Goal: Task Accomplishment & Management: Manage account settings

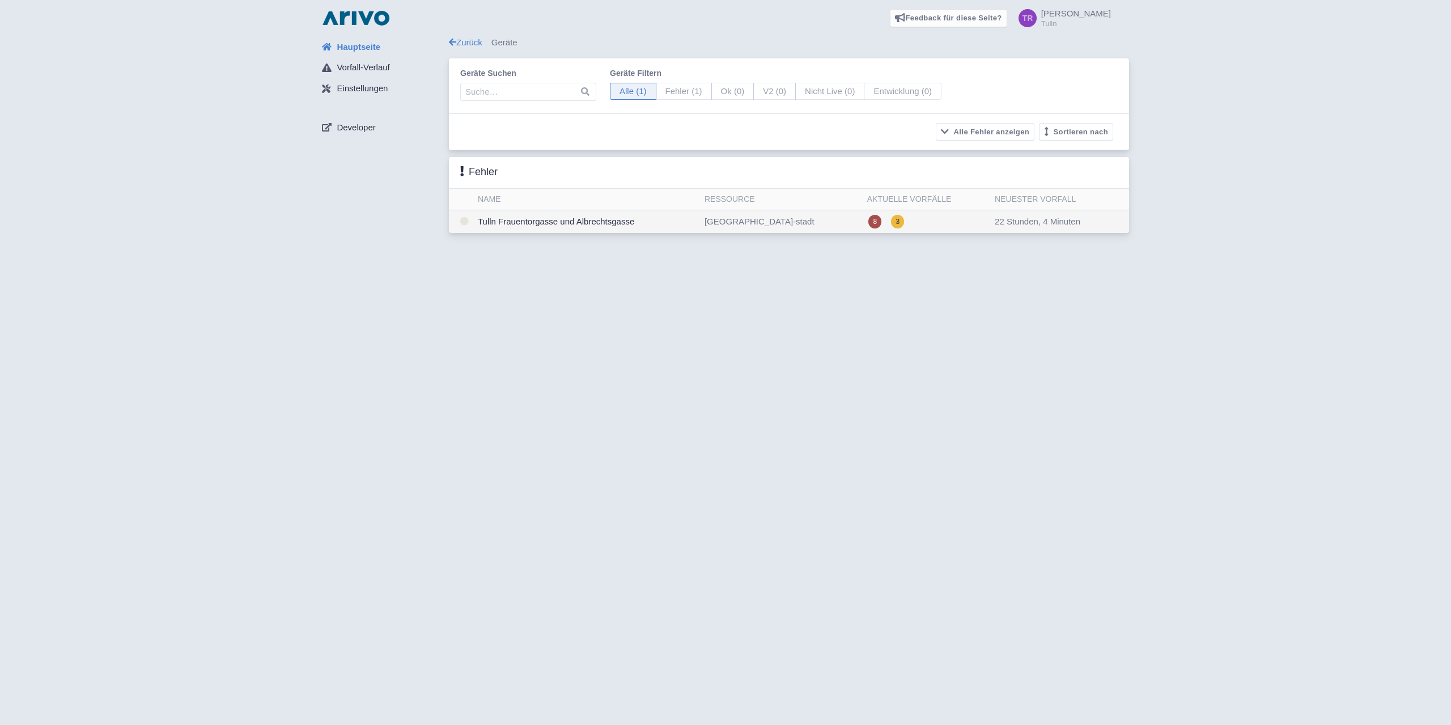
click at [570, 222] on td "Tulln Frauentorgasse und Albrechtsgasse" at bounding box center [586, 221] width 227 height 23
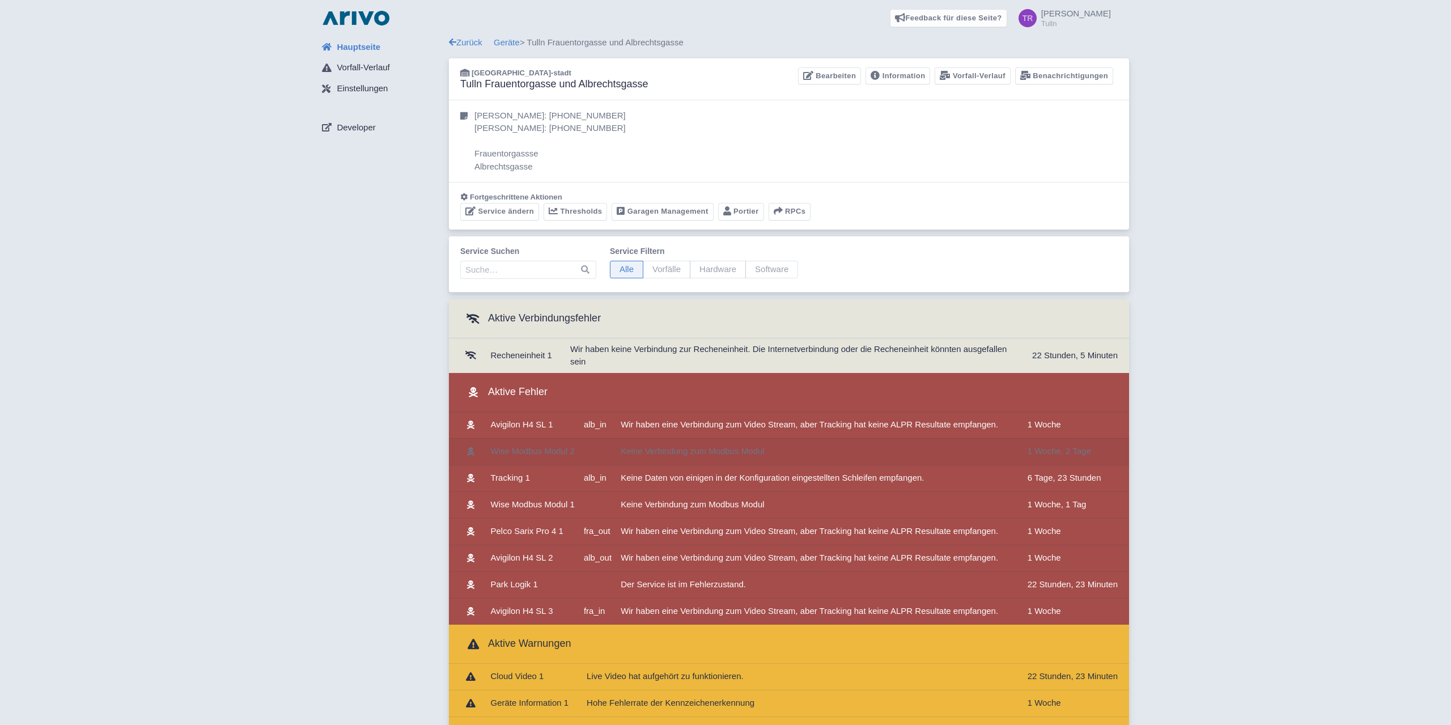
scroll to position [173, 0]
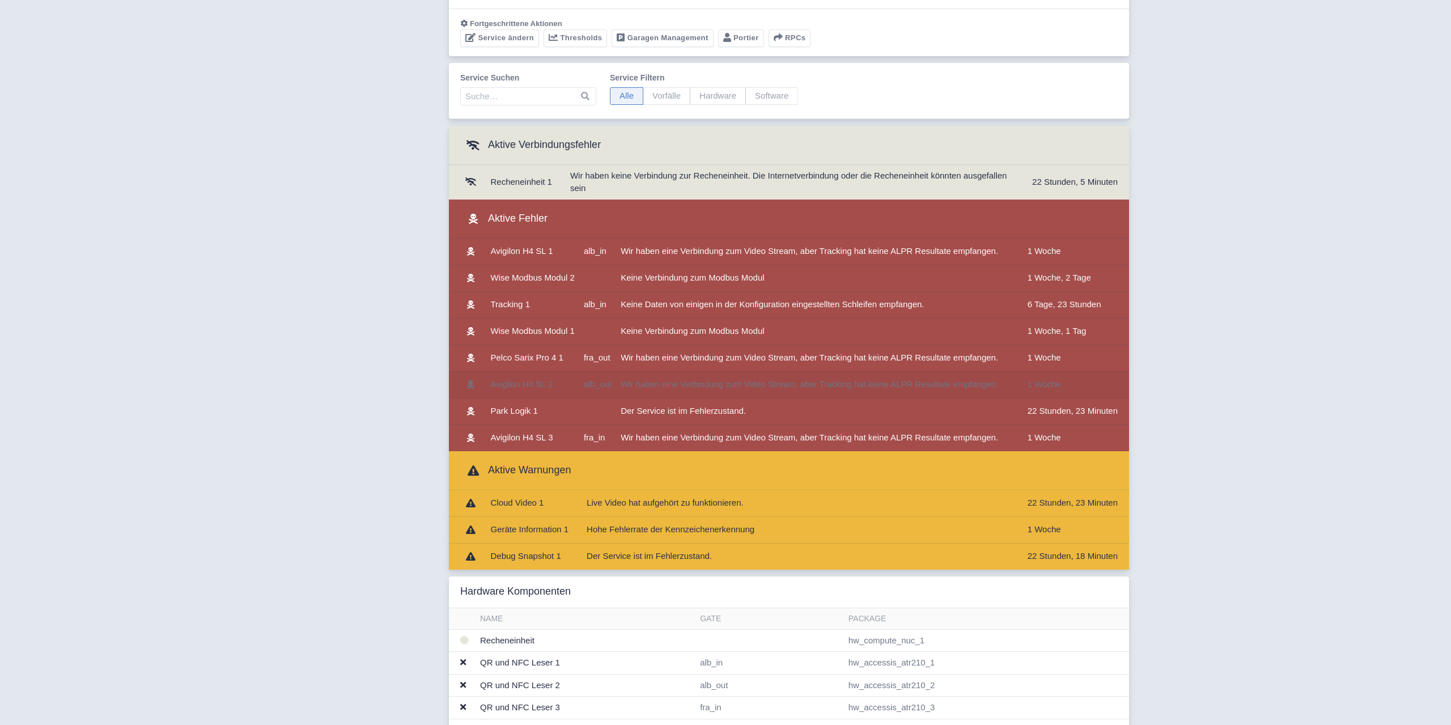
click at [573, 383] on td "Avigilon H4 SL 2" at bounding box center [532, 384] width 93 height 27
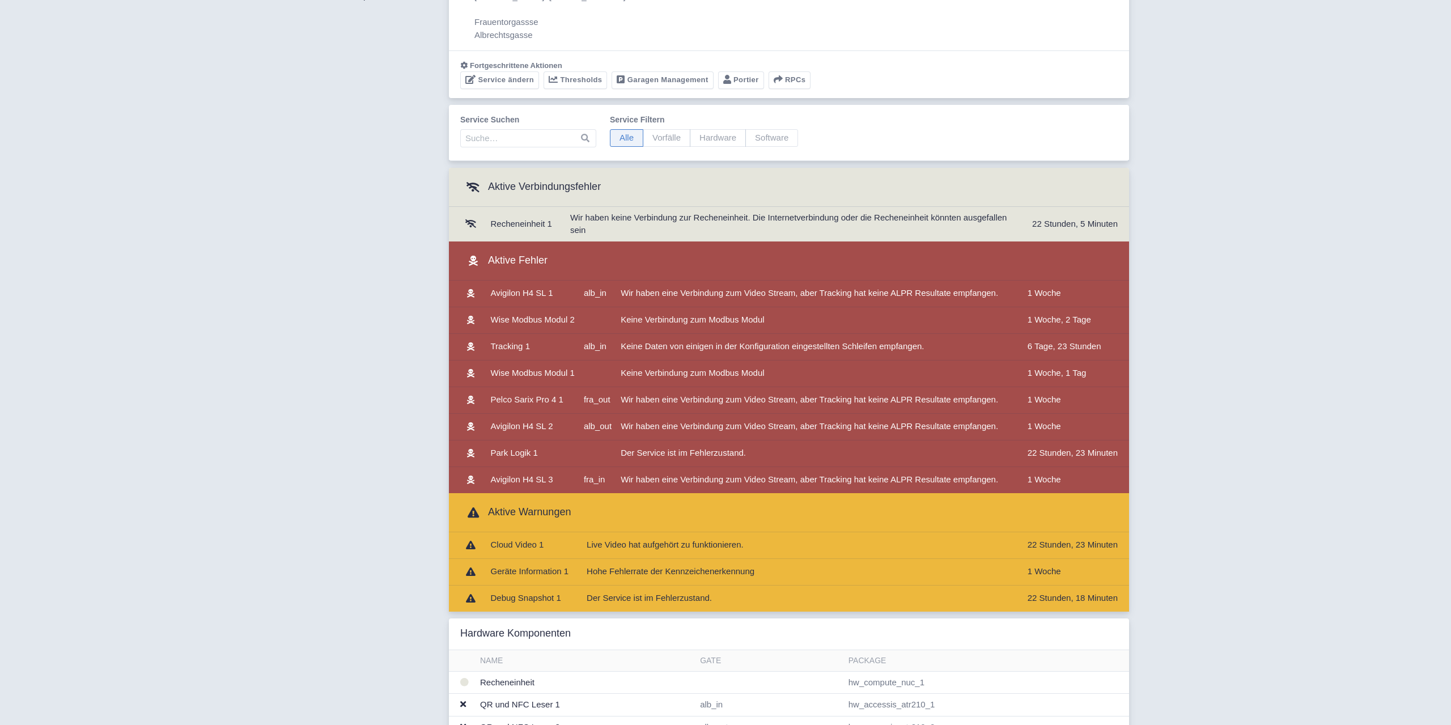
scroll to position [116, 0]
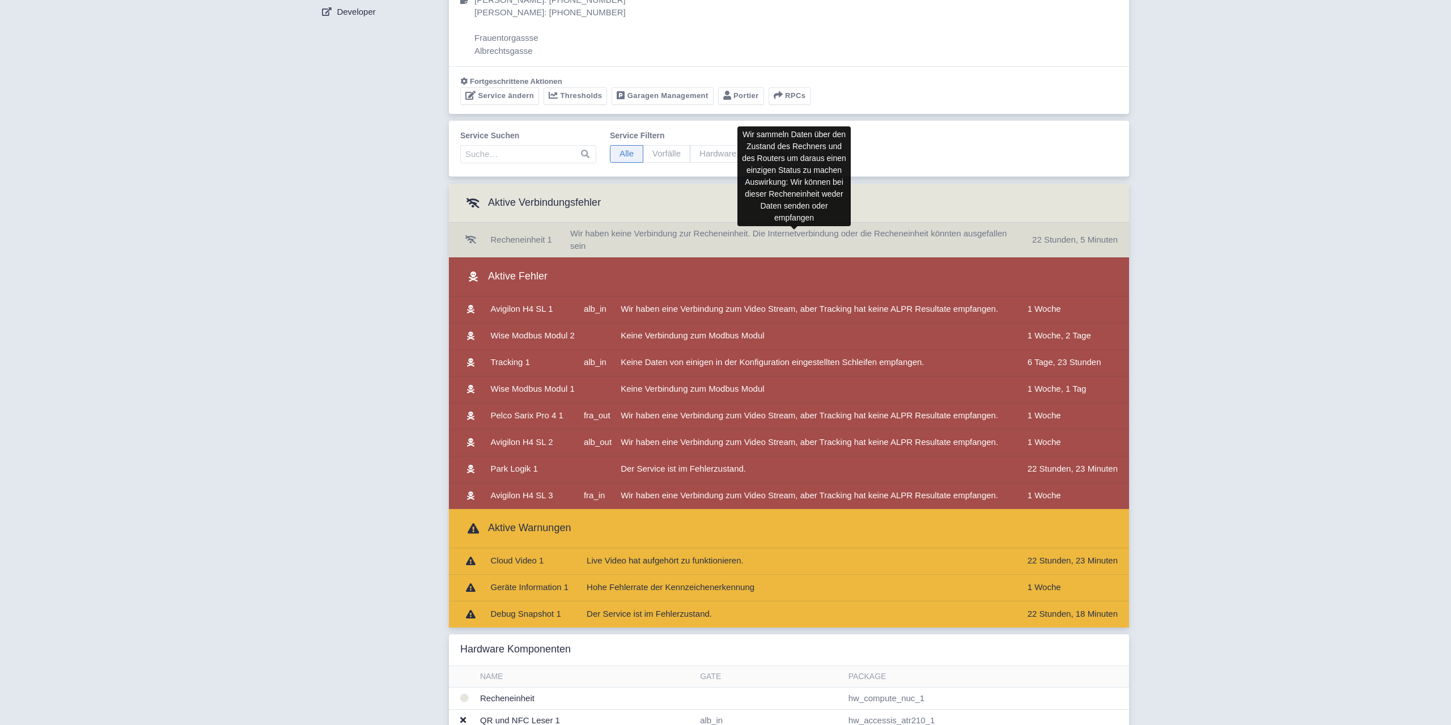
click at [667, 238] on span "Wir haben keine Verbindung zur Recheneinheit. Die Internetverbindung oder die R…" at bounding box center [788, 239] width 437 height 23
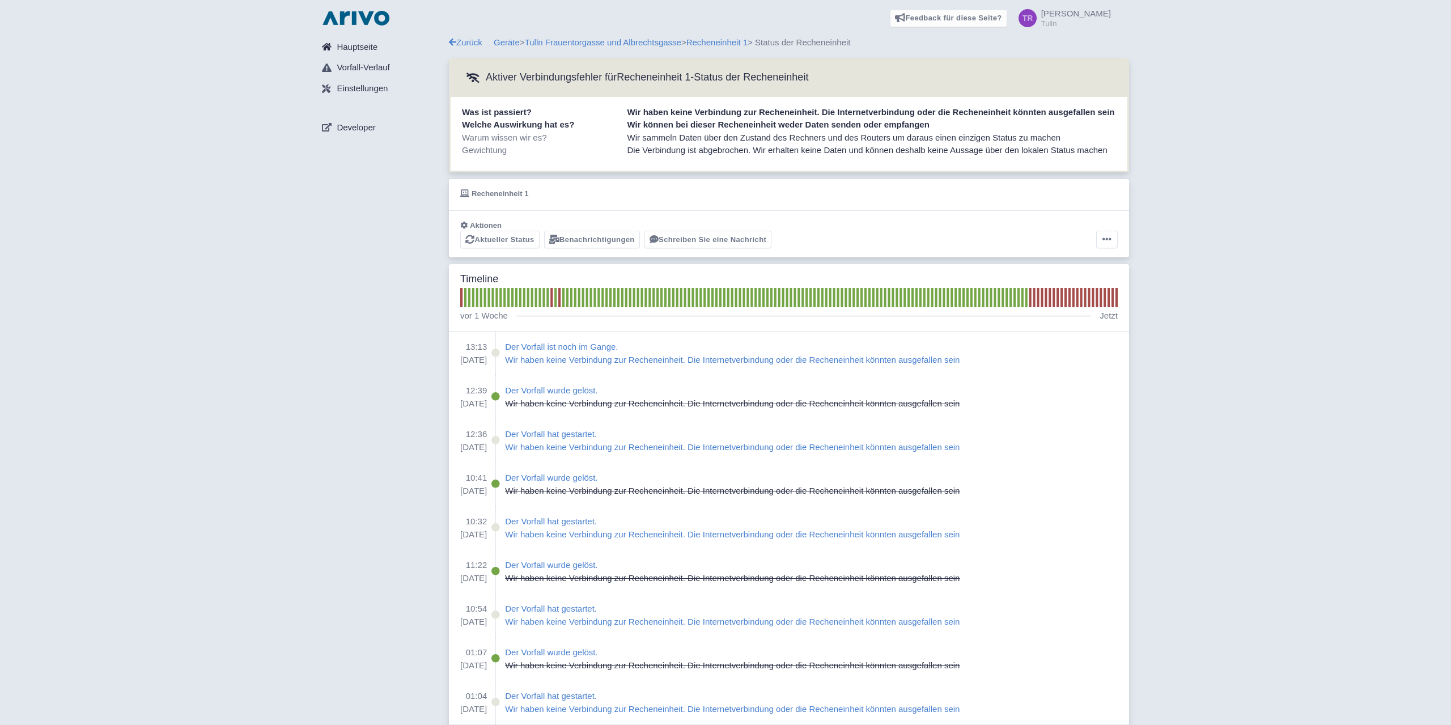
click at [356, 44] on span "Hauptseite" at bounding box center [357, 47] width 41 height 13
click at [740, 43] on link "Recheneinheit 1" at bounding box center [717, 42] width 61 height 10
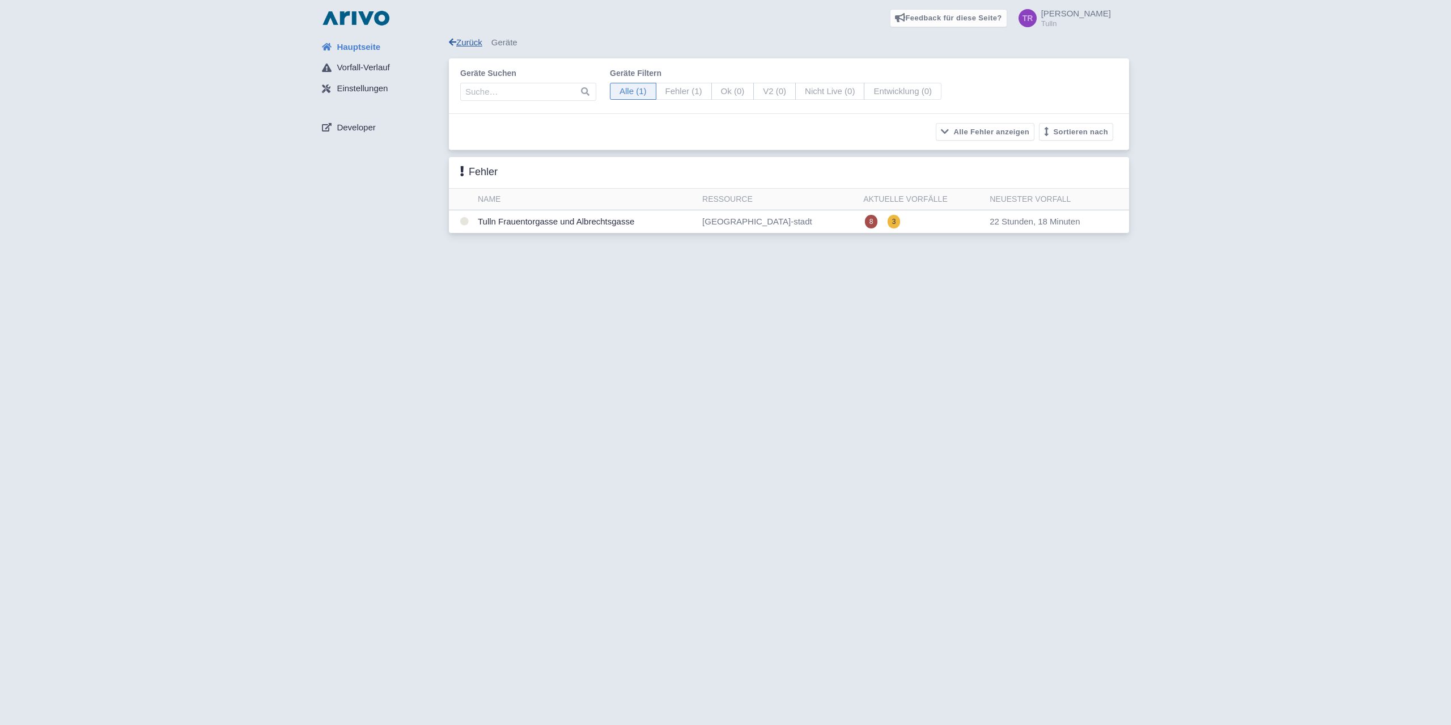
click at [461, 38] on link "Zurück" at bounding box center [465, 42] width 33 height 10
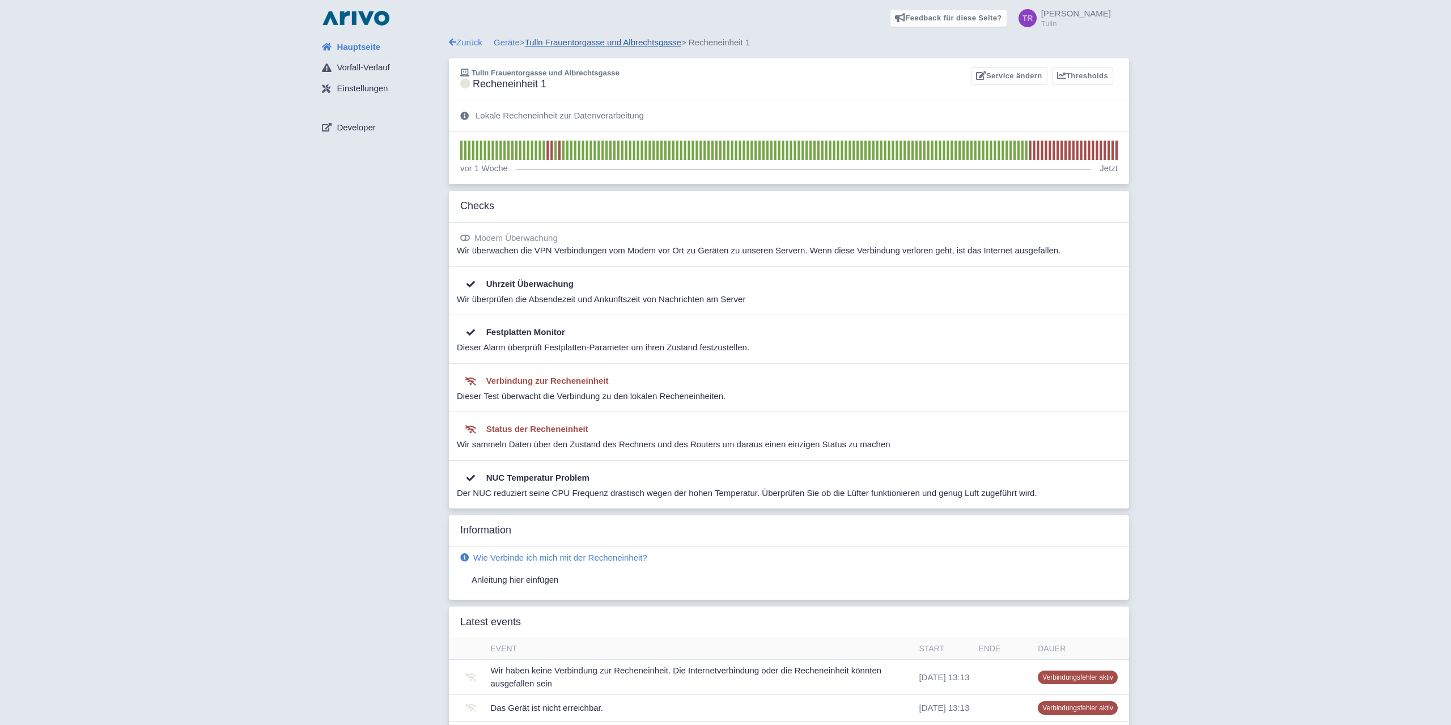
click at [653, 43] on link "Tulln Frauentorgasse und Albrechtsgasse" at bounding box center [603, 42] width 156 height 10
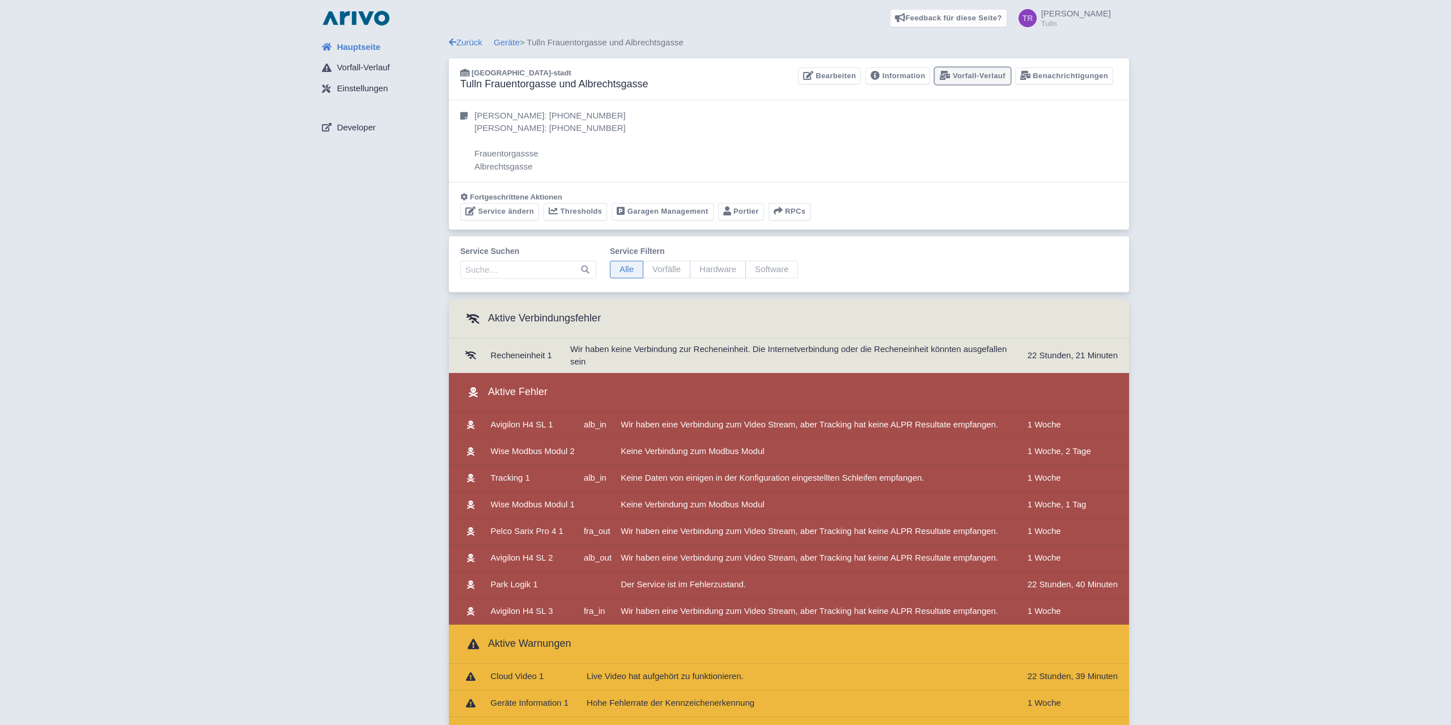
click at [963, 73] on link "Vorfall-Verlauf" at bounding box center [972, 76] width 75 height 18
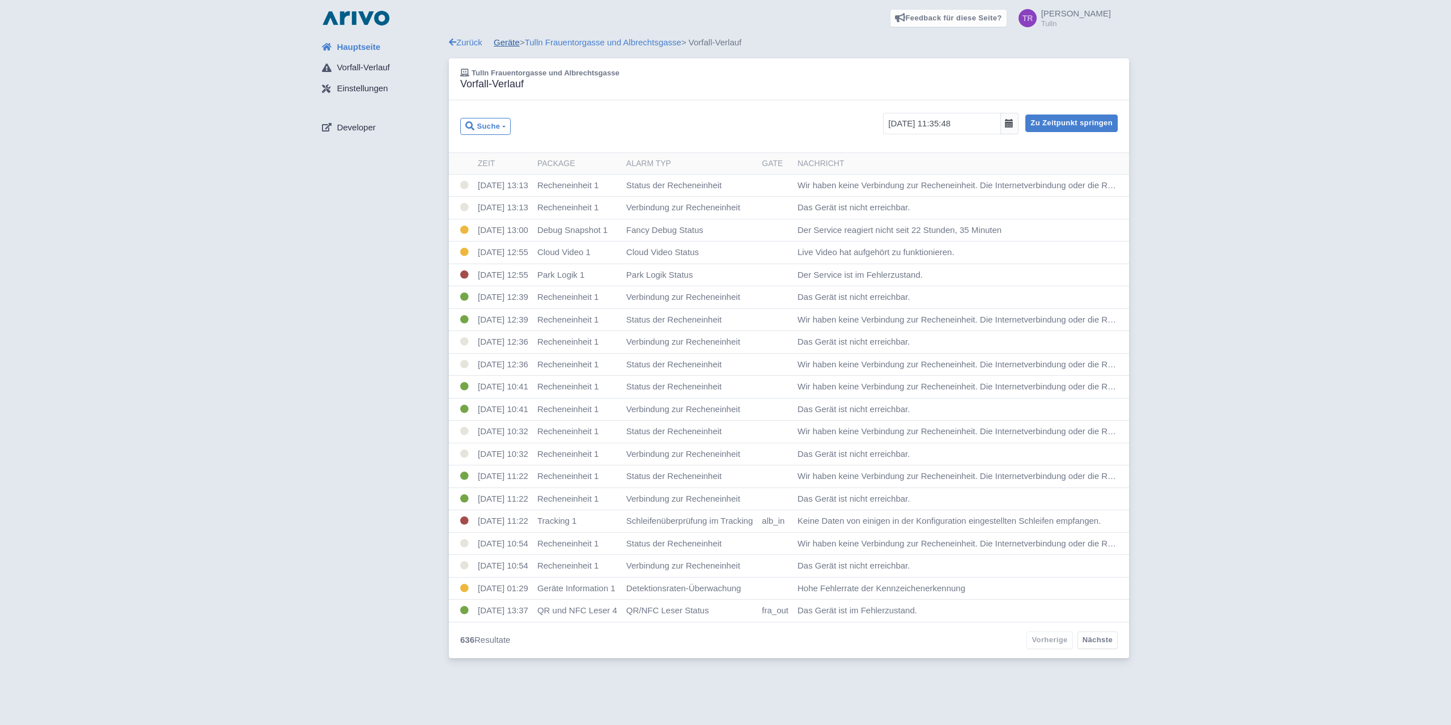
click at [506, 43] on link "Geräte" at bounding box center [507, 42] width 26 height 10
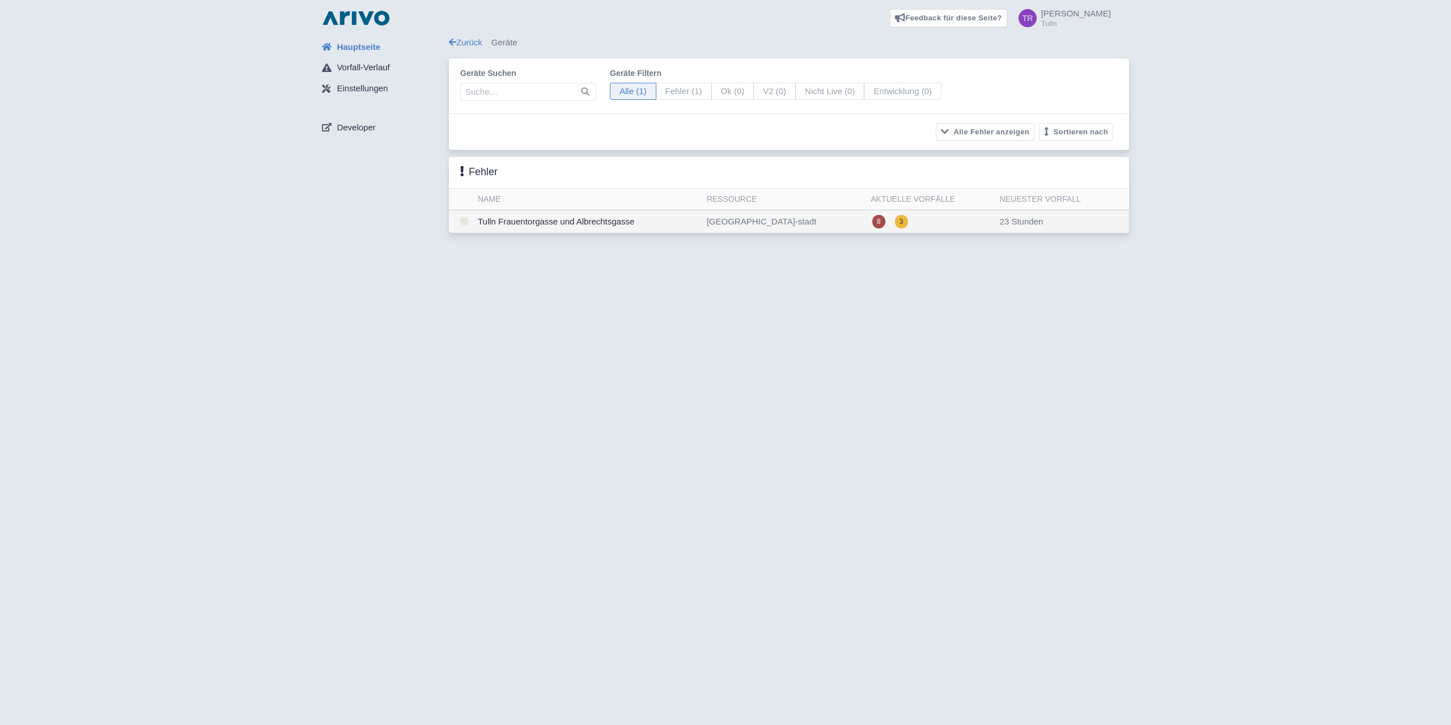
click at [547, 221] on td "Tulln Frauentorgasse und Albrechtsgasse" at bounding box center [587, 221] width 229 height 23
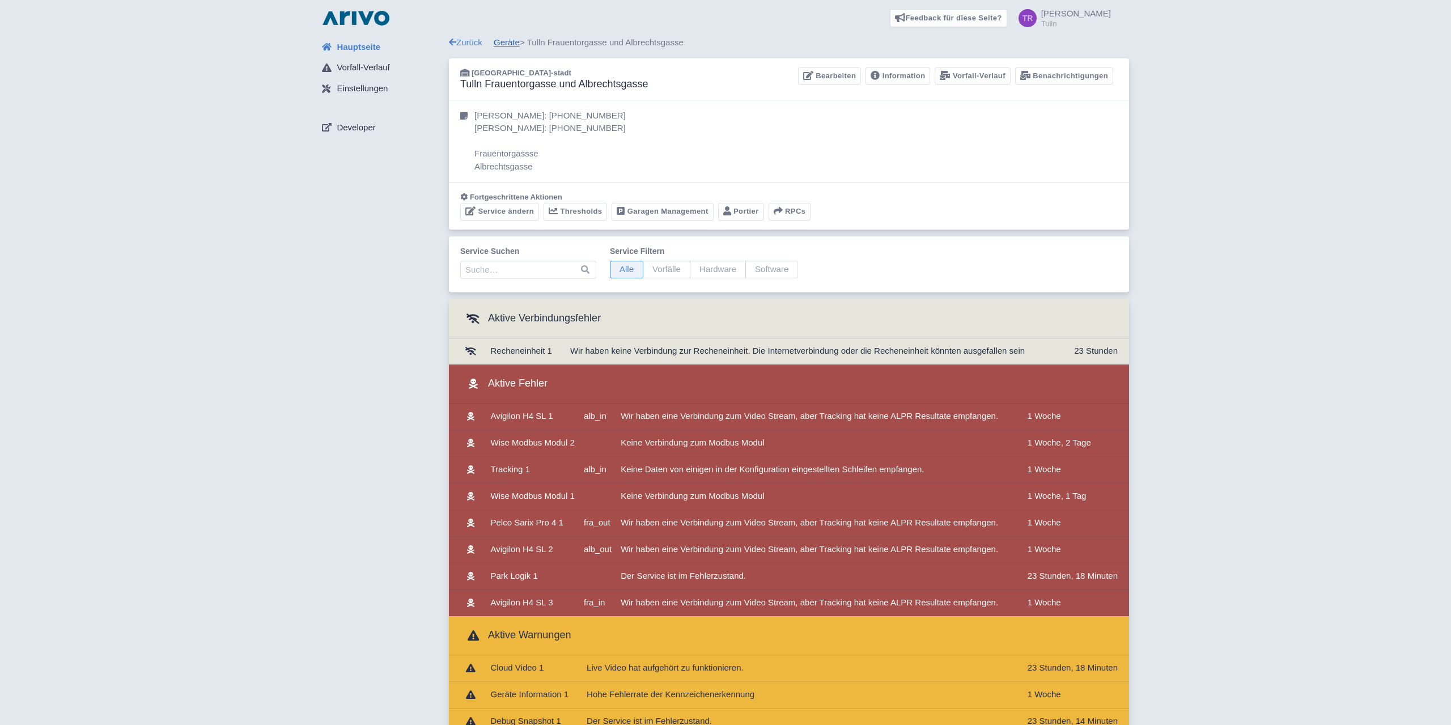
click at [502, 46] on link "Geräte" at bounding box center [507, 42] width 26 height 10
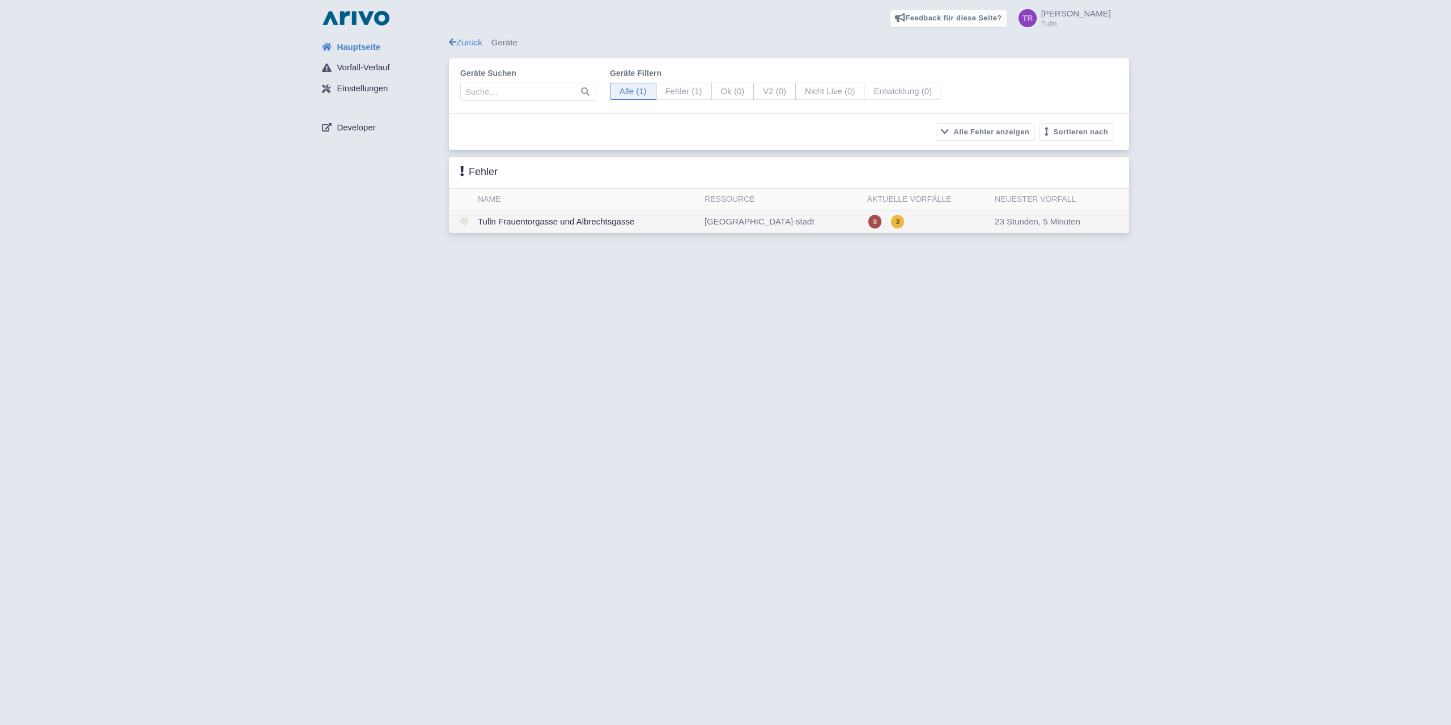
click at [510, 222] on td "Tulln Frauentorgasse und Albrechtsgasse" at bounding box center [586, 221] width 227 height 23
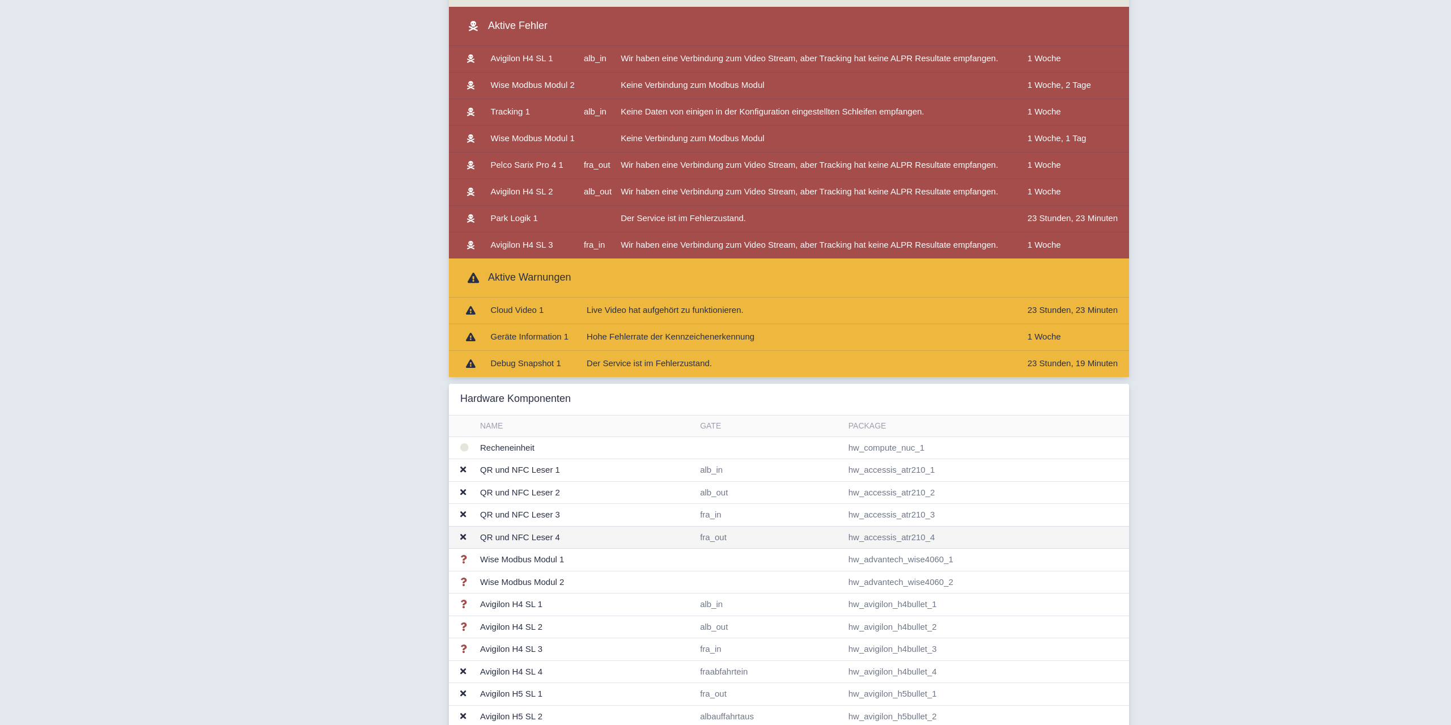
scroll to position [405, 0]
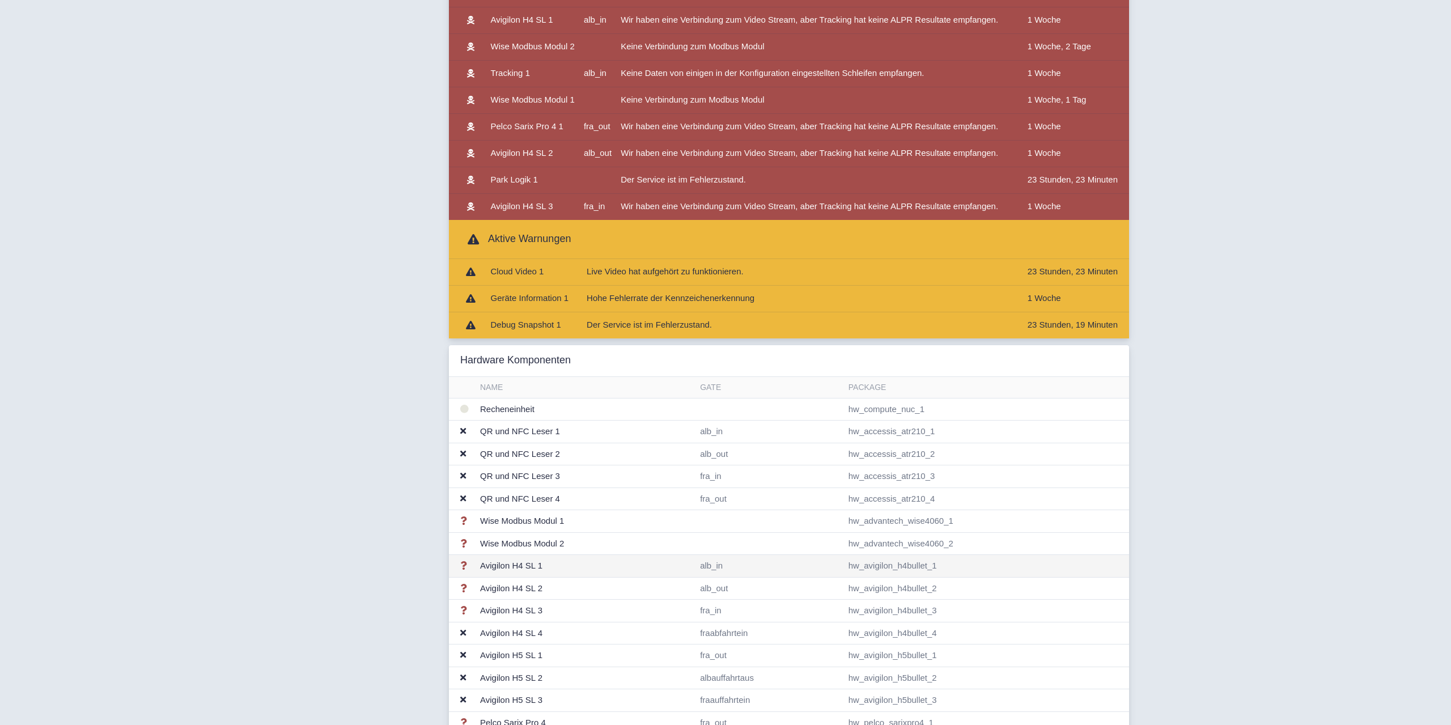
click at [653, 560] on td "Avigilon H4 SL 1" at bounding box center [586, 566] width 220 height 23
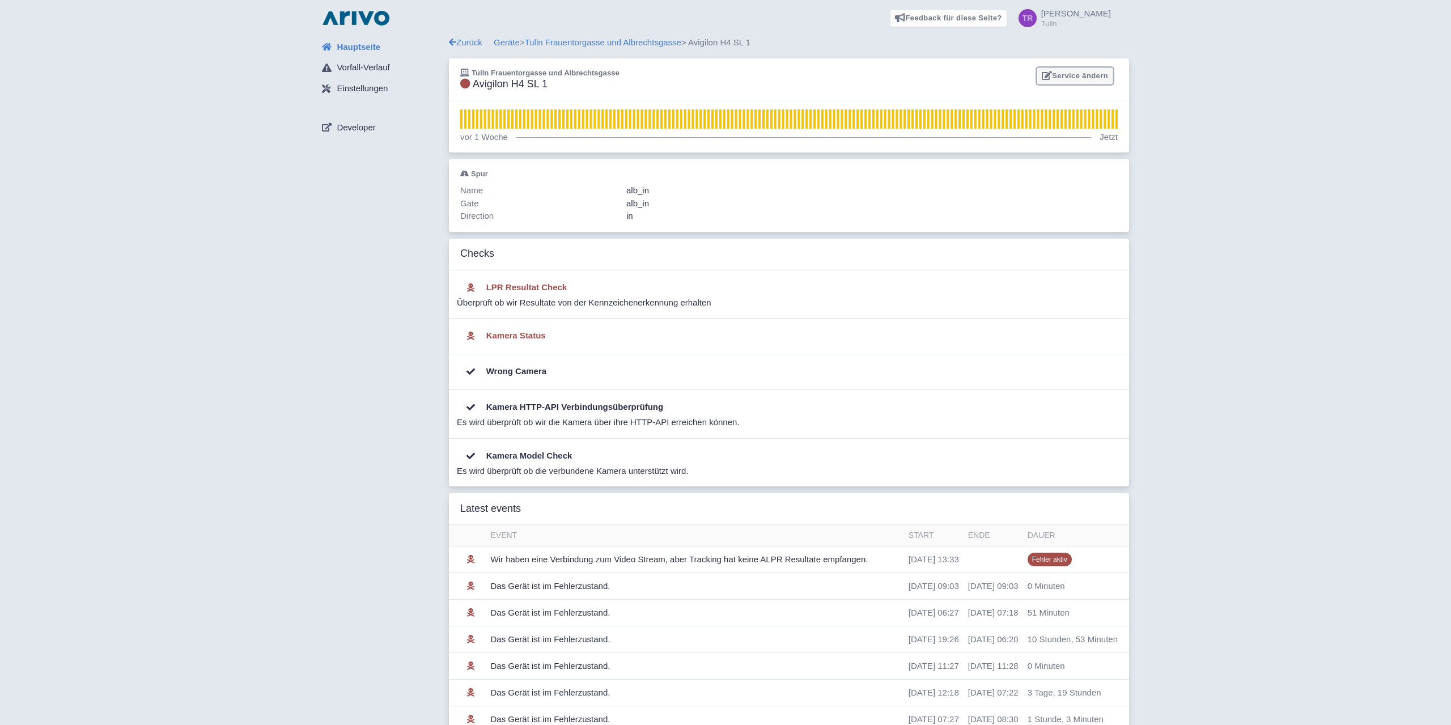
click at [1083, 73] on link "Service ändern" at bounding box center [1075, 76] width 77 height 18
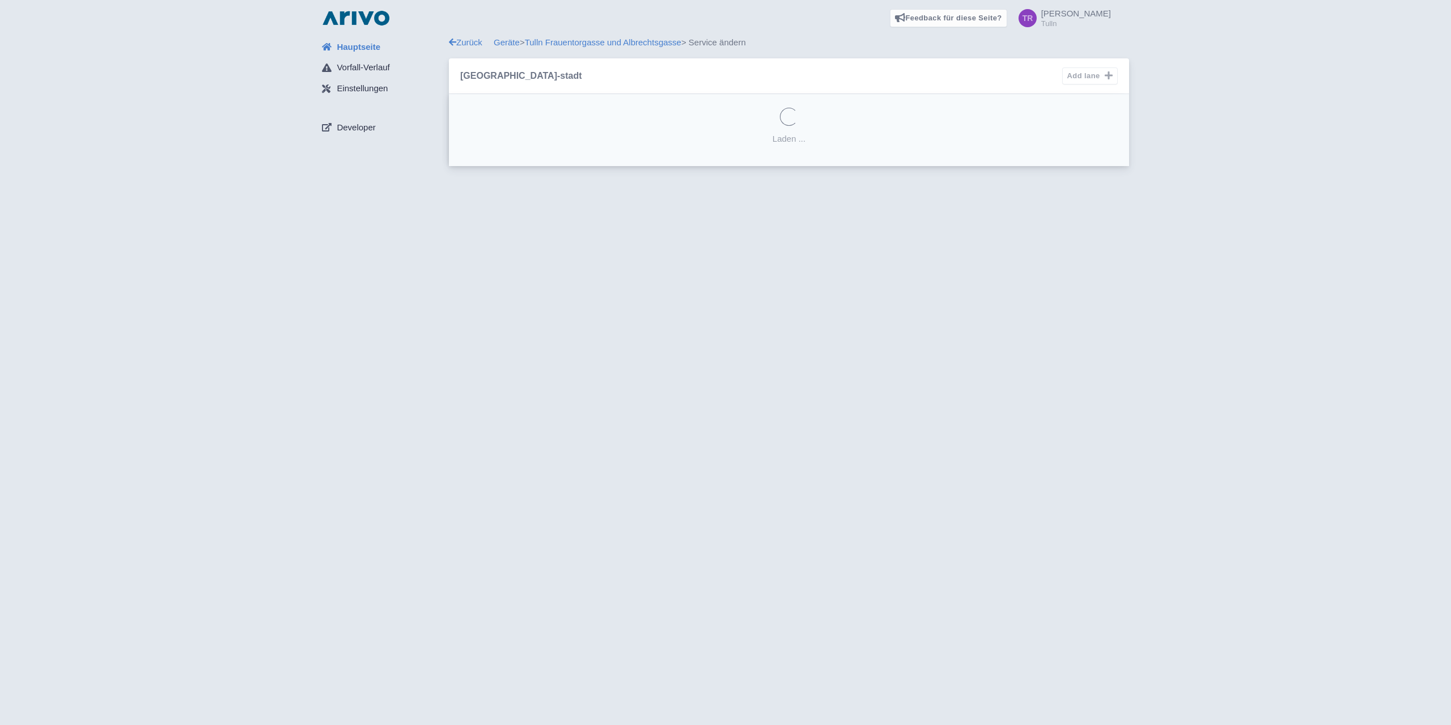
select select "16d2ef7a-8dc1-4990-aa8a-5321c99bc82f"
select select
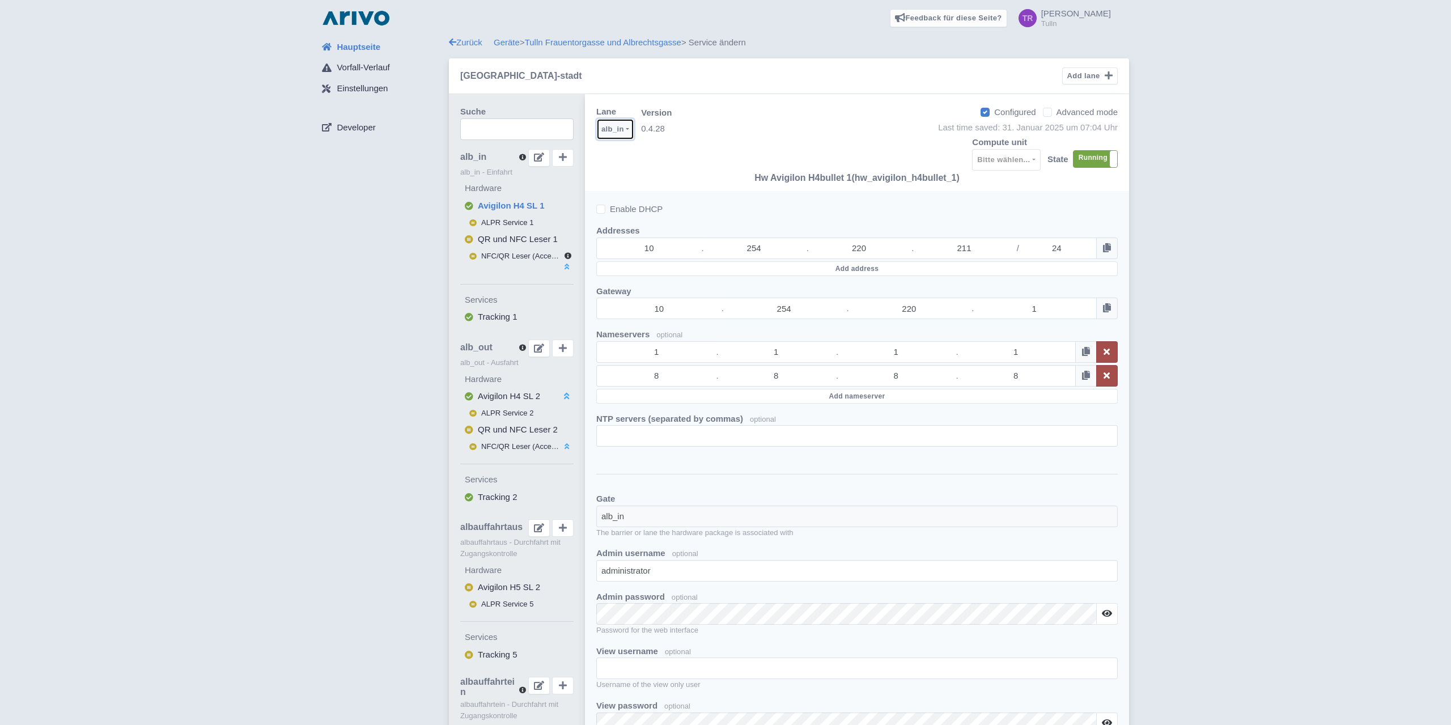
click at [626, 129] on button "alb_in" at bounding box center [615, 129] width 38 height 22
click at [774, 117] on div "Lane Global alb_in alb_out albauffahrtaus albauffahrtein fra_in fra_out fraabfa…" at bounding box center [857, 142] width 522 height 74
click at [624, 43] on link "Tulln Frauentorgasse und Albrechtsgasse" at bounding box center [603, 42] width 156 height 10
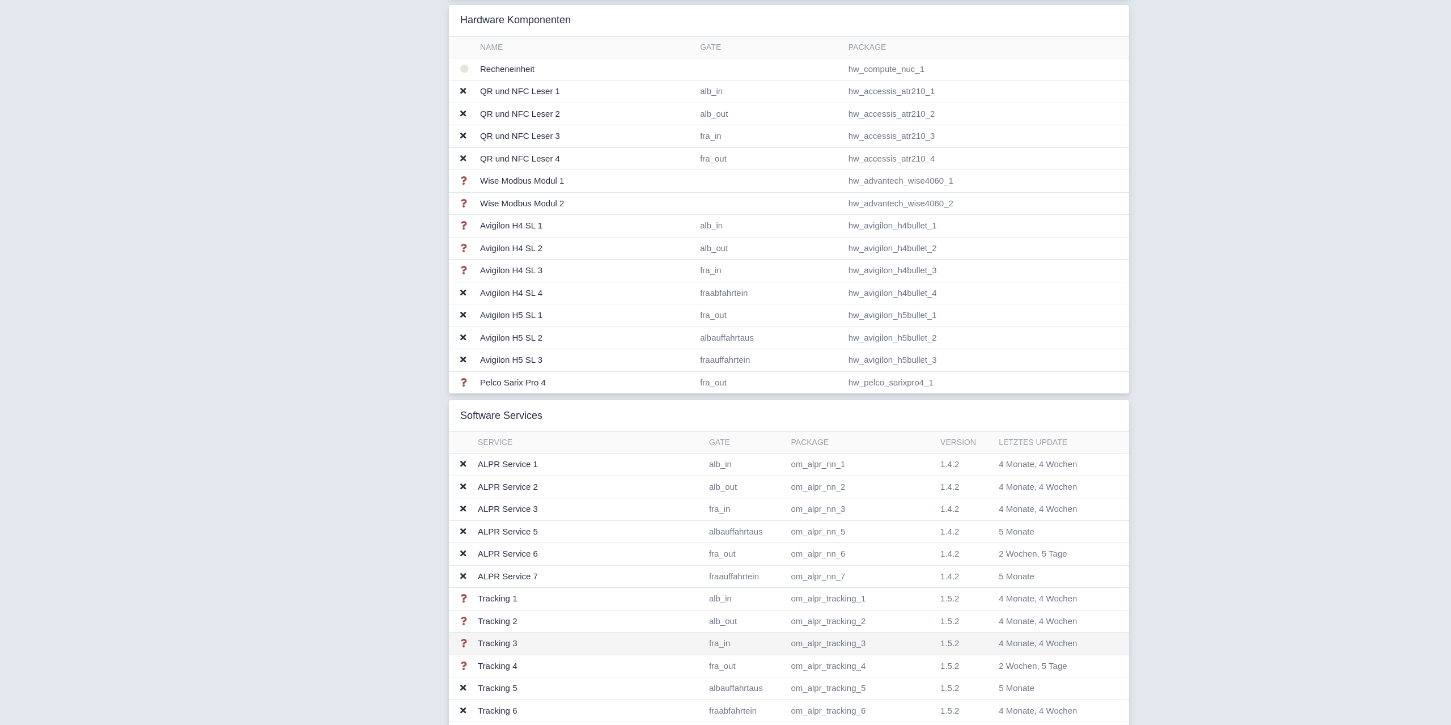
scroll to position [636, 0]
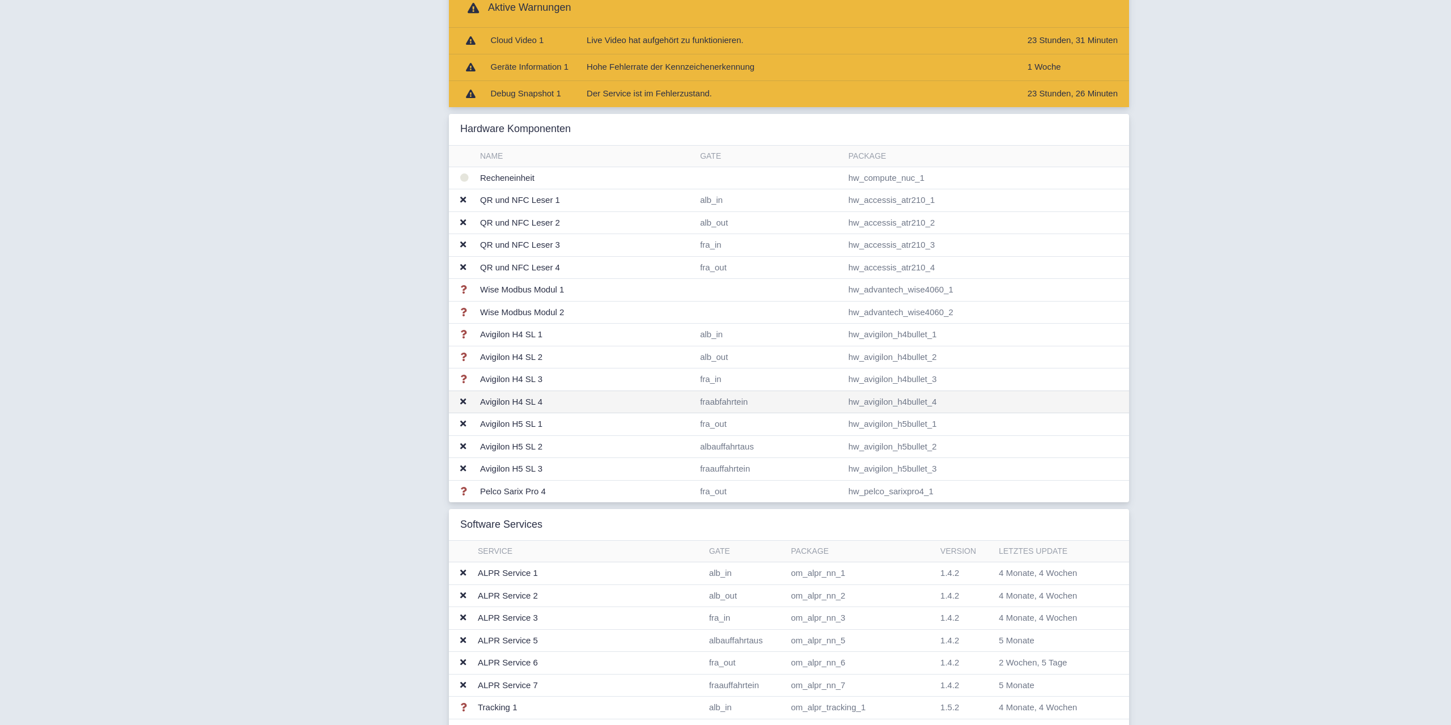
click at [595, 403] on td "Avigilon H4 SL 4" at bounding box center [586, 402] width 220 height 23
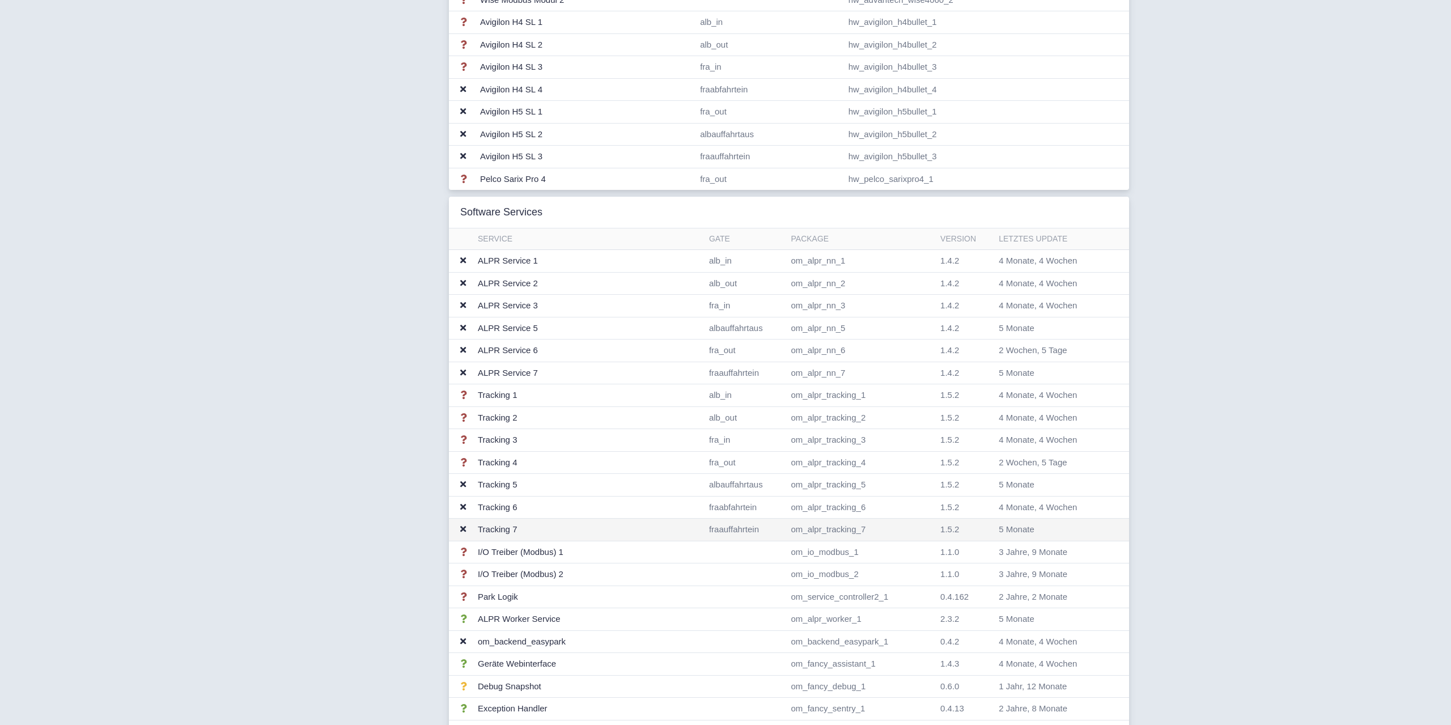
scroll to position [602, 0]
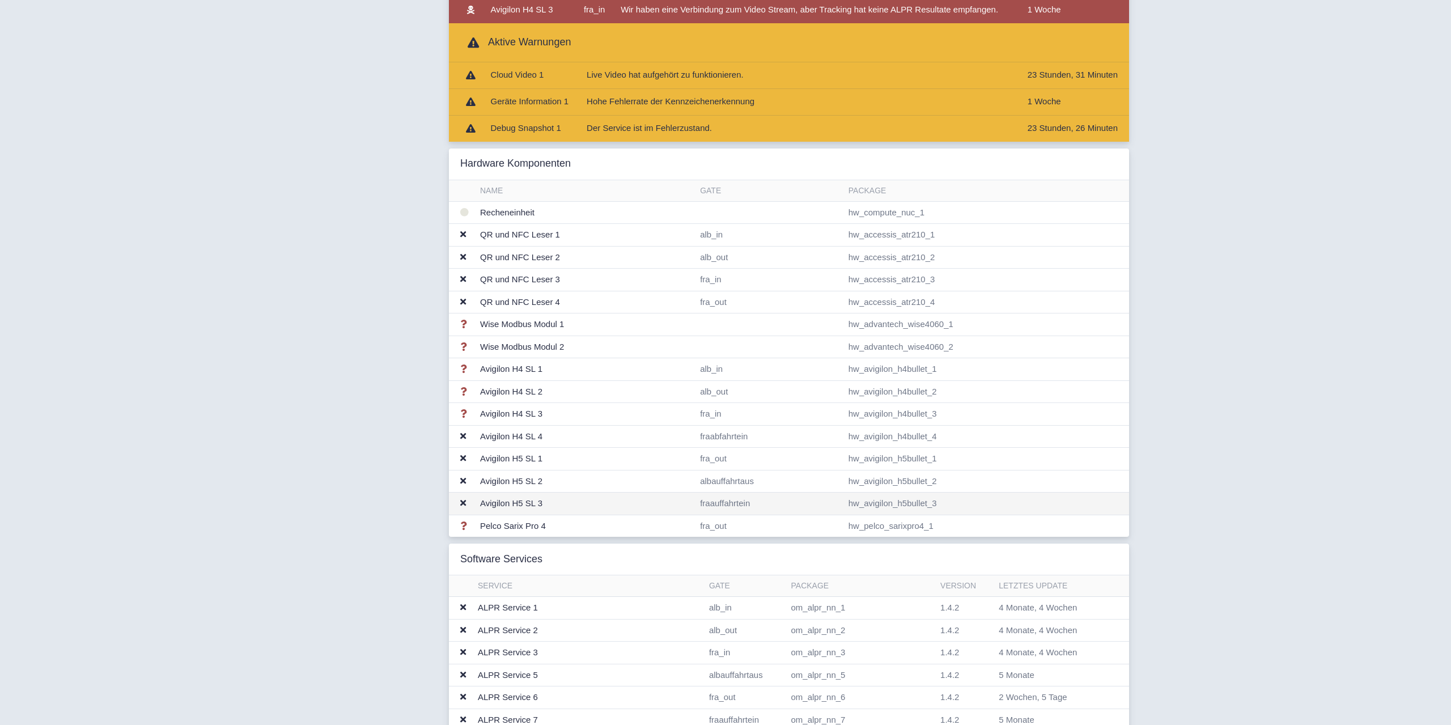
click at [512, 504] on td "Avigilon H5 SL 3" at bounding box center [586, 504] width 220 height 23
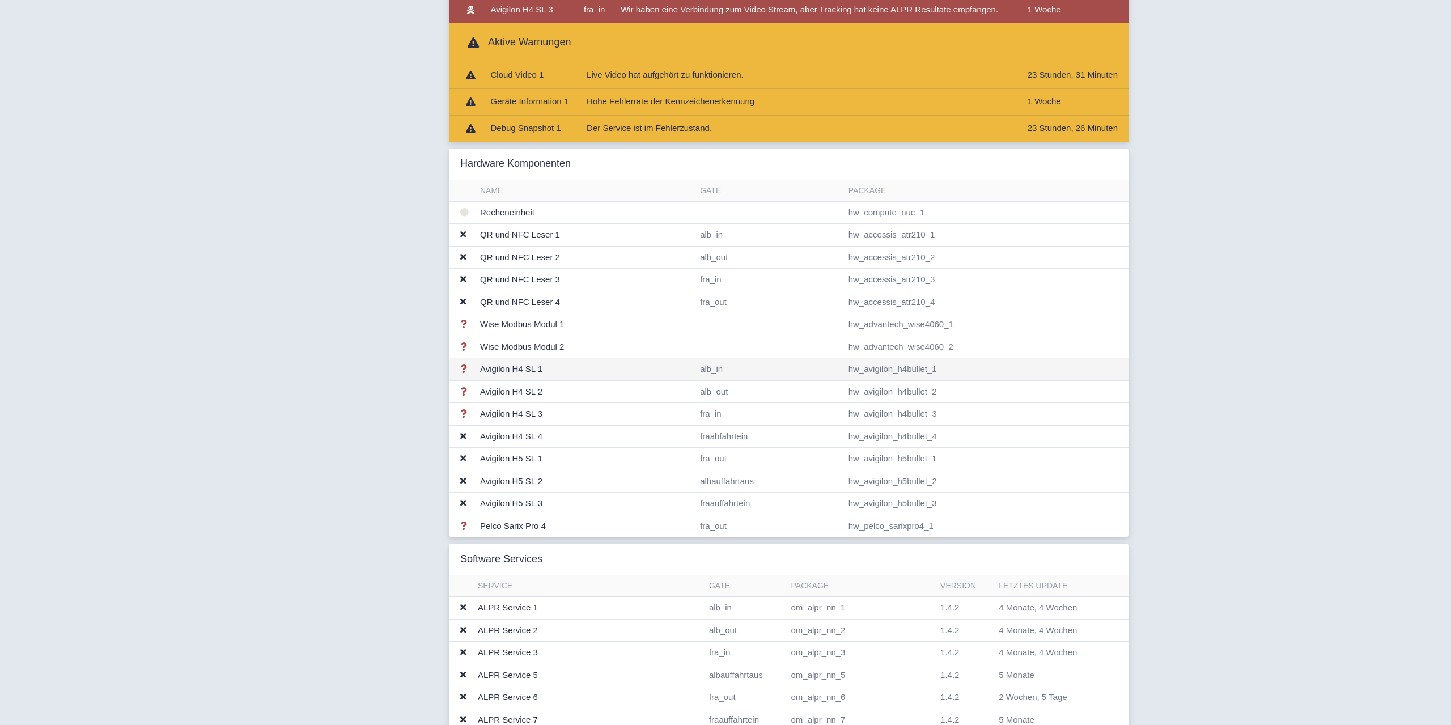
click at [590, 366] on td "Avigilon H4 SL 1" at bounding box center [586, 369] width 220 height 23
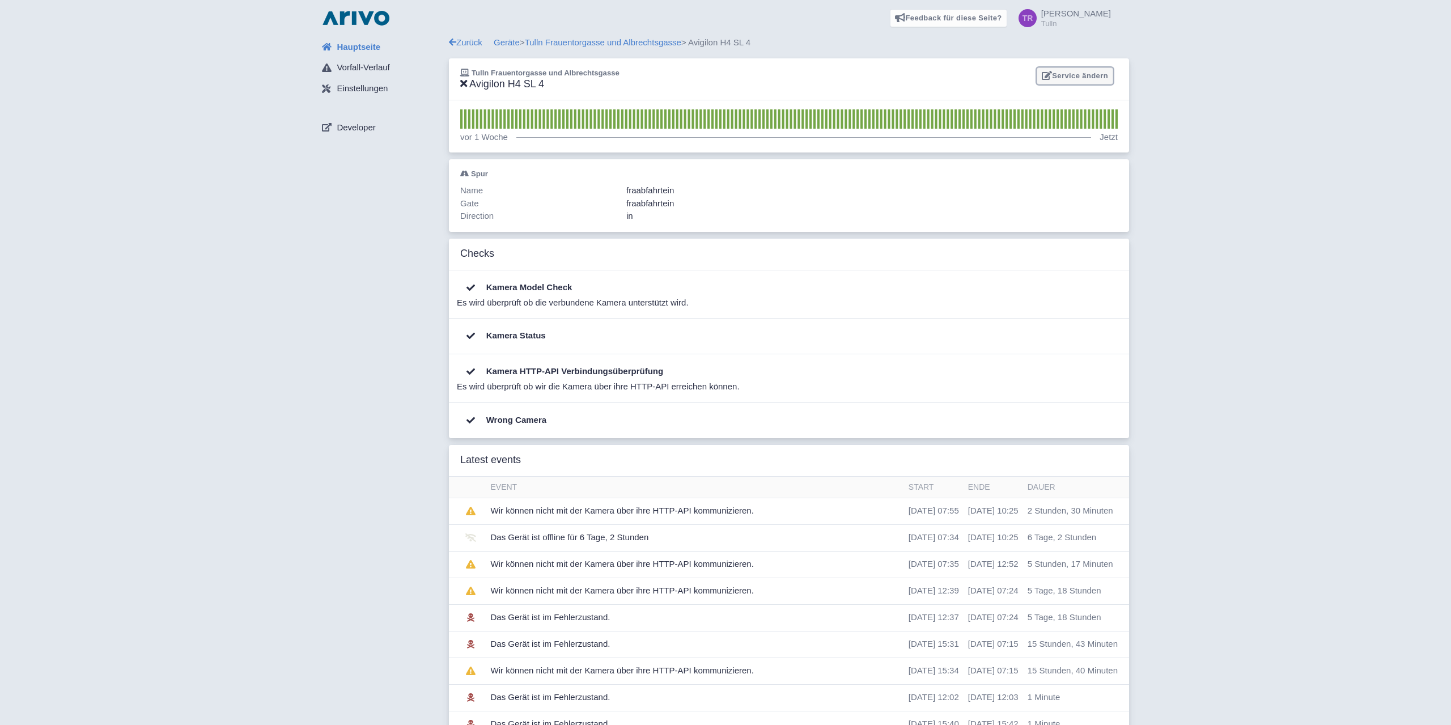
click at [1096, 75] on link "Service ändern" at bounding box center [1075, 76] width 77 height 18
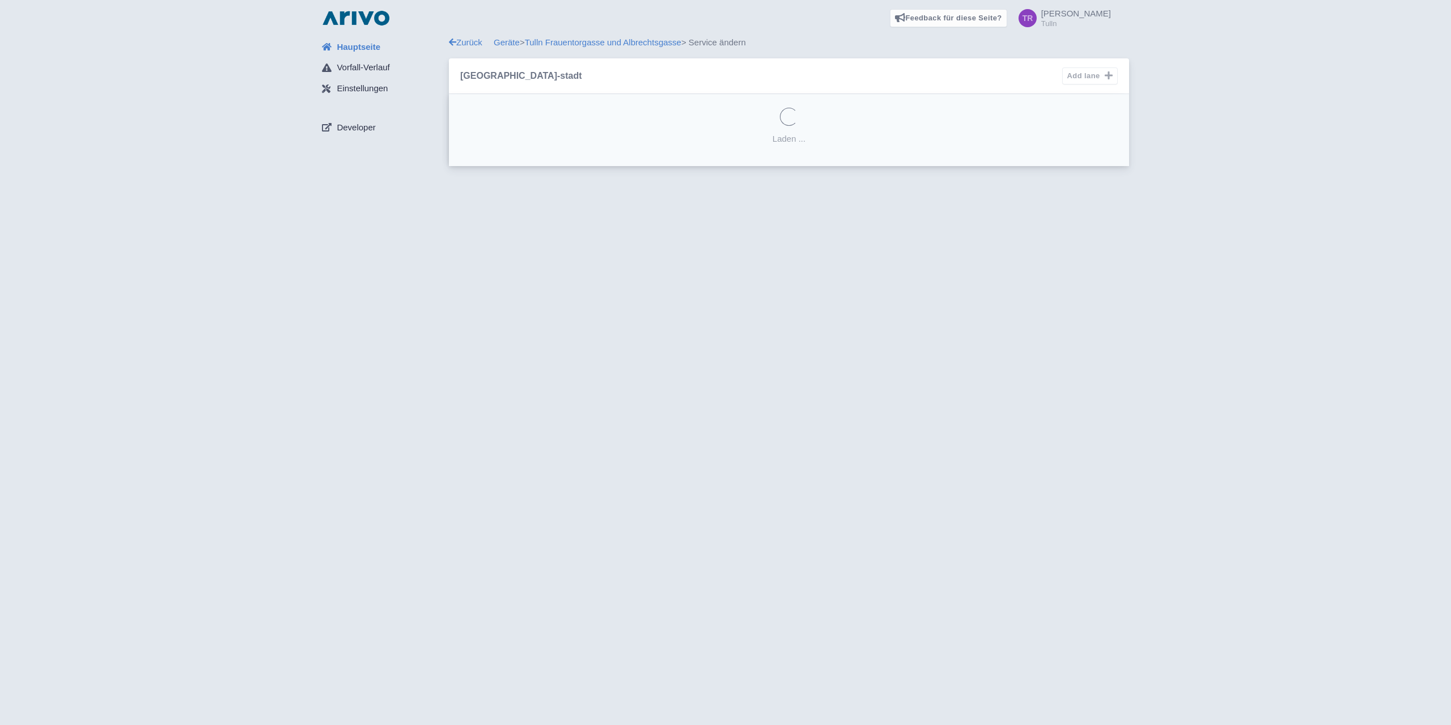
select select "9d7e2334-d764-45cf-a27e-fbe673751932"
select select
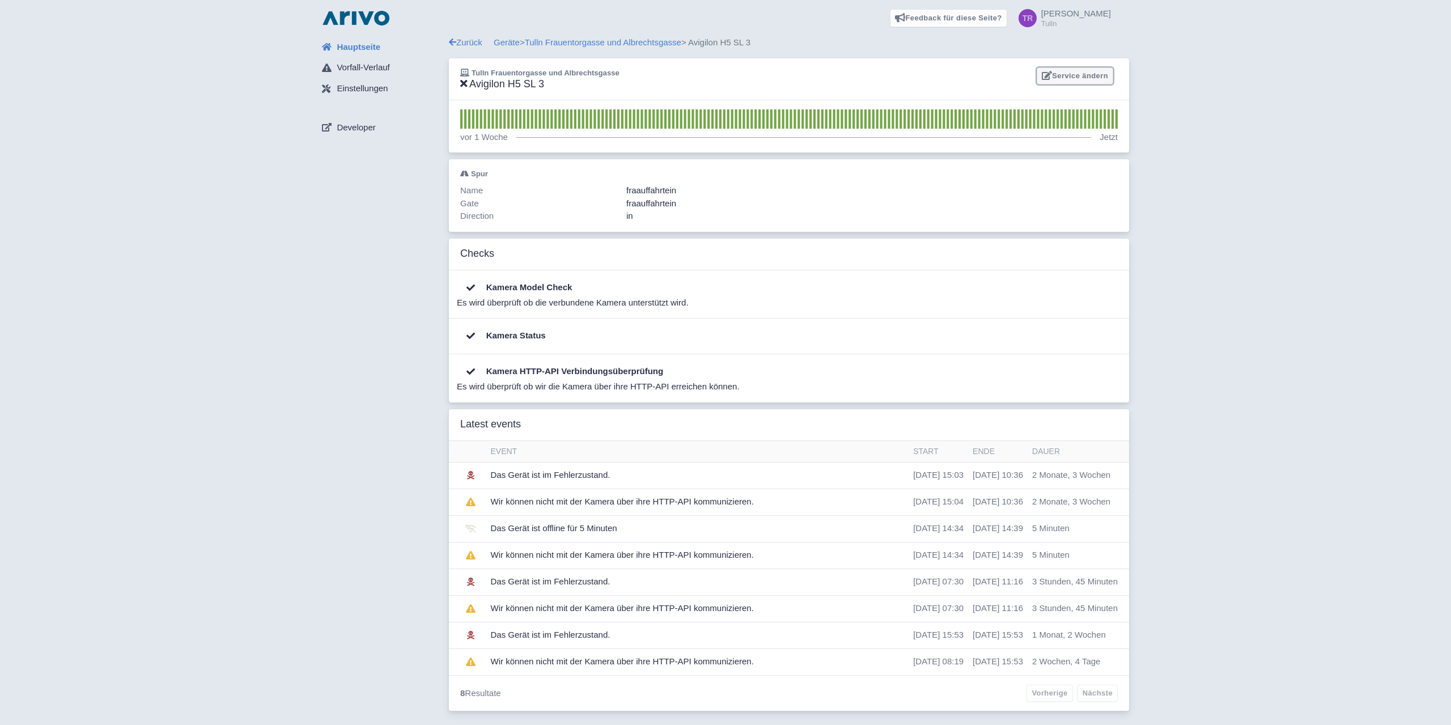
click at [1068, 79] on link "Service ändern" at bounding box center [1075, 76] width 77 height 18
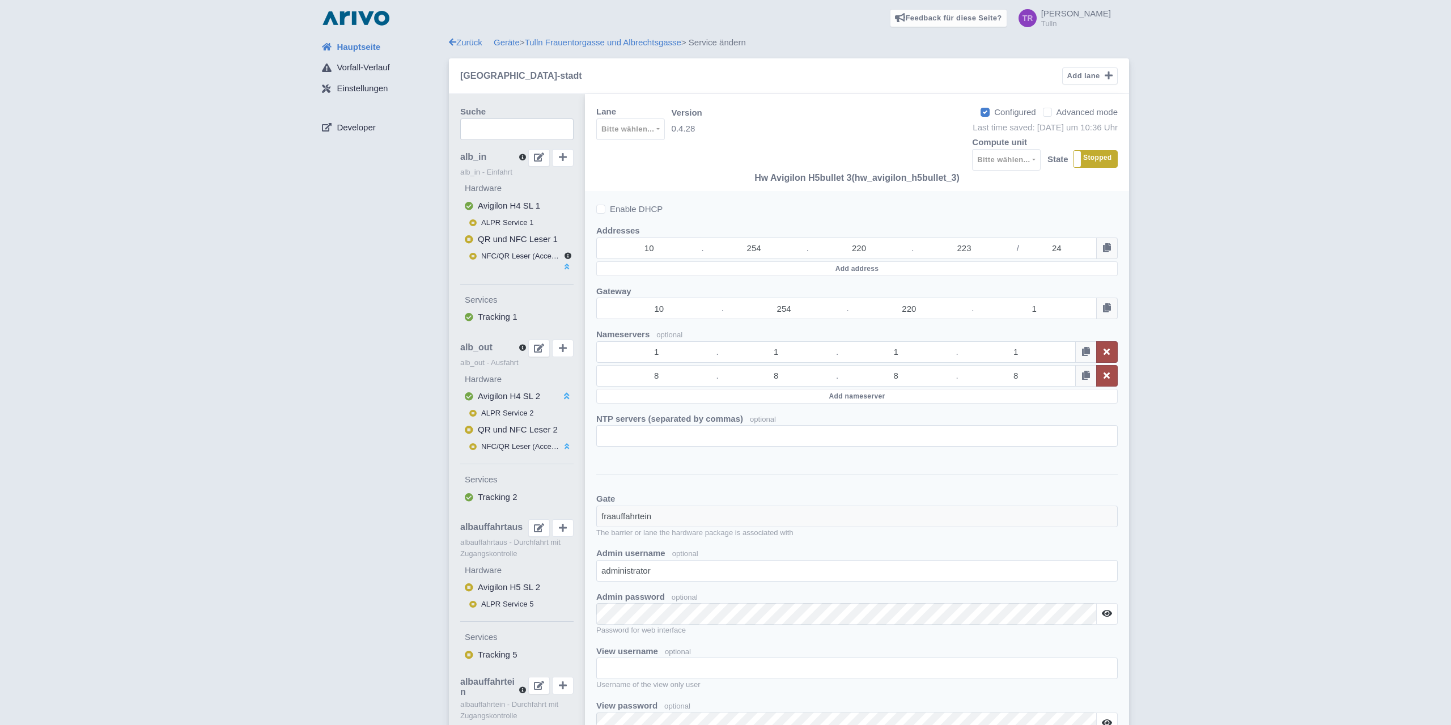
select select "524eb313-2d61-4367-ab17-872e6a01c910"
select select
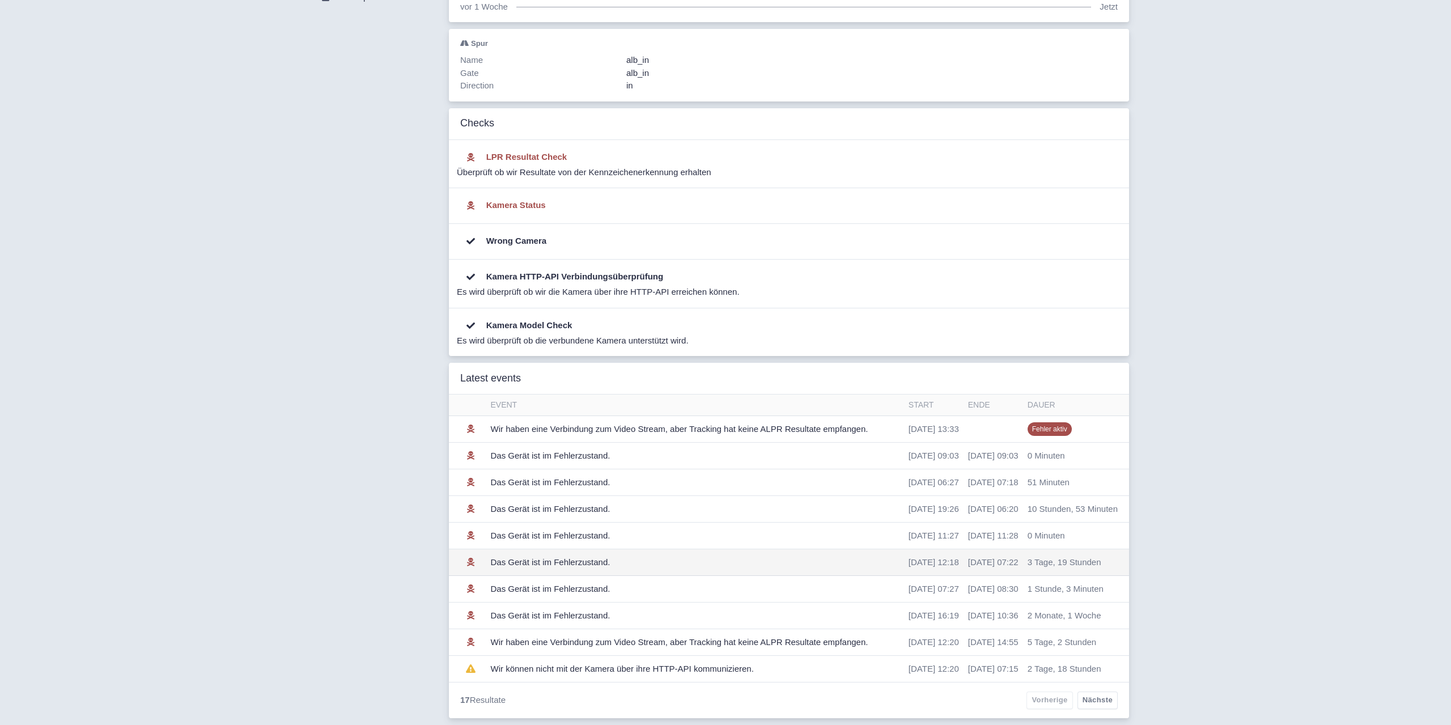
scroll to position [147, 0]
click at [1095, 696] on link "Nächste" at bounding box center [1098, 701] width 40 height 18
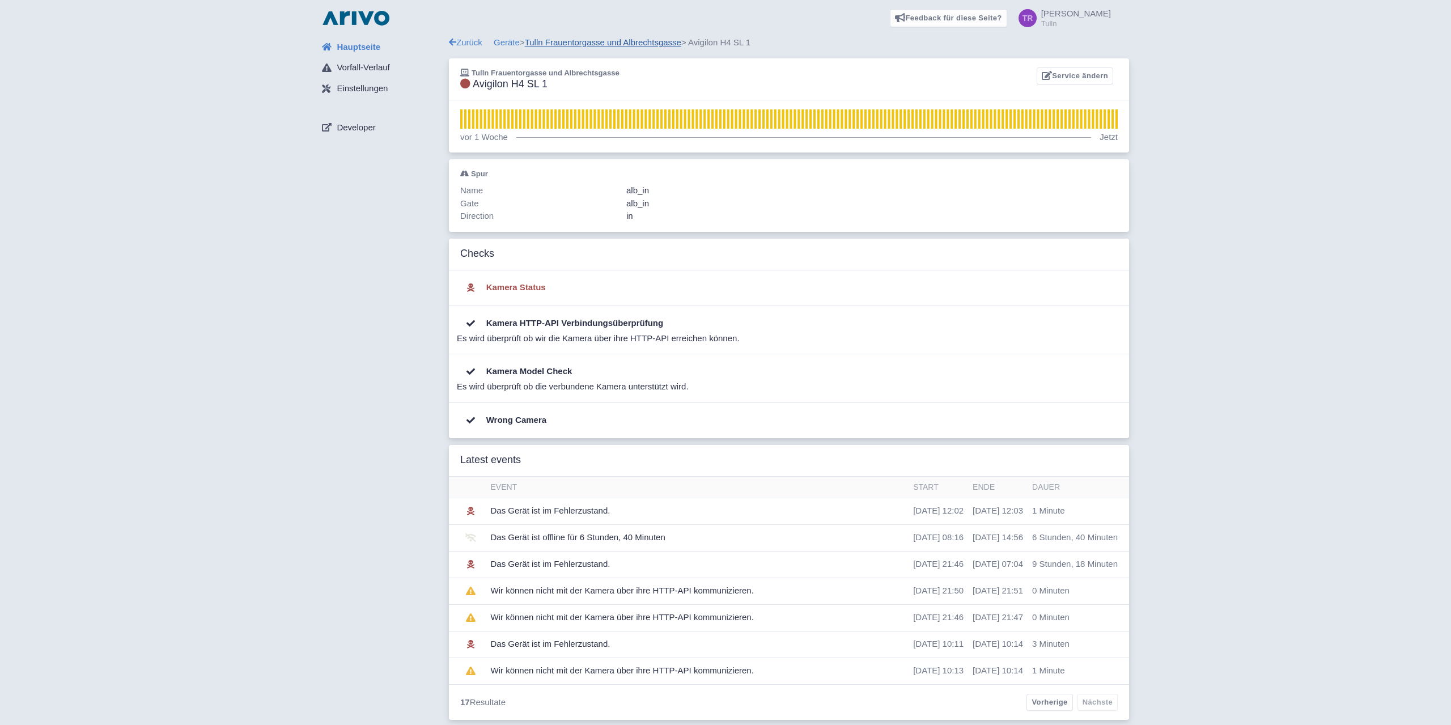
click at [582, 39] on link "Tulln Frauentorgasse und Albrechtsgasse" at bounding box center [603, 42] width 156 height 10
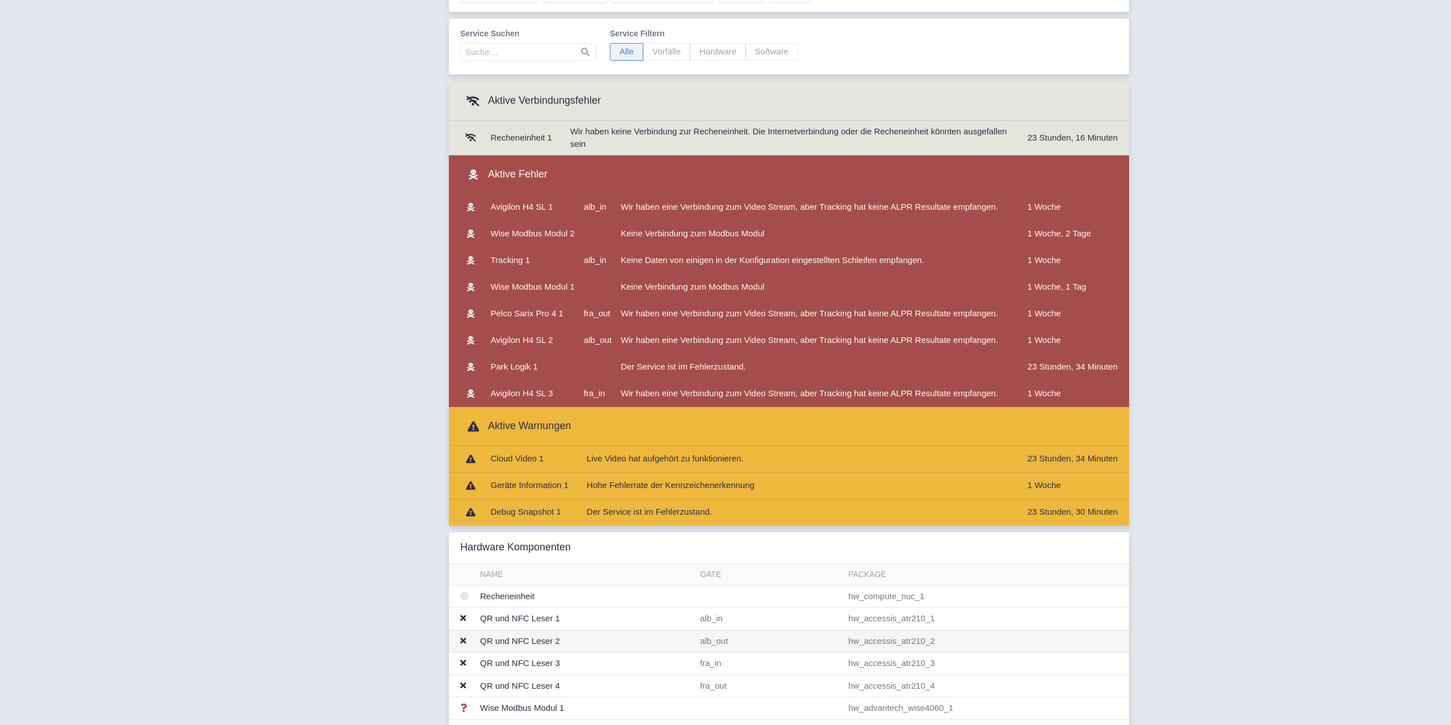
scroll to position [347, 0]
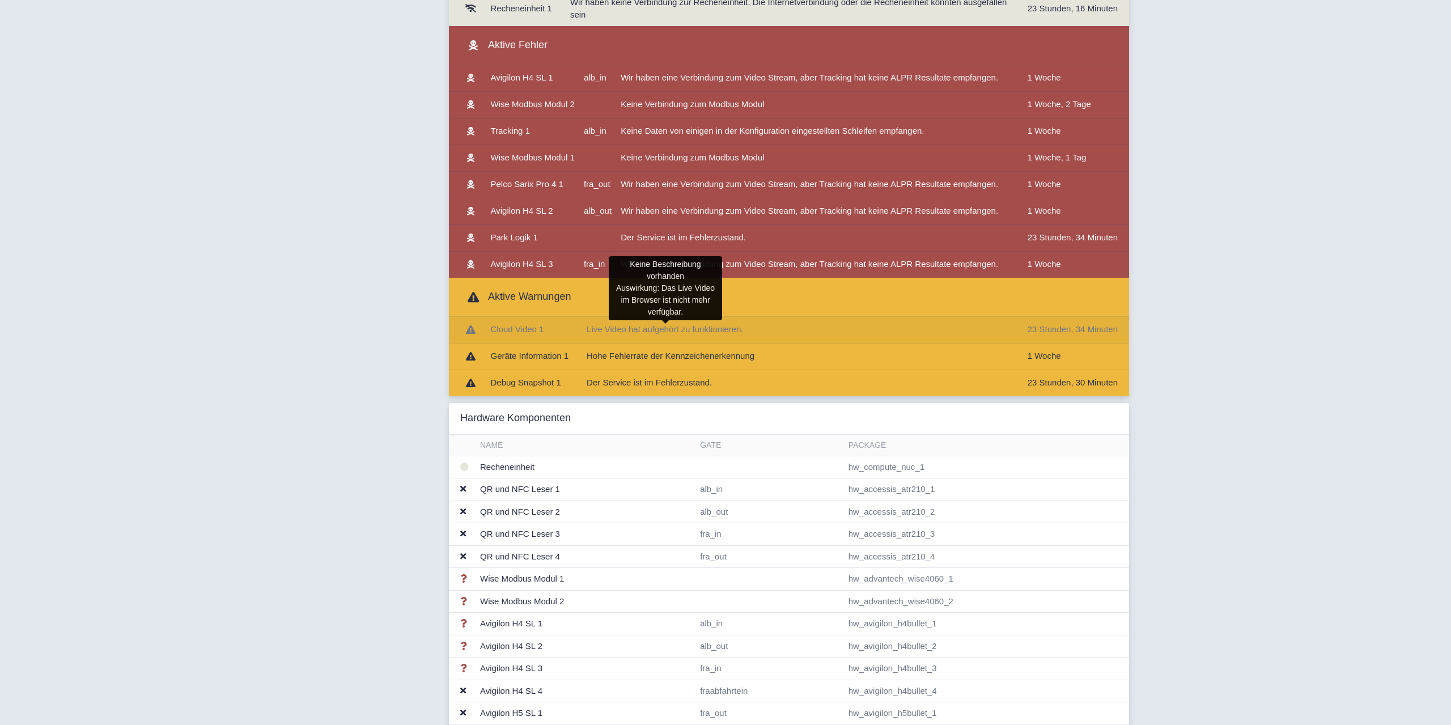
click at [657, 329] on span "Live Video hat aufgehört zu funktionieren." at bounding box center [665, 329] width 157 height 10
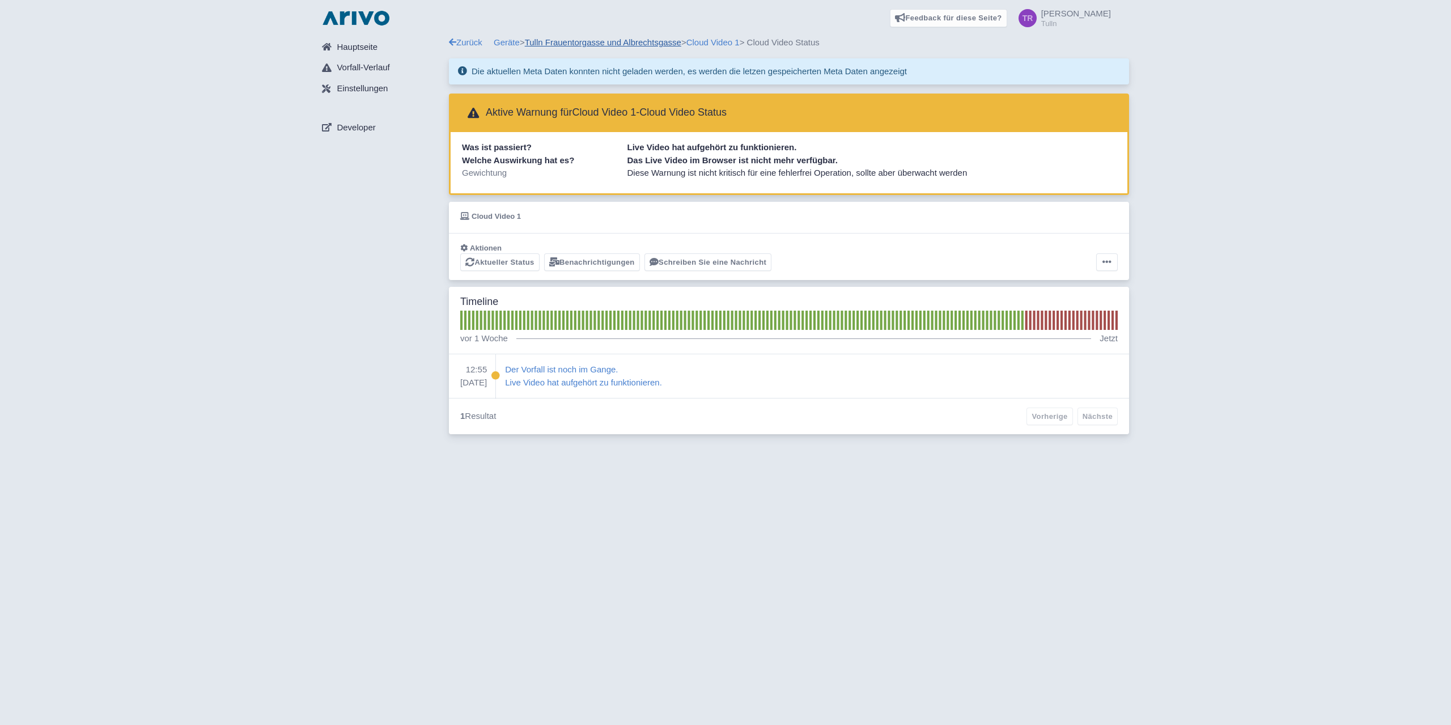
click at [589, 44] on link "Tulln Frauentorgasse und Albrechtsgasse" at bounding box center [603, 42] width 156 height 10
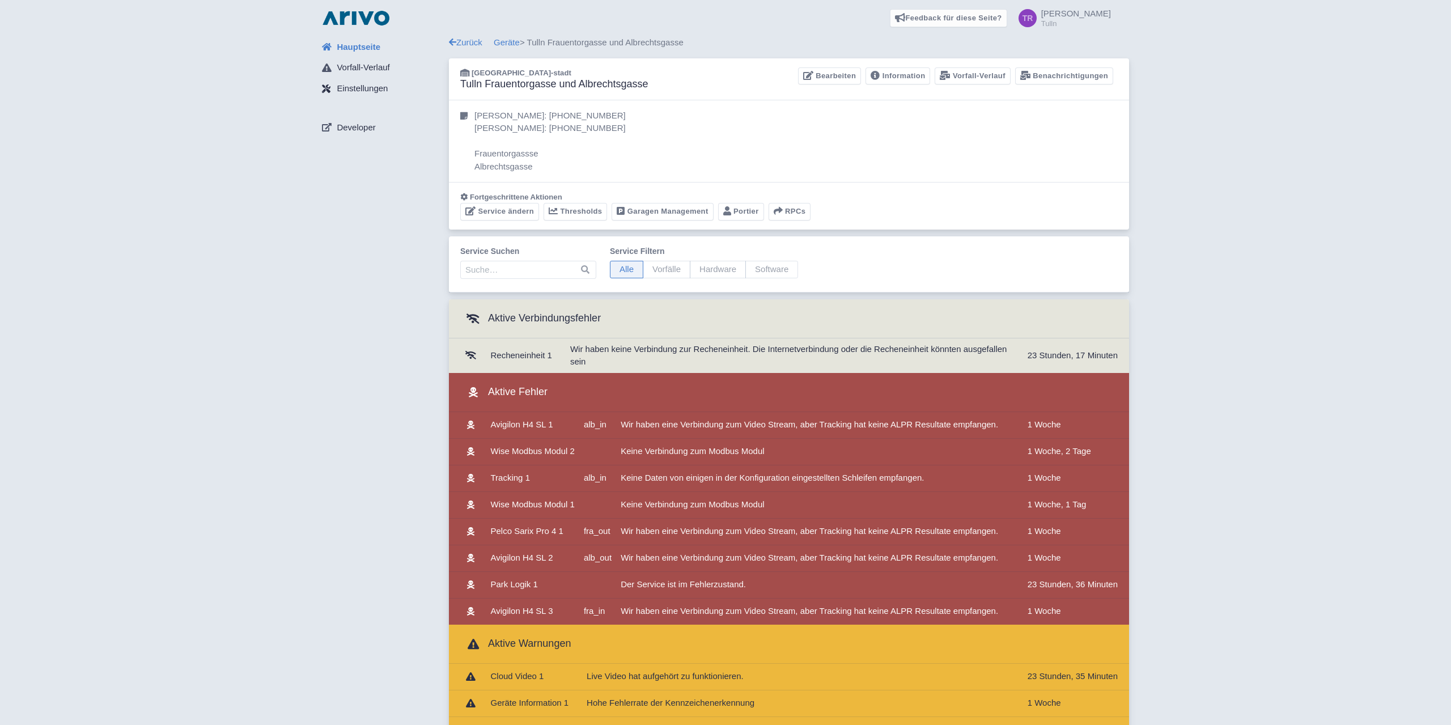
click at [370, 87] on span "Einstellungen" at bounding box center [362, 88] width 51 height 13
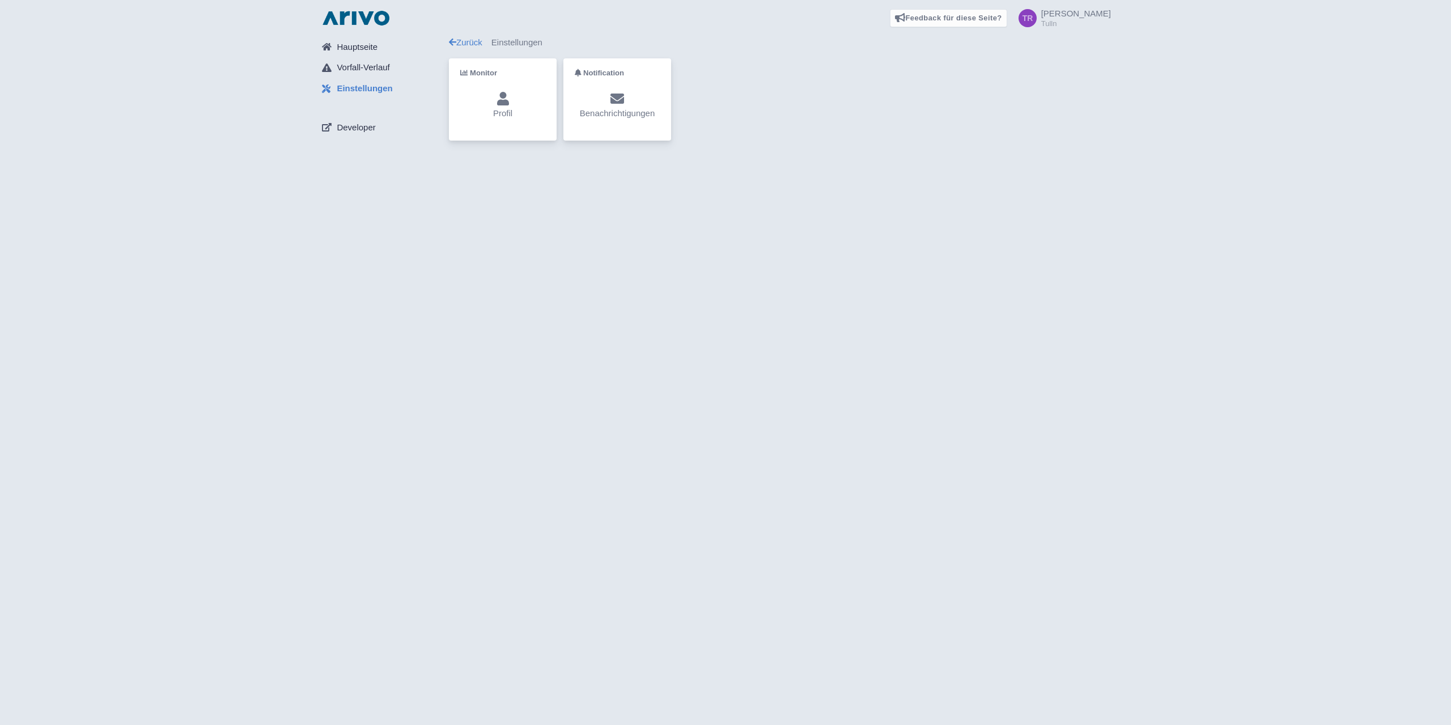
click at [511, 108] on p "Profil" at bounding box center [502, 113] width 19 height 13
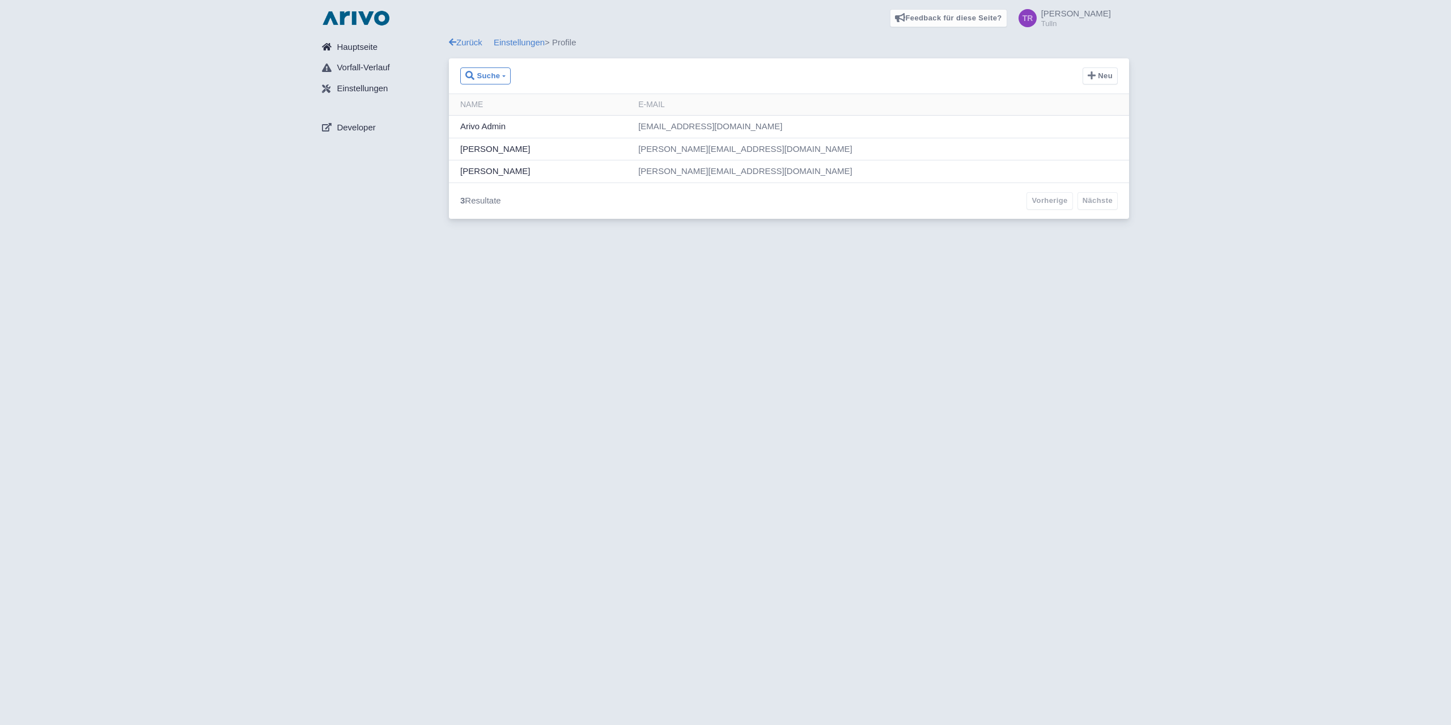
click at [355, 50] on span "Hauptseite" at bounding box center [357, 47] width 41 height 13
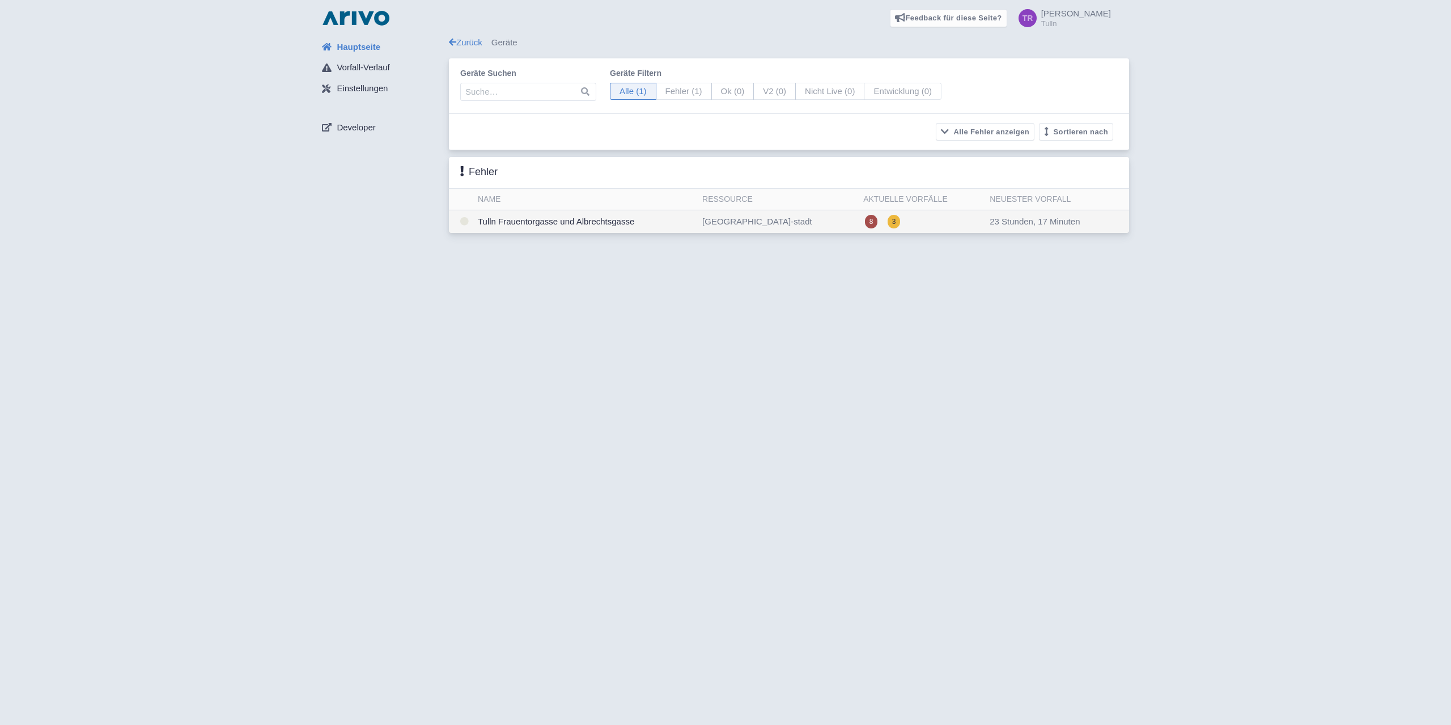
click at [552, 217] on td "Tulln Frauentorgasse und Albrechtsgasse" at bounding box center [585, 221] width 225 height 23
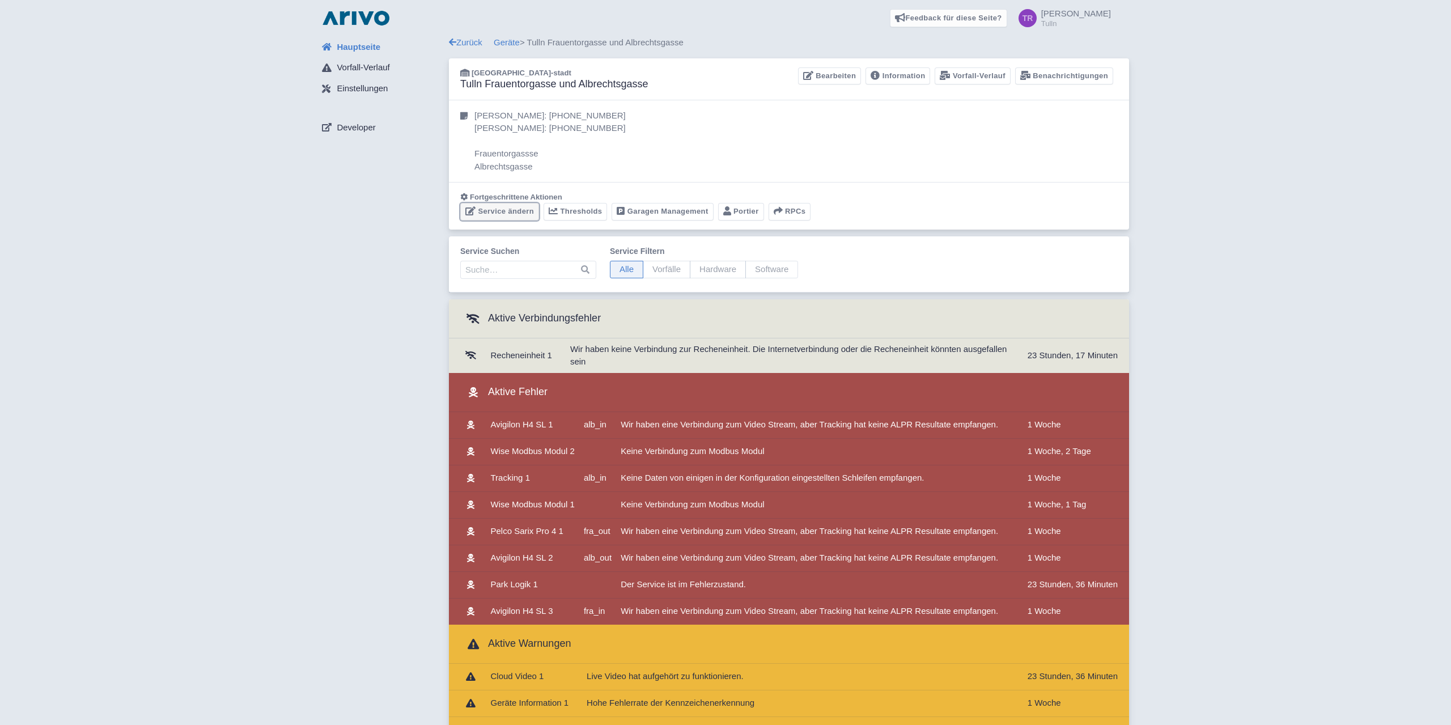
click at [513, 213] on link "Service ändern" at bounding box center [499, 212] width 79 height 18
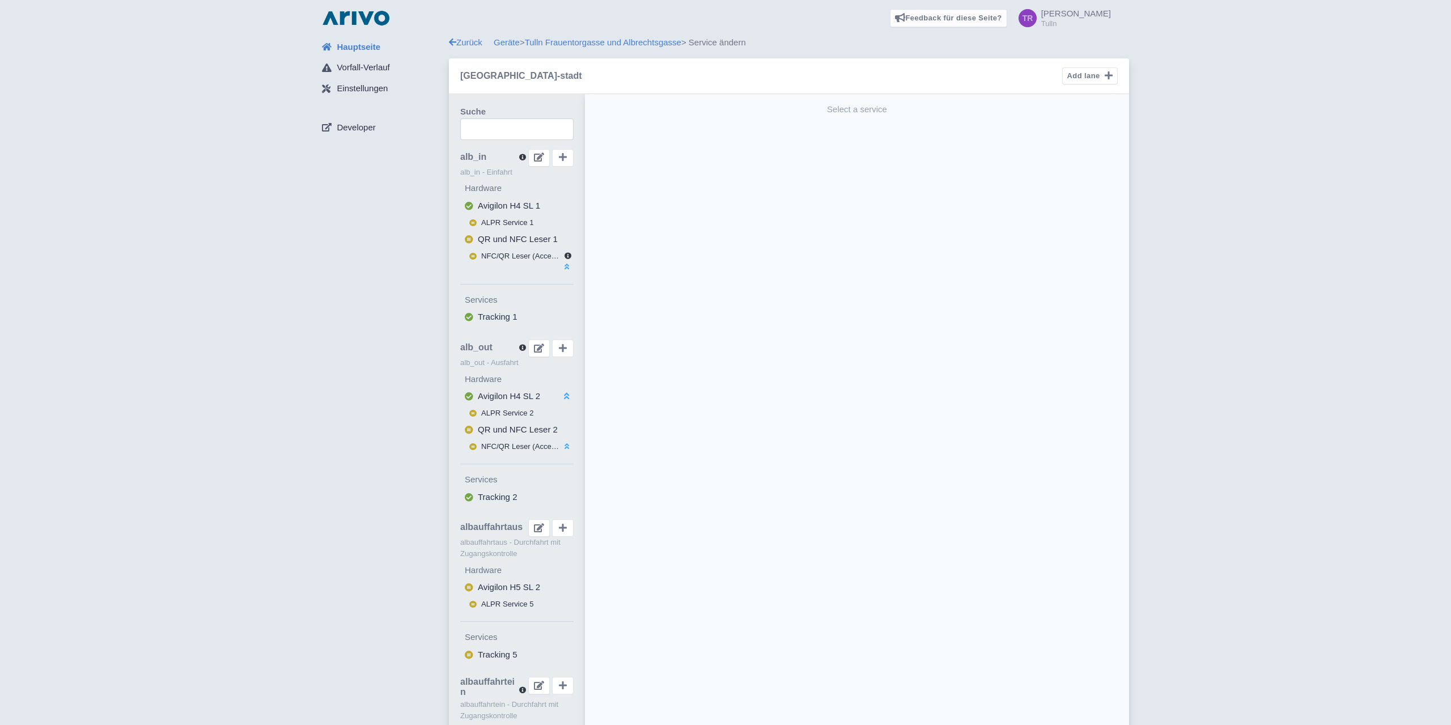
scroll to position [58, 0]
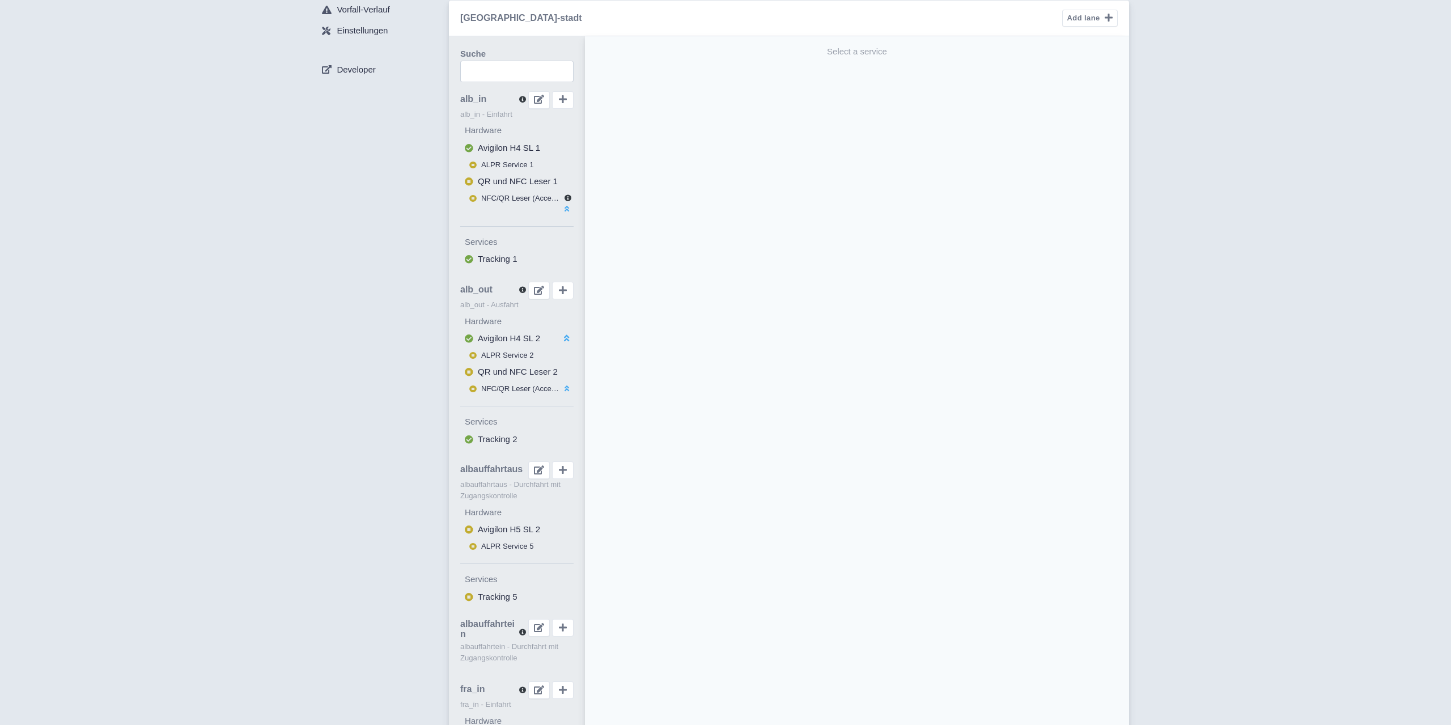
click at [569, 204] on span at bounding box center [567, 204] width 14 height 22
select select "71ae0ccd-5283-4e52-bfcf-7043fb32a9be"
select select "6af1c222-21af-4d6c-8aa3-4ccd250486fa"
select select
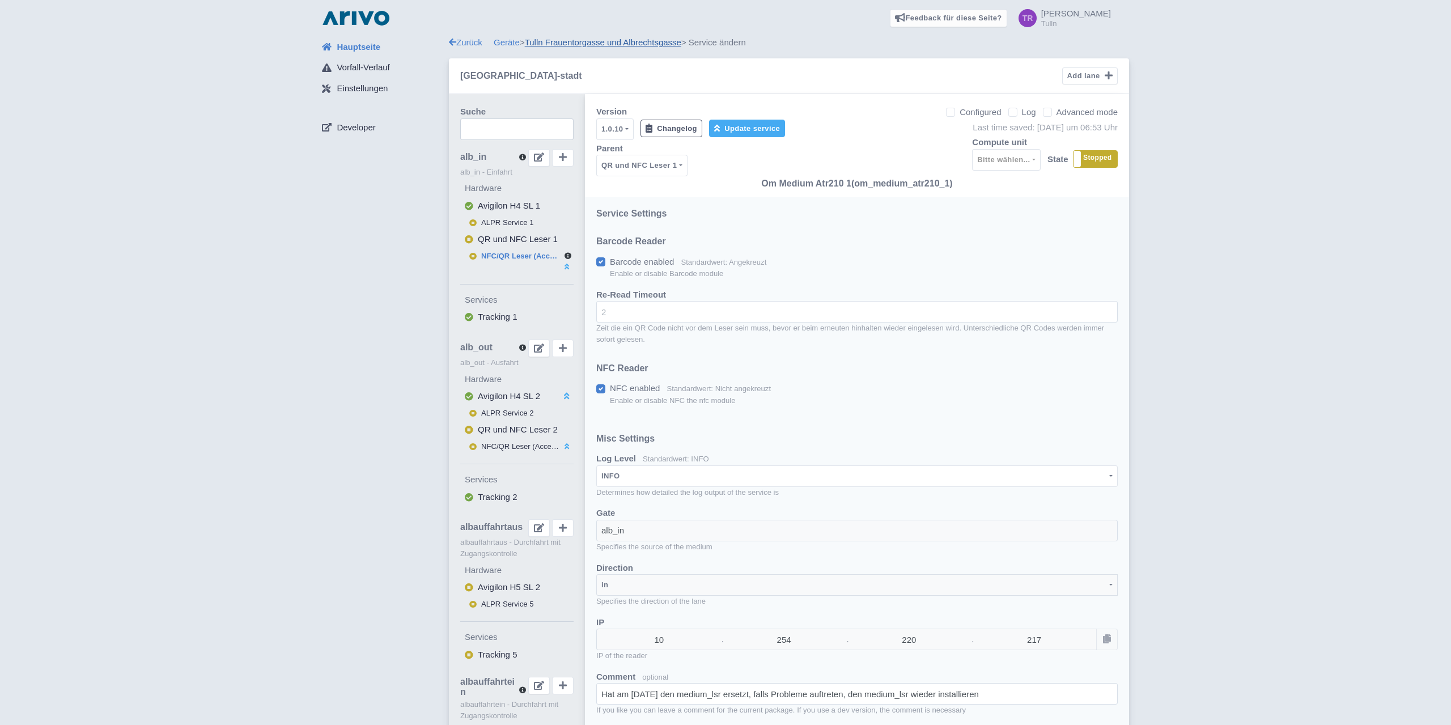
click at [603, 44] on link "Tulln Frauentorgasse und Albrechtsgasse" at bounding box center [603, 42] width 156 height 10
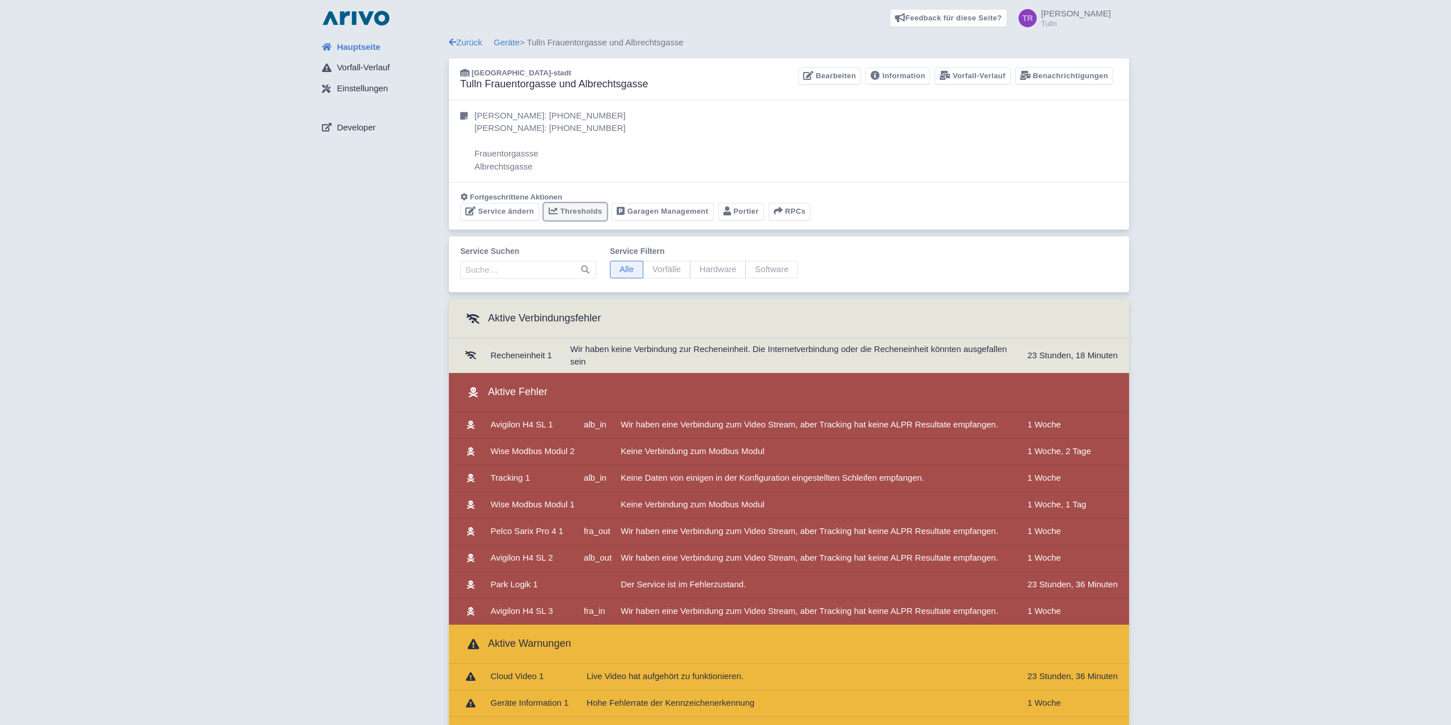
click at [570, 214] on link "Thresholds" at bounding box center [576, 212] width 64 height 18
click at [653, 214] on link "Garagen Management" at bounding box center [662, 212] width 101 height 18
click at [490, 214] on link "Service ändern" at bounding box center [499, 212] width 79 height 18
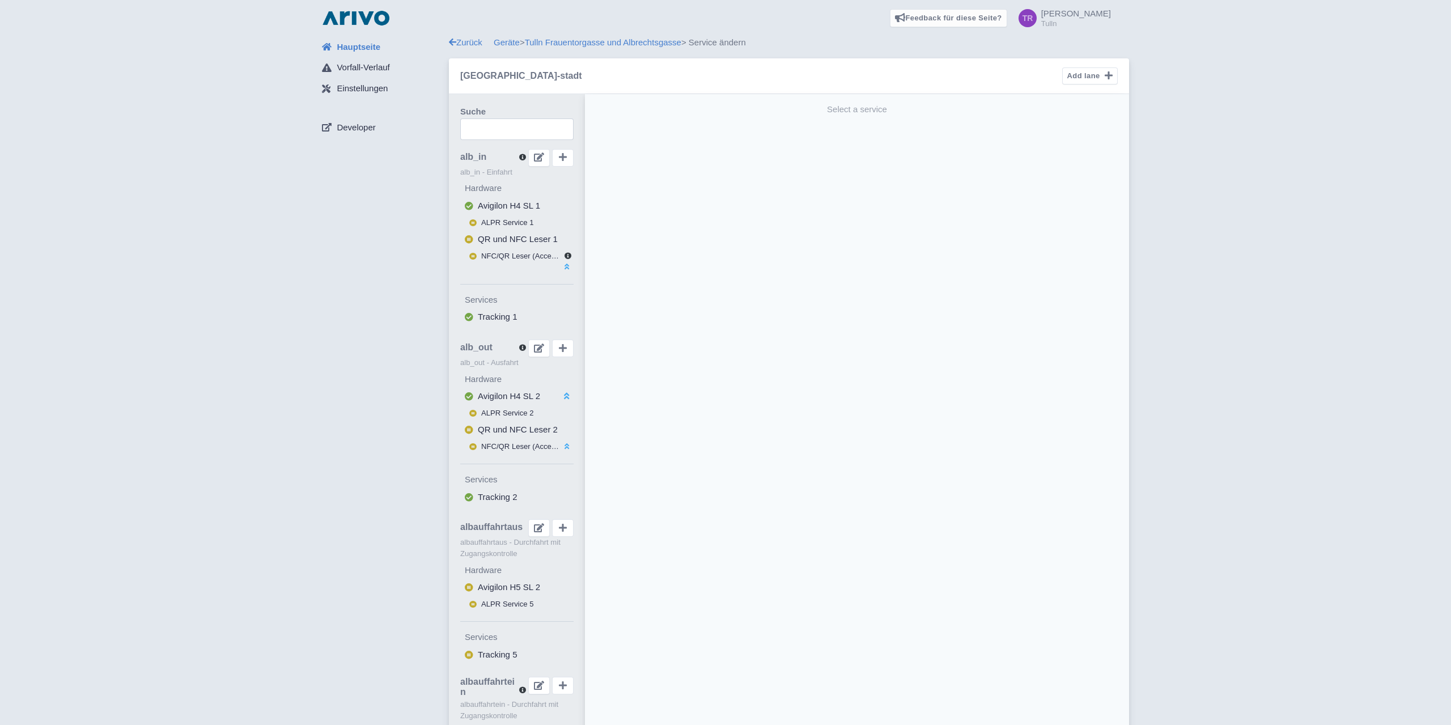
click at [521, 158] on icon at bounding box center [522, 157] width 11 height 7
click at [564, 266] on icon at bounding box center [567, 266] width 14 height 7
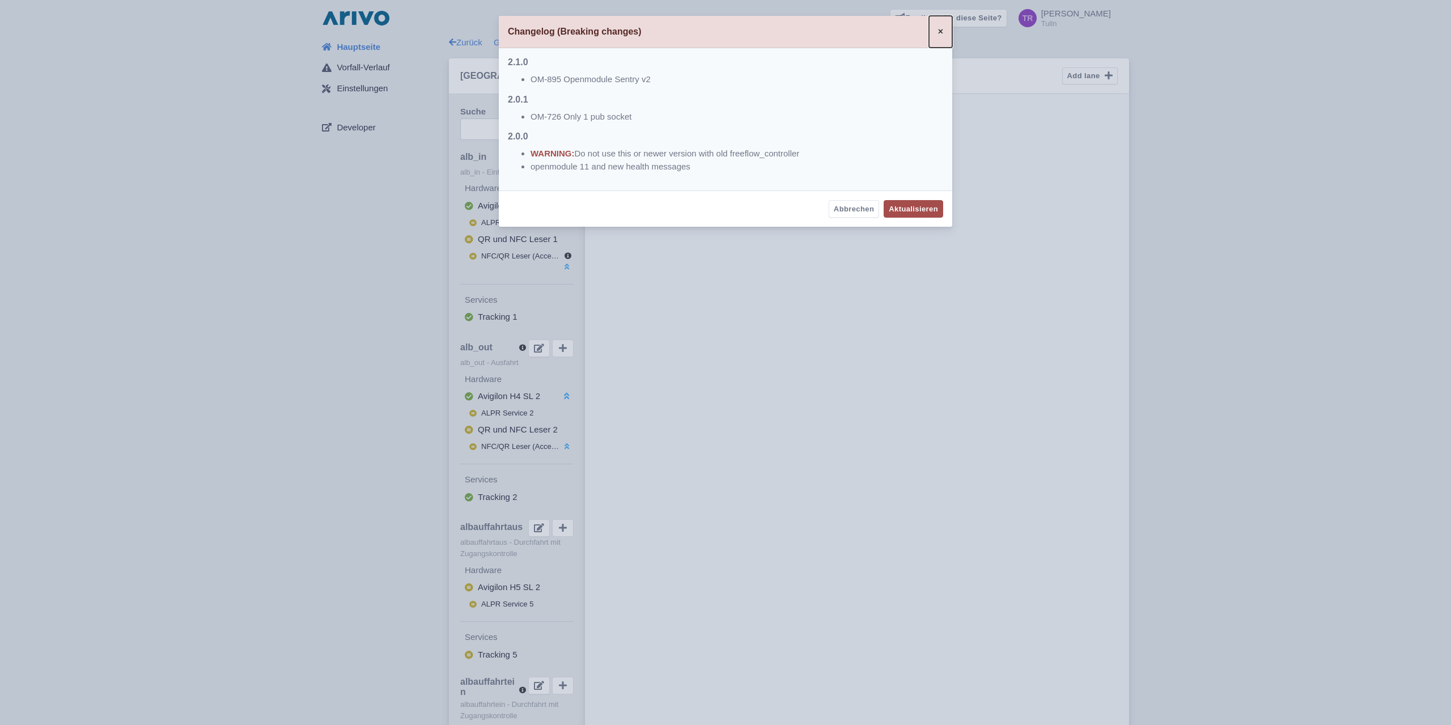
click at [943, 30] on span "×" at bounding box center [940, 32] width 5 height 10
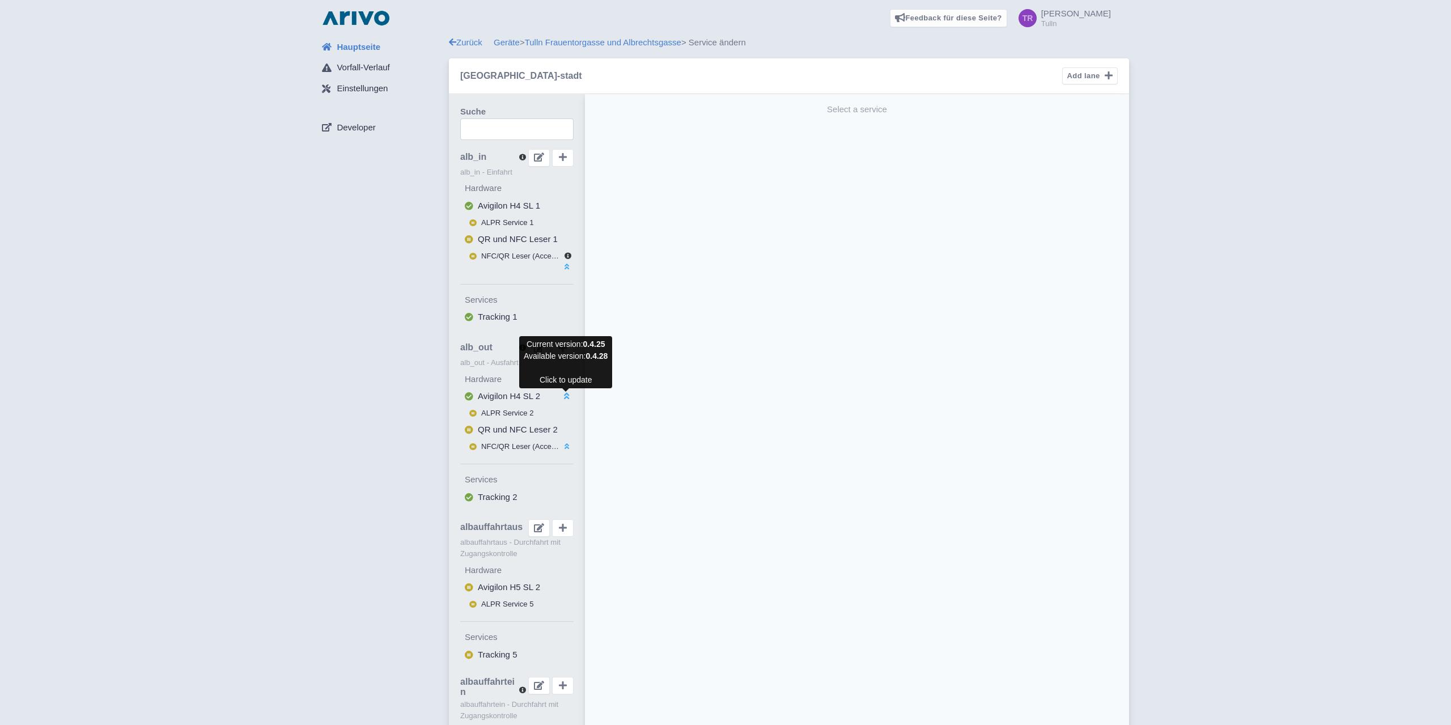
click at [569, 393] on icon at bounding box center [567, 396] width 14 height 9
click at [566, 397] on icon at bounding box center [567, 396] width 14 height 9
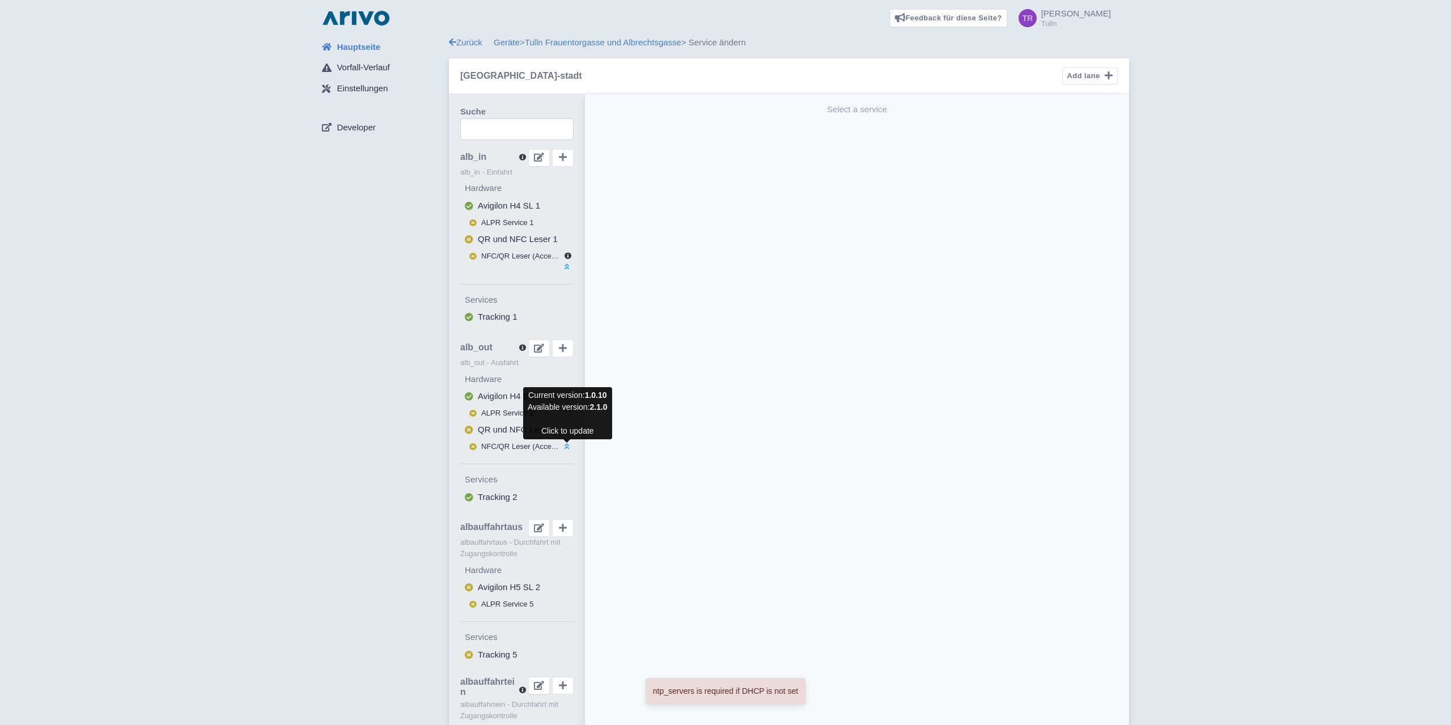
click at [566, 445] on icon at bounding box center [567, 446] width 14 height 7
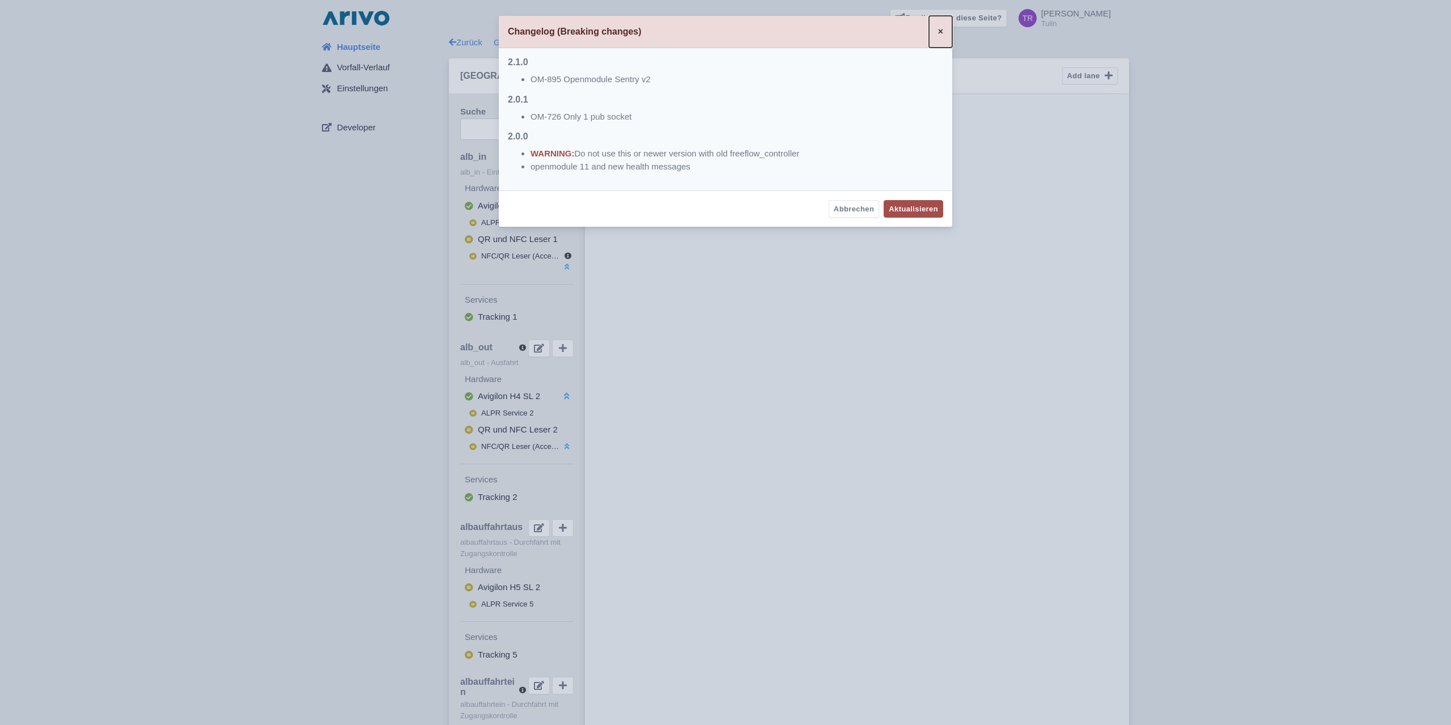
click at [938, 32] on span "×" at bounding box center [940, 32] width 5 height 10
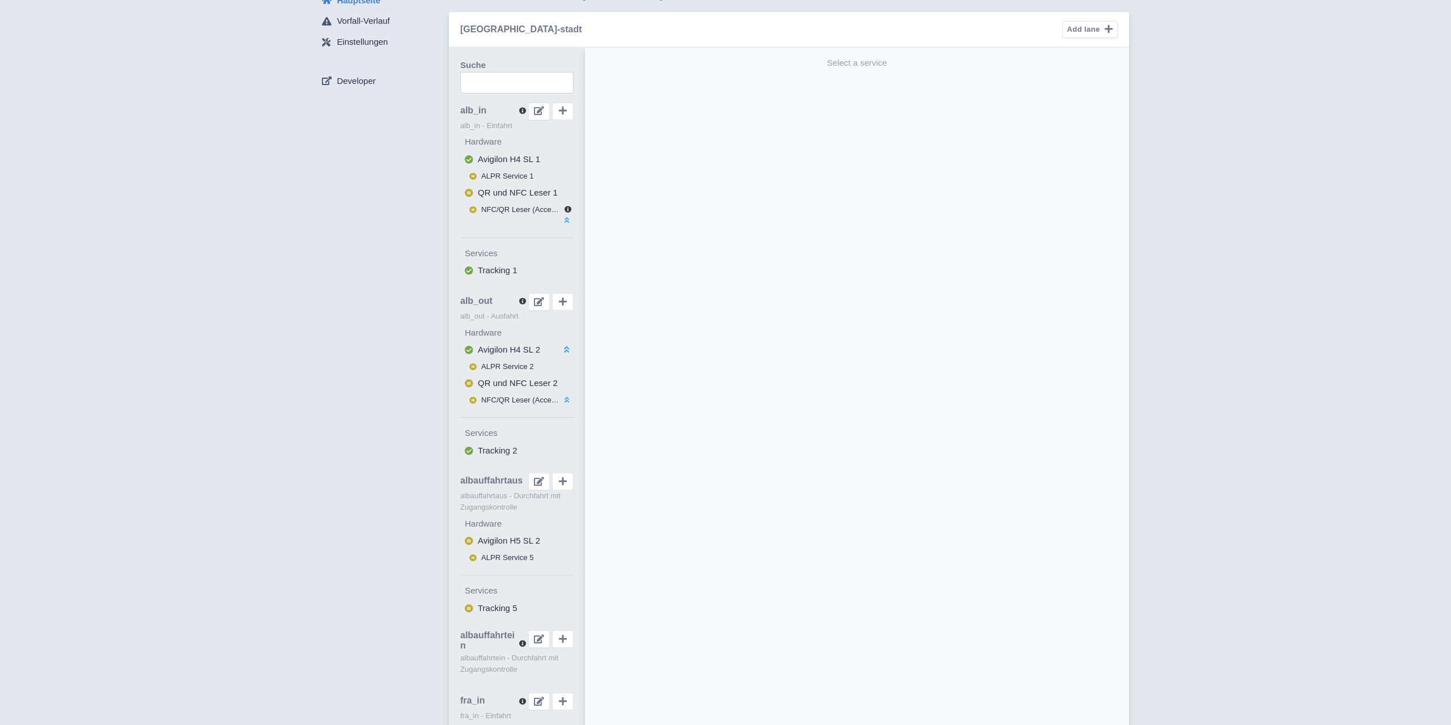
scroll to position [116, 0]
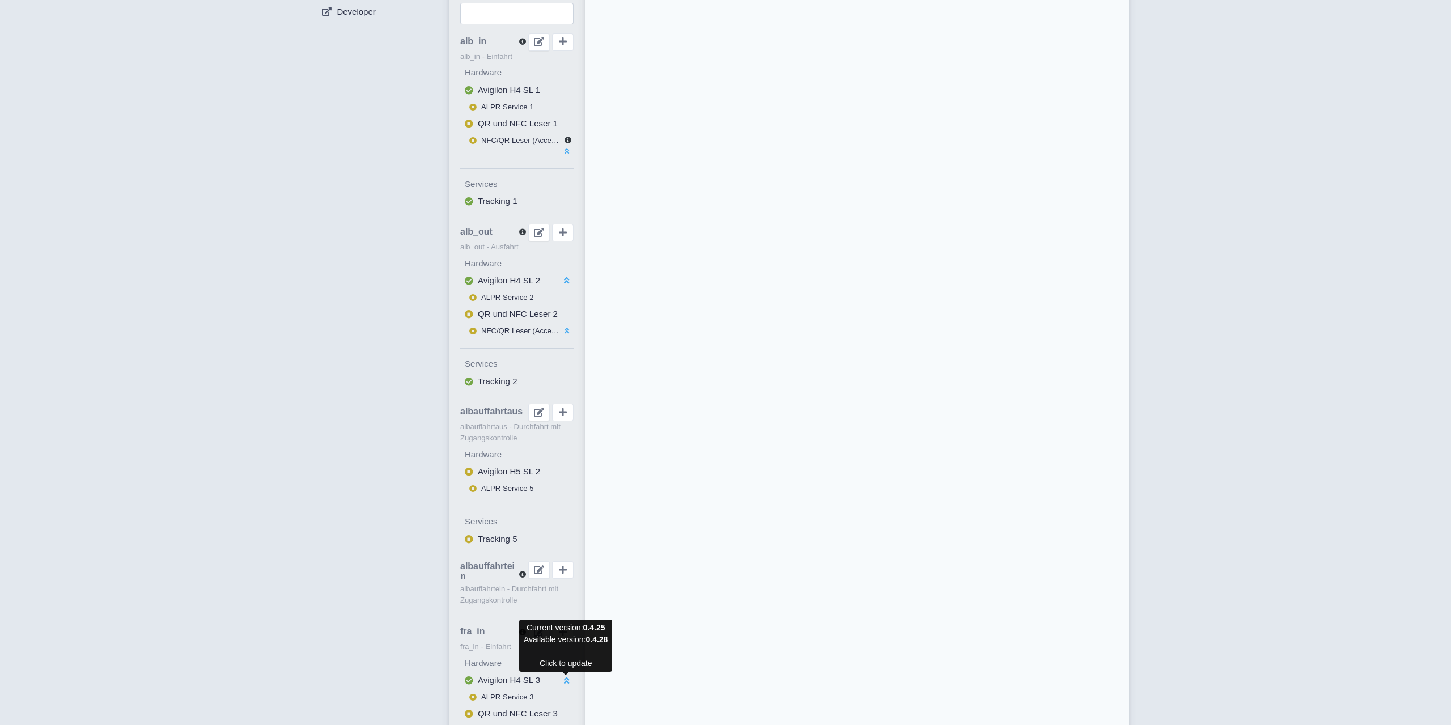
click at [565, 678] on icon at bounding box center [567, 680] width 14 height 9
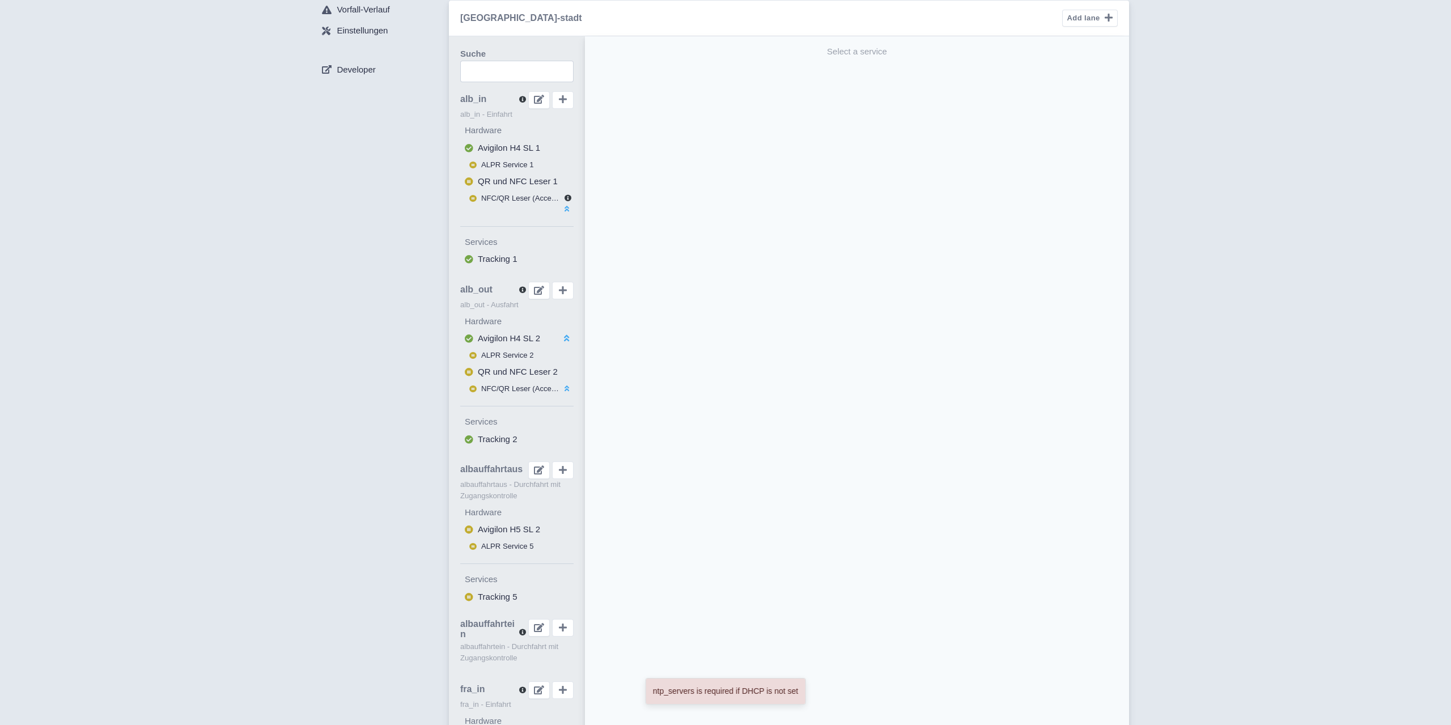
scroll to position [0, 0]
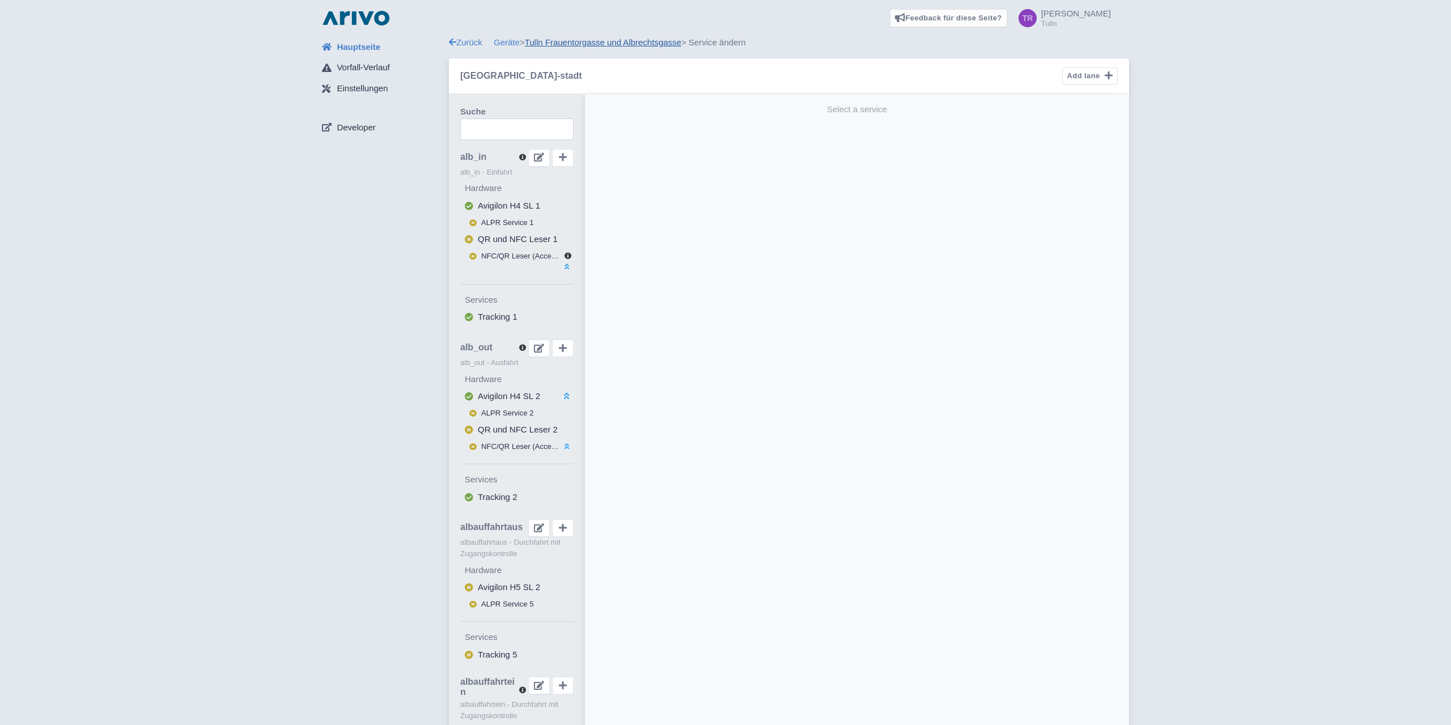
click at [577, 41] on link "Tulln Frauentorgasse und Albrechtsgasse" at bounding box center [603, 42] width 156 height 10
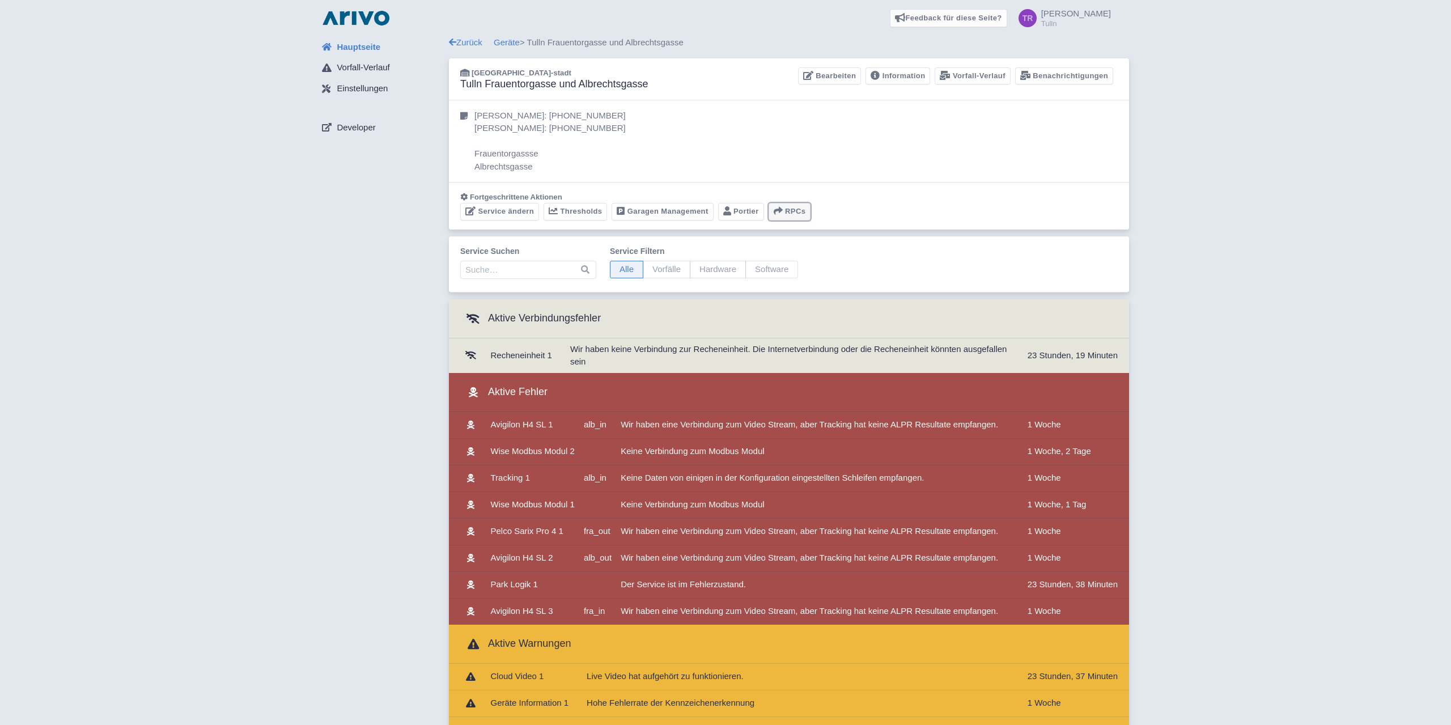
click at [788, 213] on button "RPCs" at bounding box center [790, 212] width 43 height 18
click at [836, 210] on div "Service ändern Thresholds Garagen Management Portier RPCs Debug Snapshot Servic…" at bounding box center [789, 212] width 658 height 18
click at [706, 268] on span "Hardware" at bounding box center [718, 270] width 56 height 18
click at [697, 268] on input "Hardware" at bounding box center [693, 264] width 7 height 7
radio input "true"
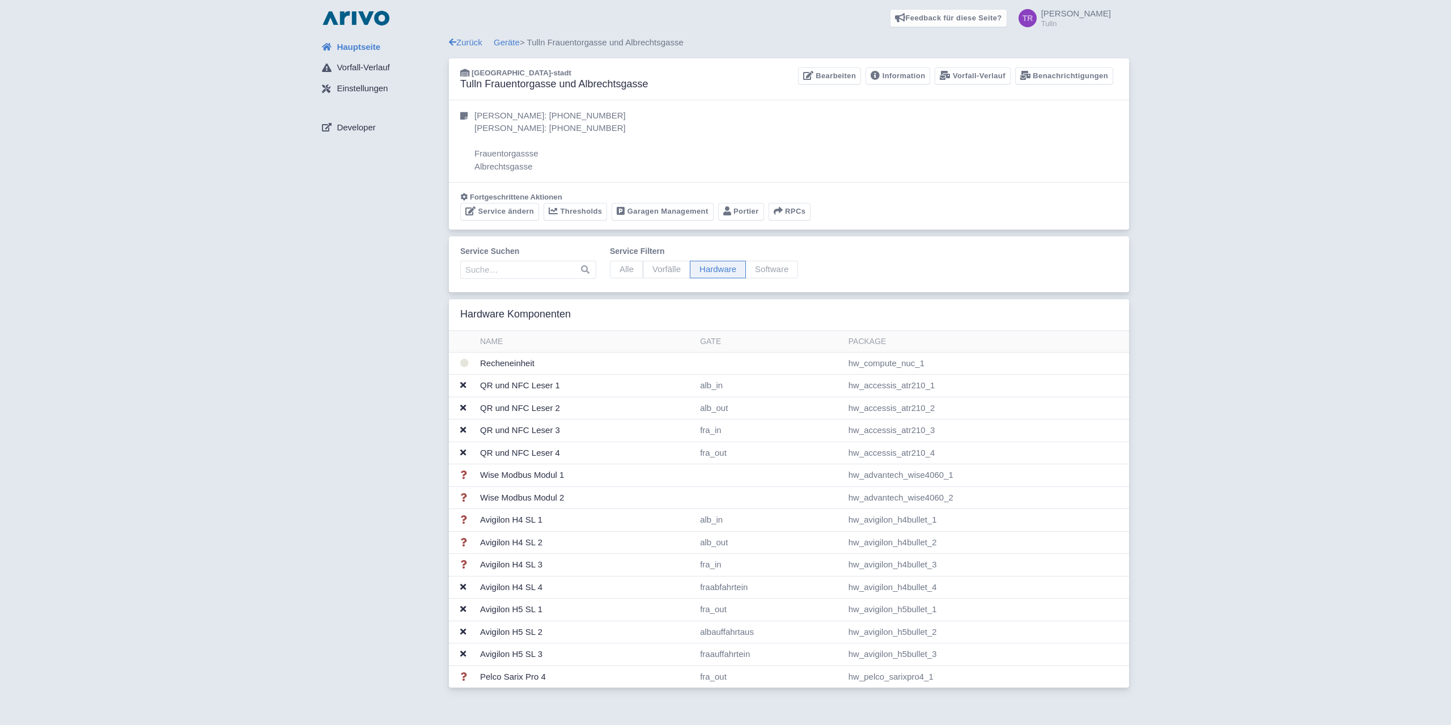
click at [767, 269] on span "Software" at bounding box center [772, 270] width 53 height 18
click at [753, 268] on input "Software" at bounding box center [749, 264] width 7 height 7
radio input "true"
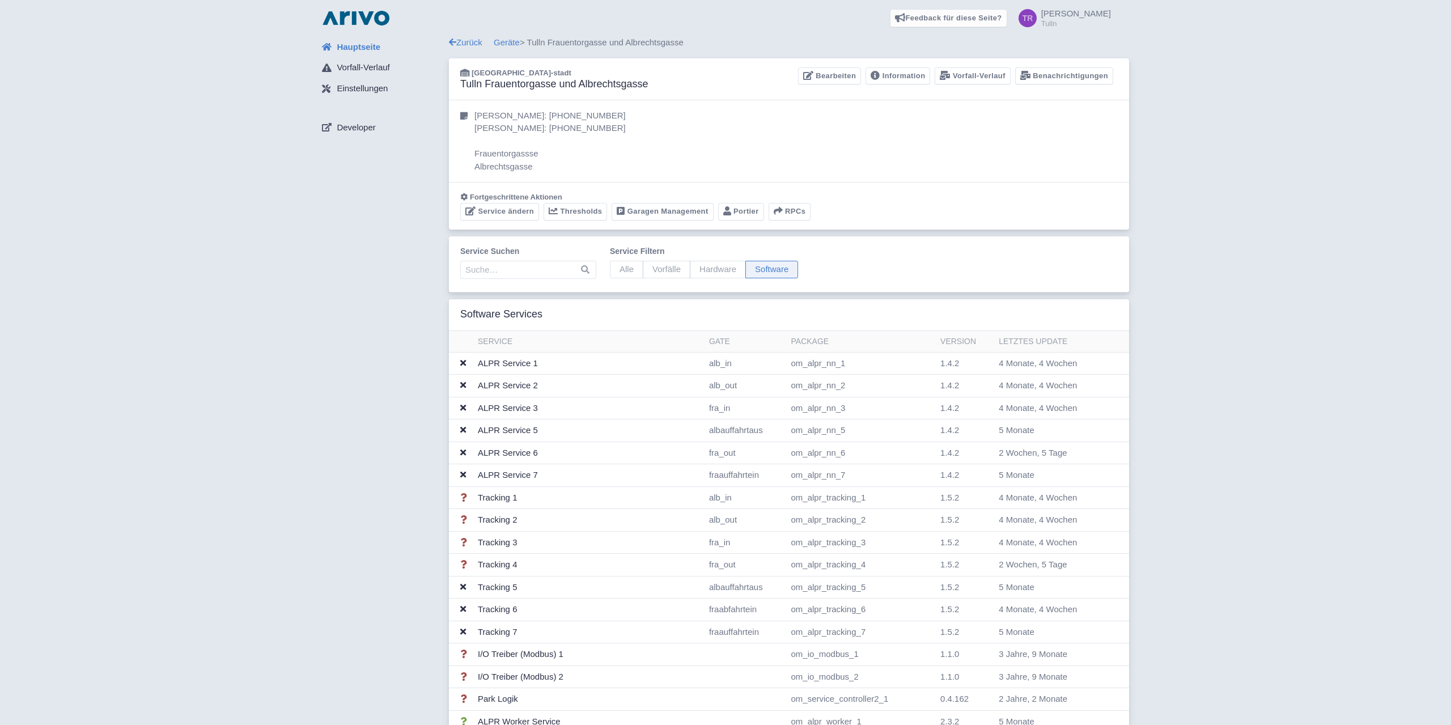
click at [714, 266] on span "Hardware" at bounding box center [718, 270] width 56 height 18
click at [697, 266] on input "Hardware" at bounding box center [693, 264] width 7 height 7
radio input "true"
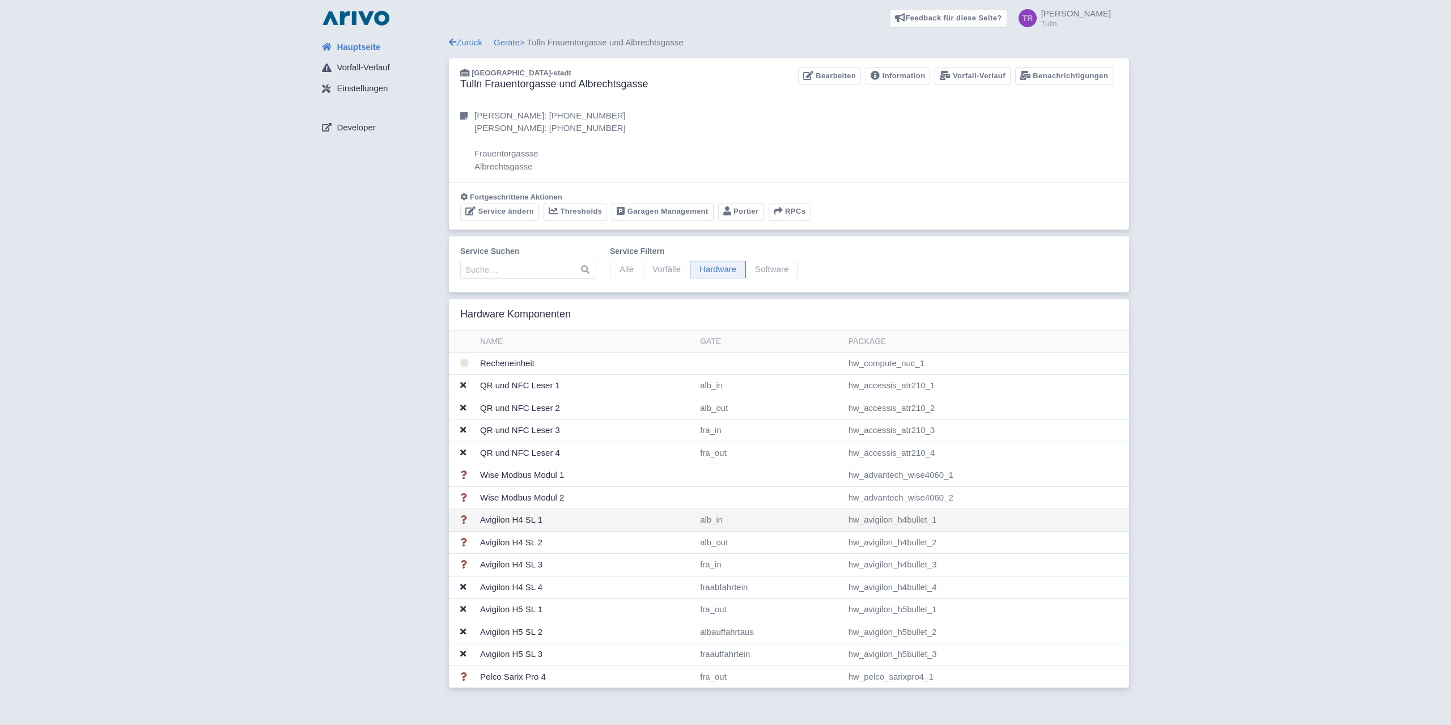
click at [515, 519] on td "Avigilon H4 SL 1" at bounding box center [586, 520] width 220 height 23
click at [527, 540] on td "Avigilon H4 SL 2" at bounding box center [586, 542] width 220 height 23
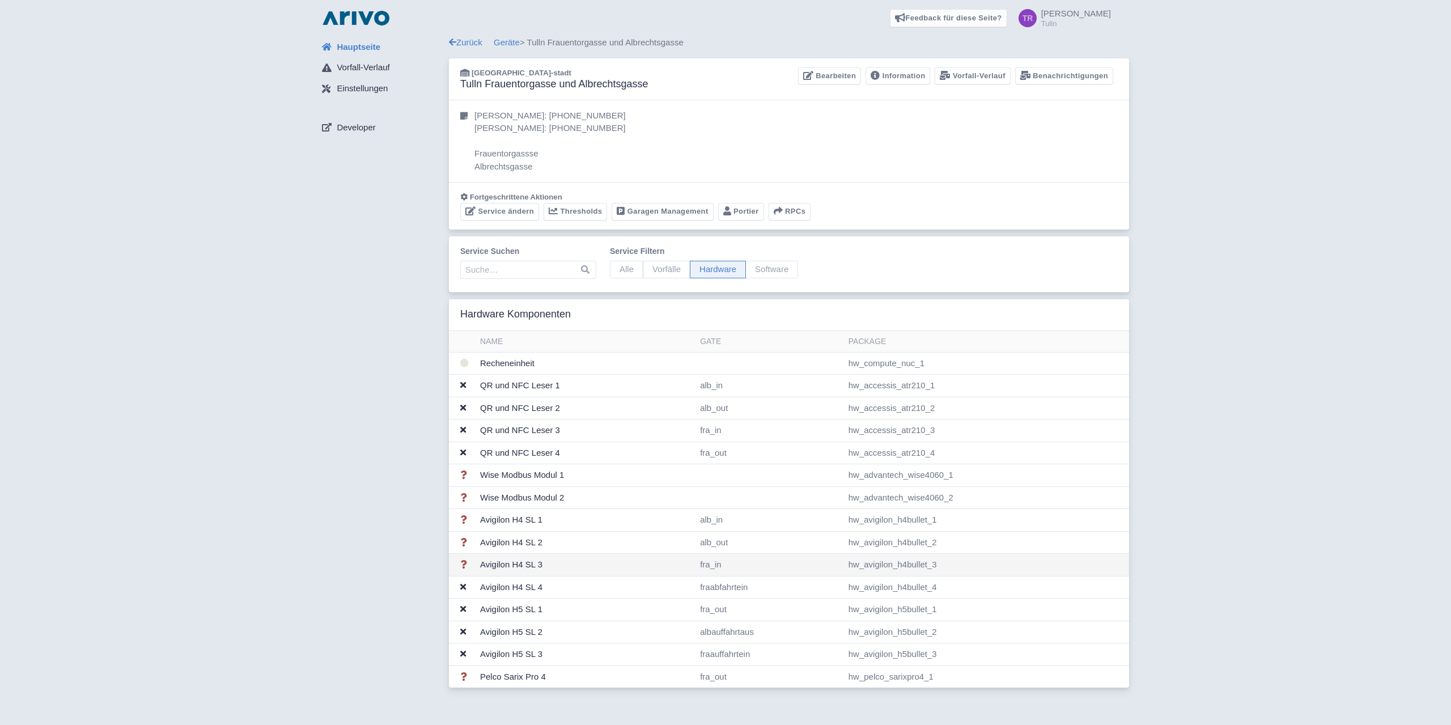
click at [524, 565] on td "Avigilon H4 SL 3" at bounding box center [586, 565] width 220 height 23
click at [746, 452] on td "fra_out" at bounding box center [770, 453] width 149 height 23
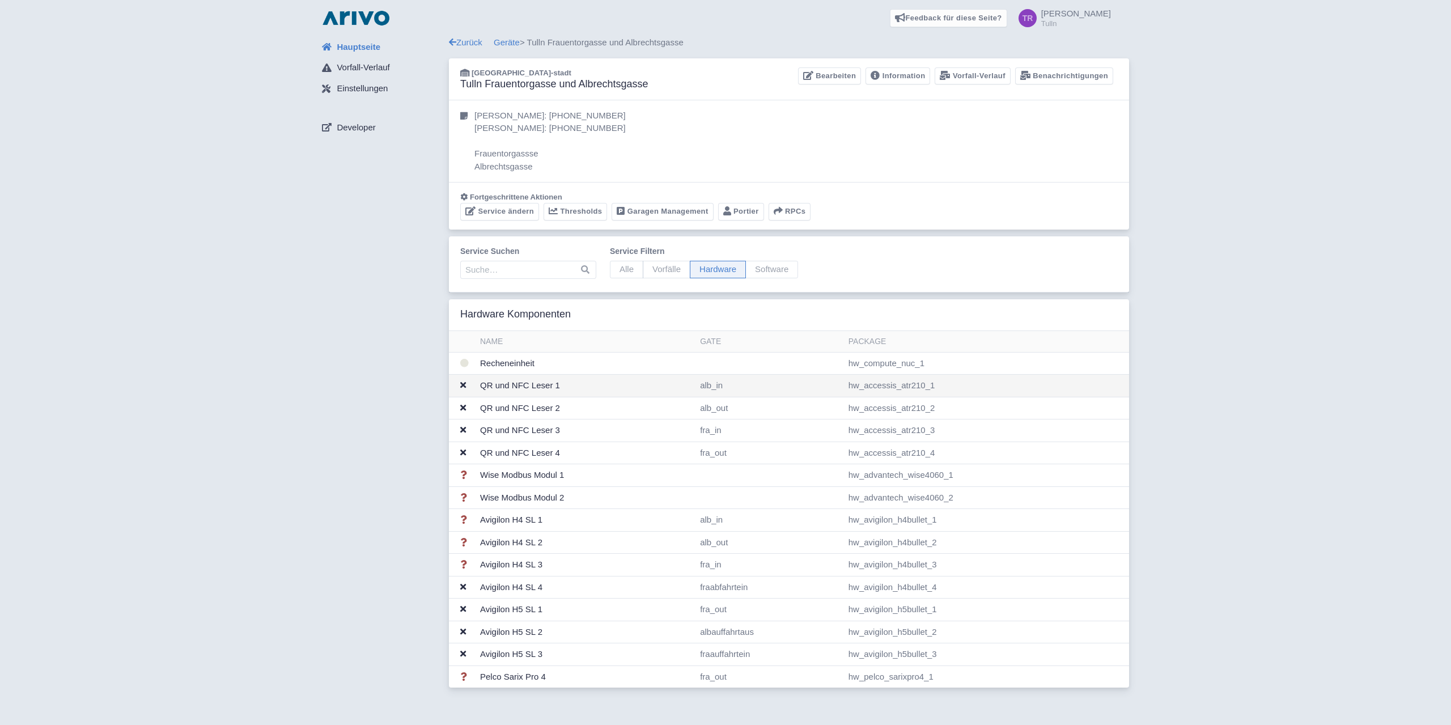
click at [672, 388] on td "QR und NFC Leser 1" at bounding box center [586, 386] width 220 height 23
click at [545, 405] on td "QR und NFC Leser 2" at bounding box center [586, 408] width 220 height 23
click at [553, 590] on td "Avigilon H4 SL 4" at bounding box center [586, 587] width 220 height 23
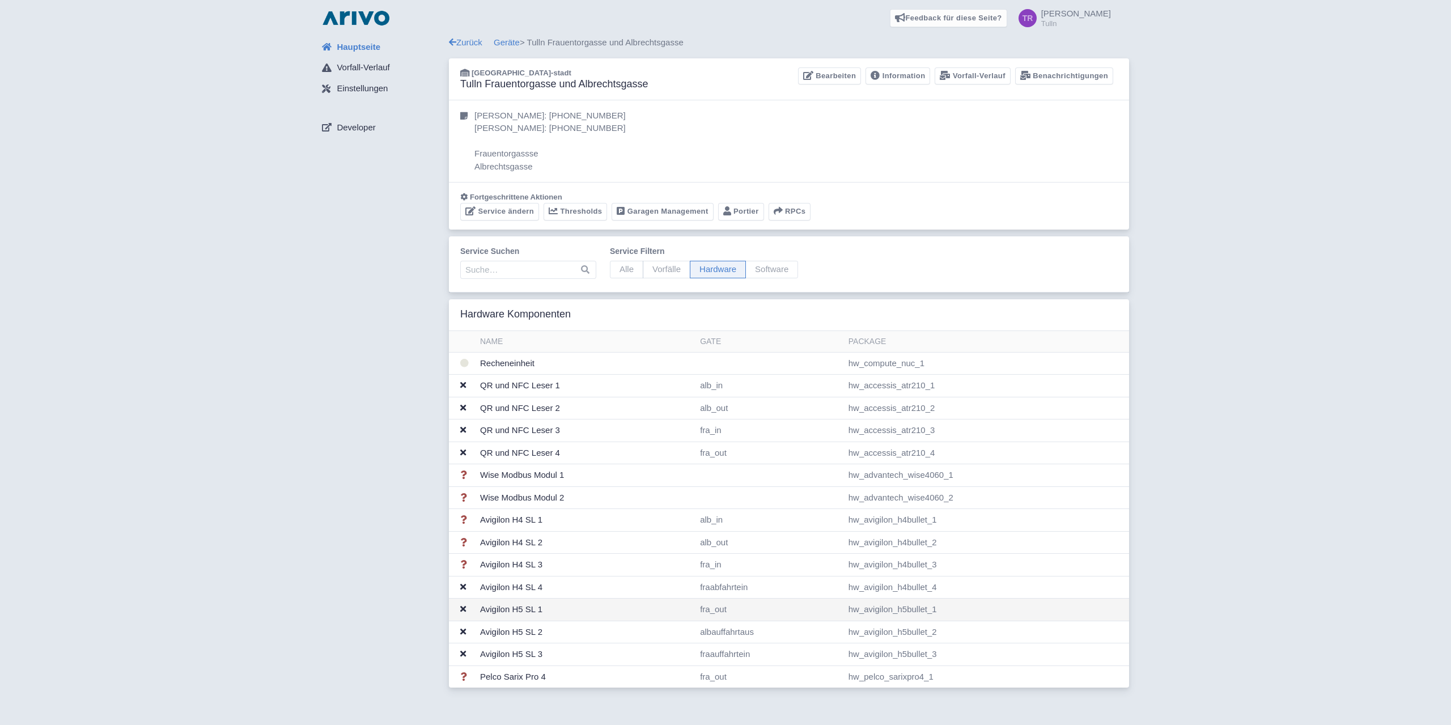
click at [549, 615] on td "Avigilon H5 SL 1" at bounding box center [586, 610] width 220 height 23
click at [524, 634] on td "Avigilon H5 SL 2" at bounding box center [586, 632] width 220 height 23
click at [559, 646] on td "Avigilon H5 SL 3" at bounding box center [586, 655] width 220 height 23
click at [684, 677] on td "Pelco Sarix Pro 4" at bounding box center [586, 677] width 220 height 22
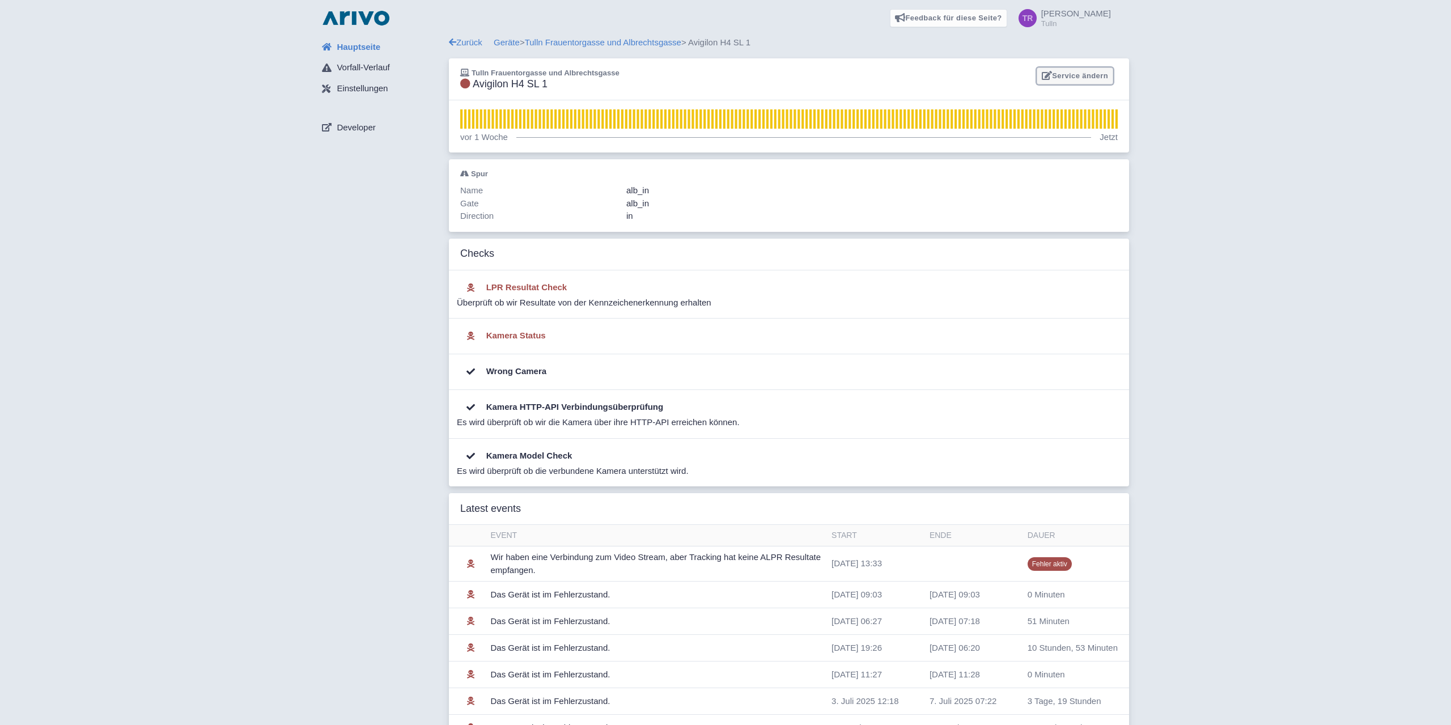
click at [1090, 74] on link "Service ändern" at bounding box center [1075, 76] width 77 height 18
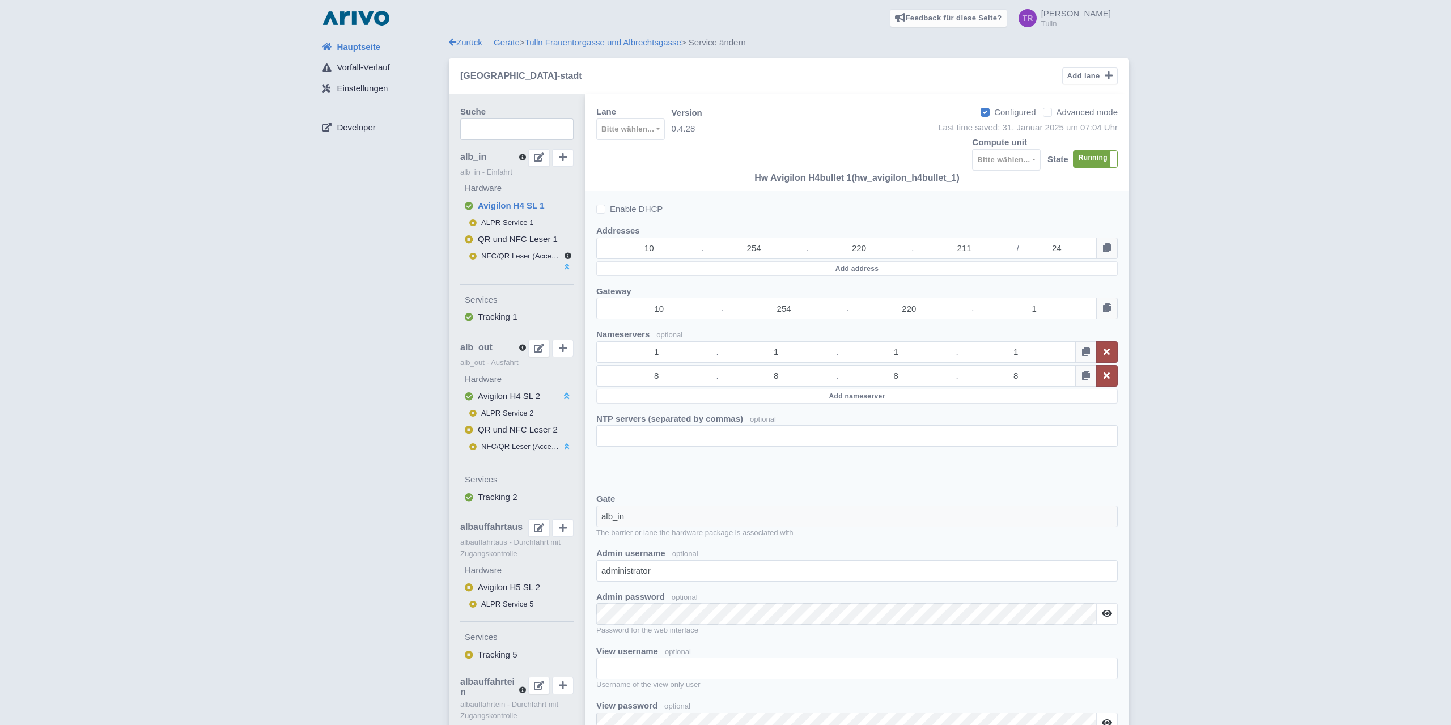
select select "16d2ef7a-8dc1-4990-aa8a-5321c99bc82f"
select select
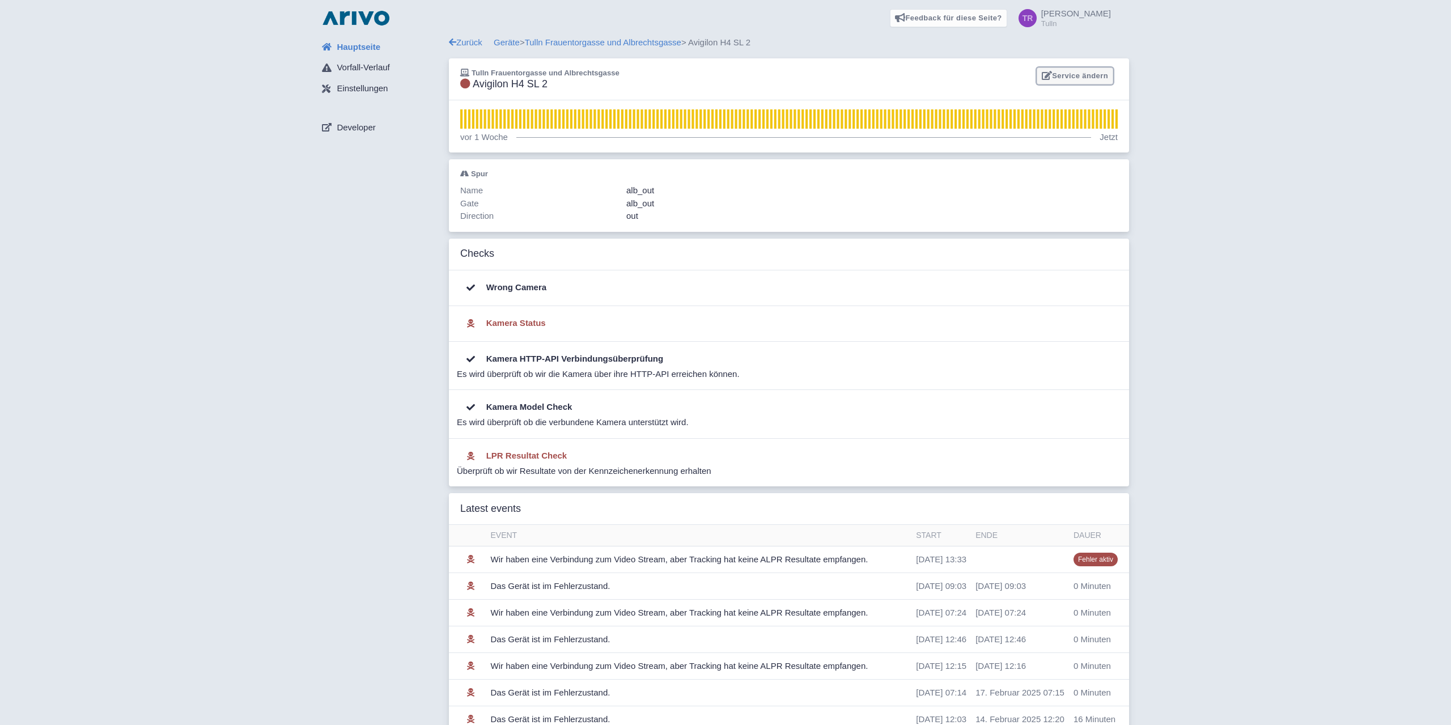
click at [1093, 82] on link "Service ändern" at bounding box center [1075, 76] width 77 height 18
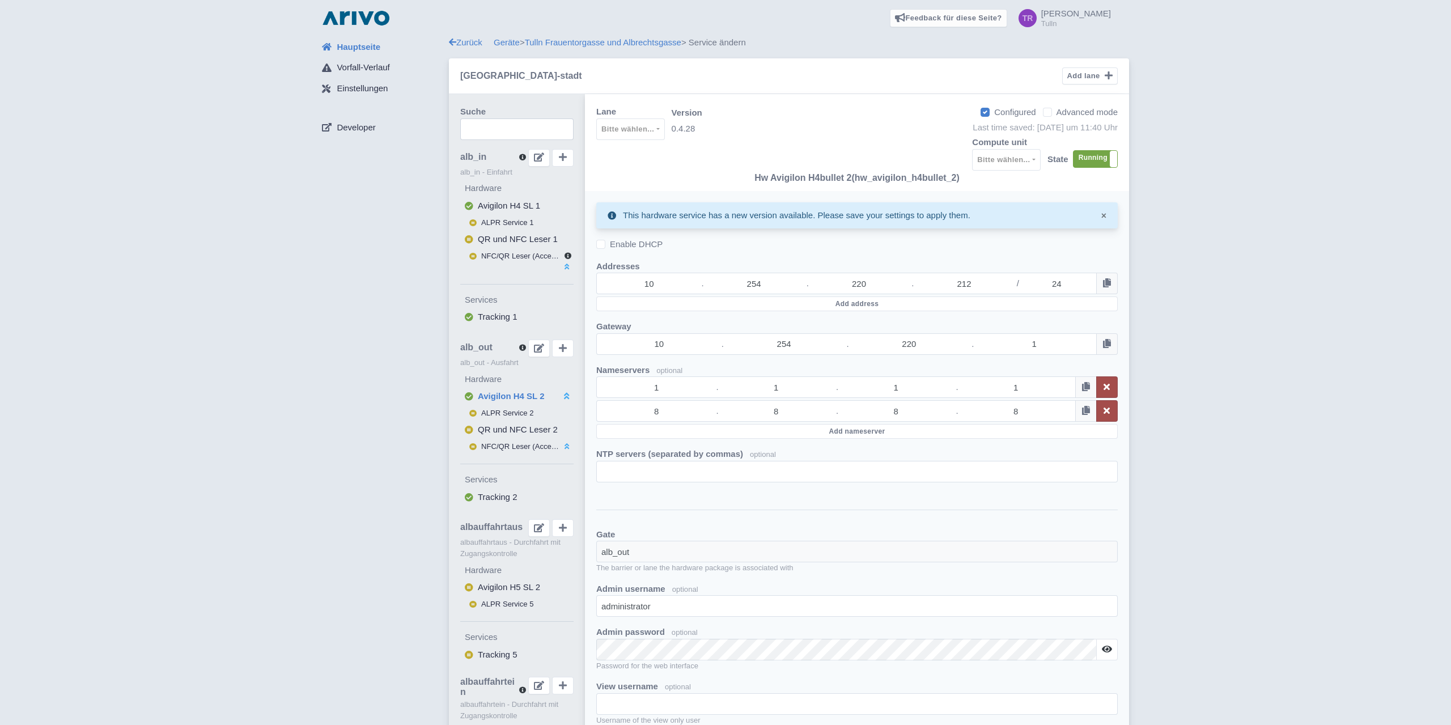
select select "9325dc1a-7d2d-4726-97c7-71de3a480493"
select select
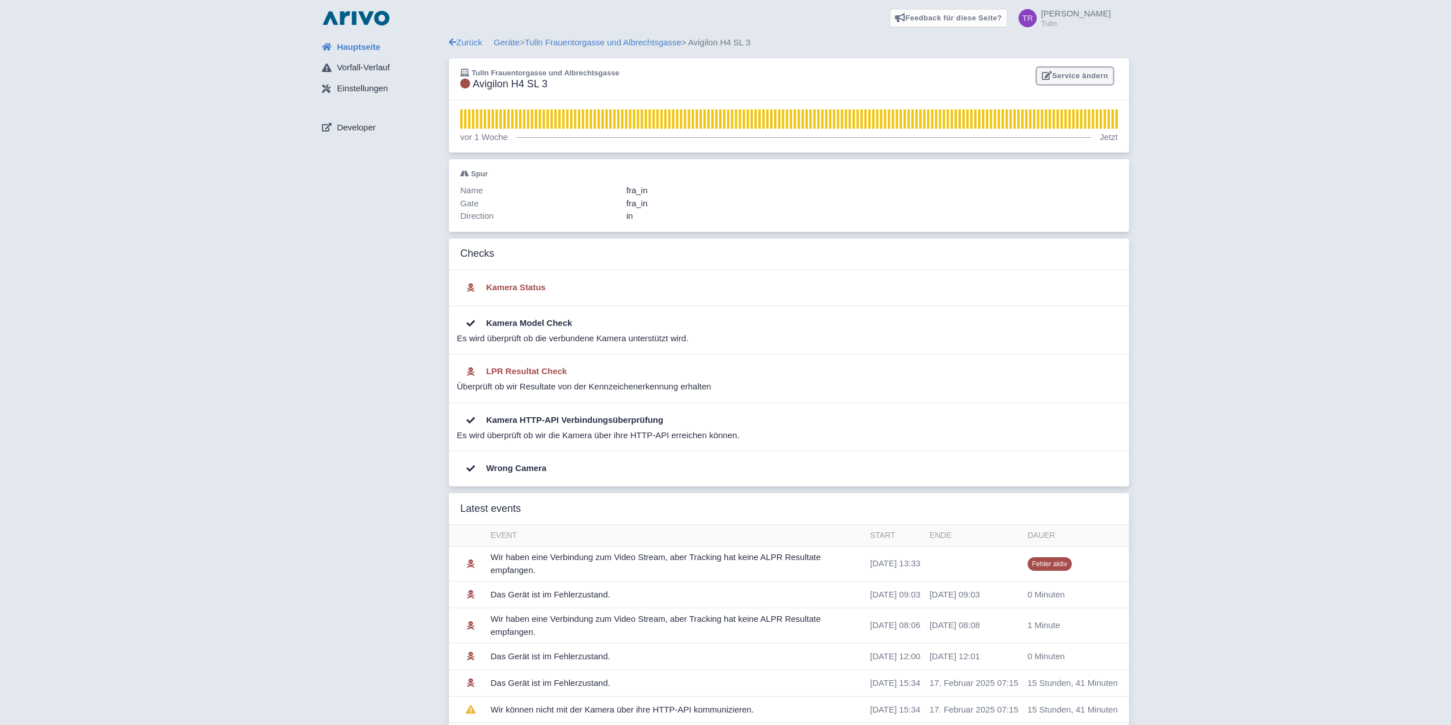
click at [1090, 75] on link "Service ändern" at bounding box center [1075, 76] width 77 height 18
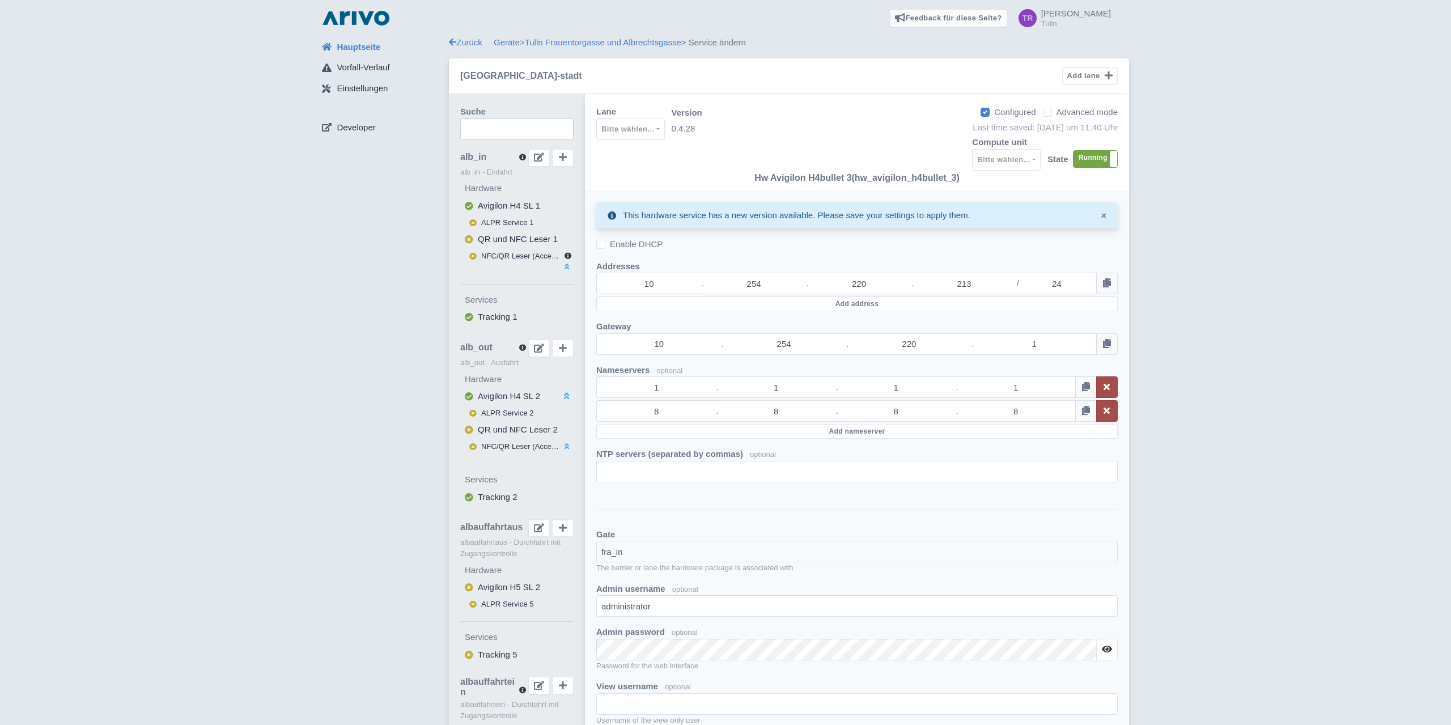
select select "e0b67f38-5e64-4486-a4d4-12b323c0a2cb"
select select
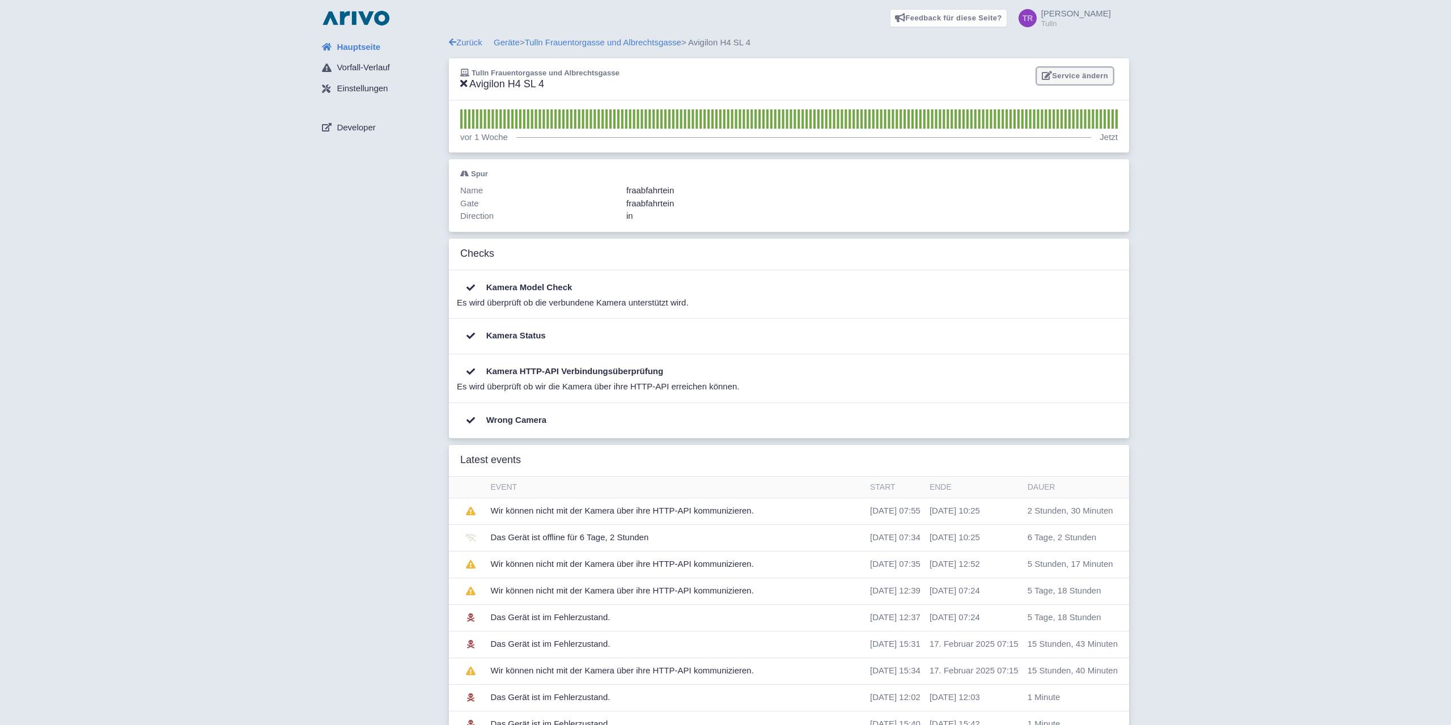
click at [1089, 73] on link "Service ändern" at bounding box center [1075, 76] width 77 height 18
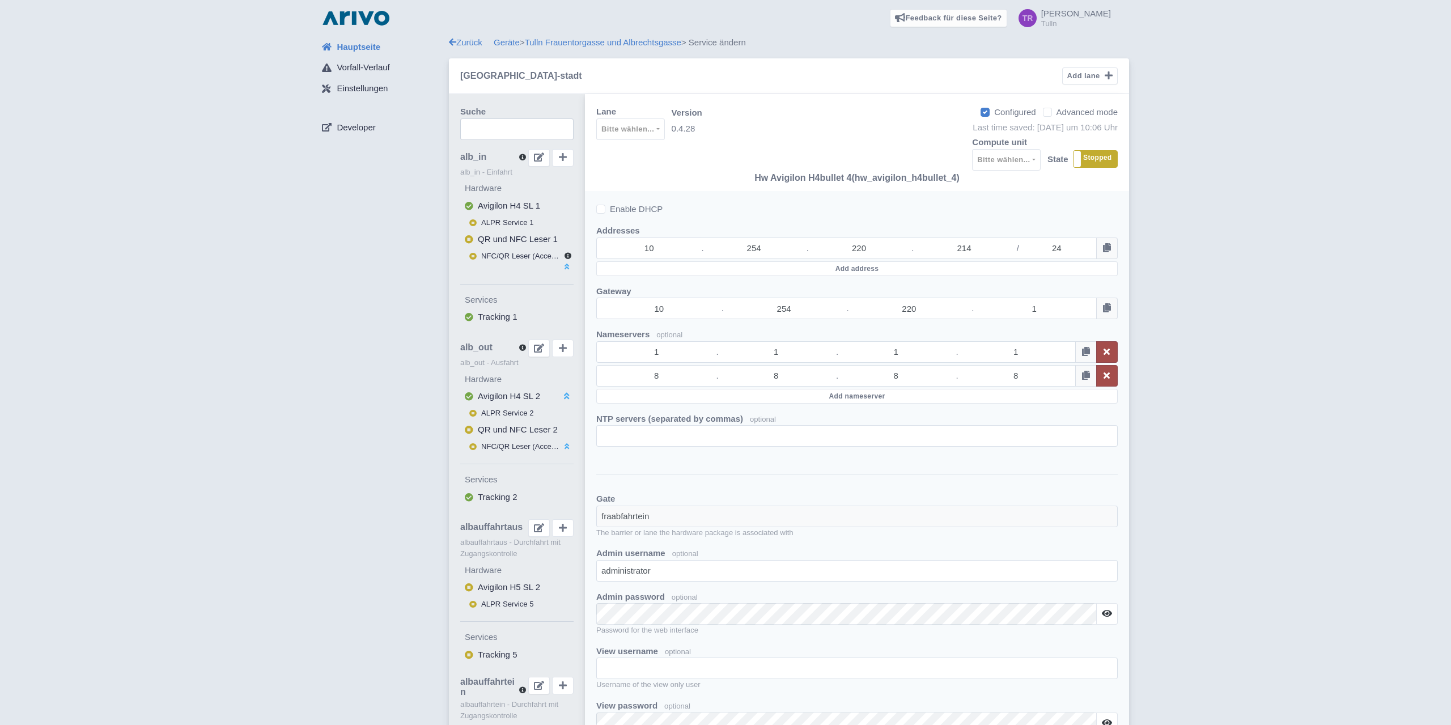
select select "9d7e2334-d764-45cf-a27e-fbe673751932"
select select
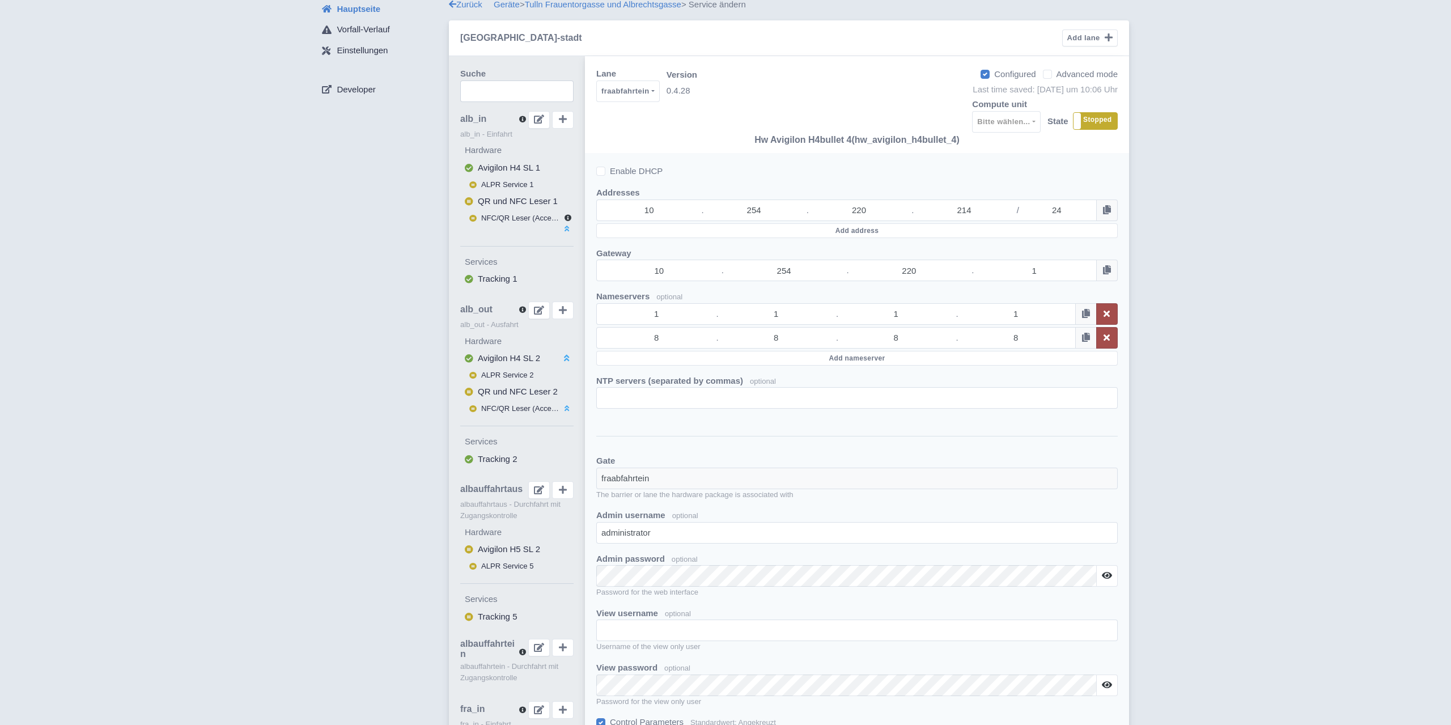
scroll to position [58, 0]
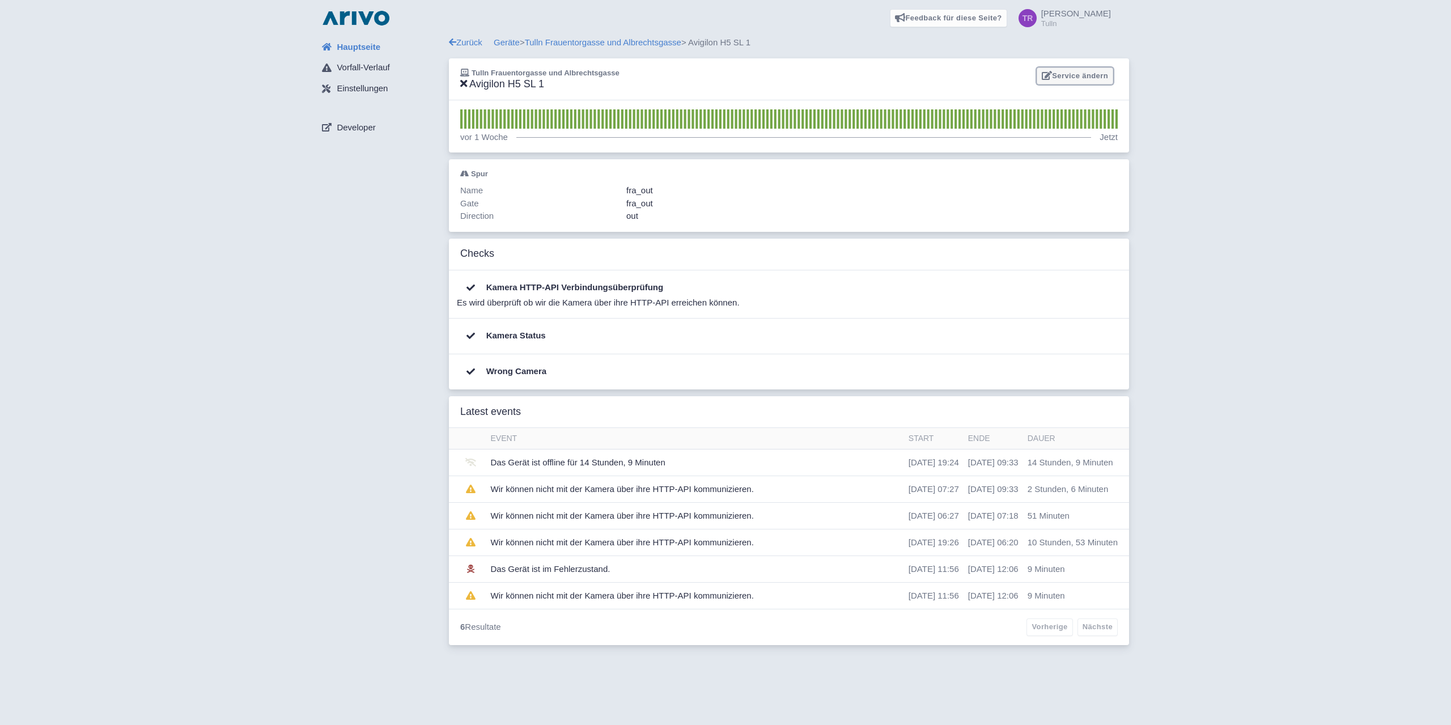
click at [1074, 76] on link "Service ändern" at bounding box center [1075, 76] width 77 height 18
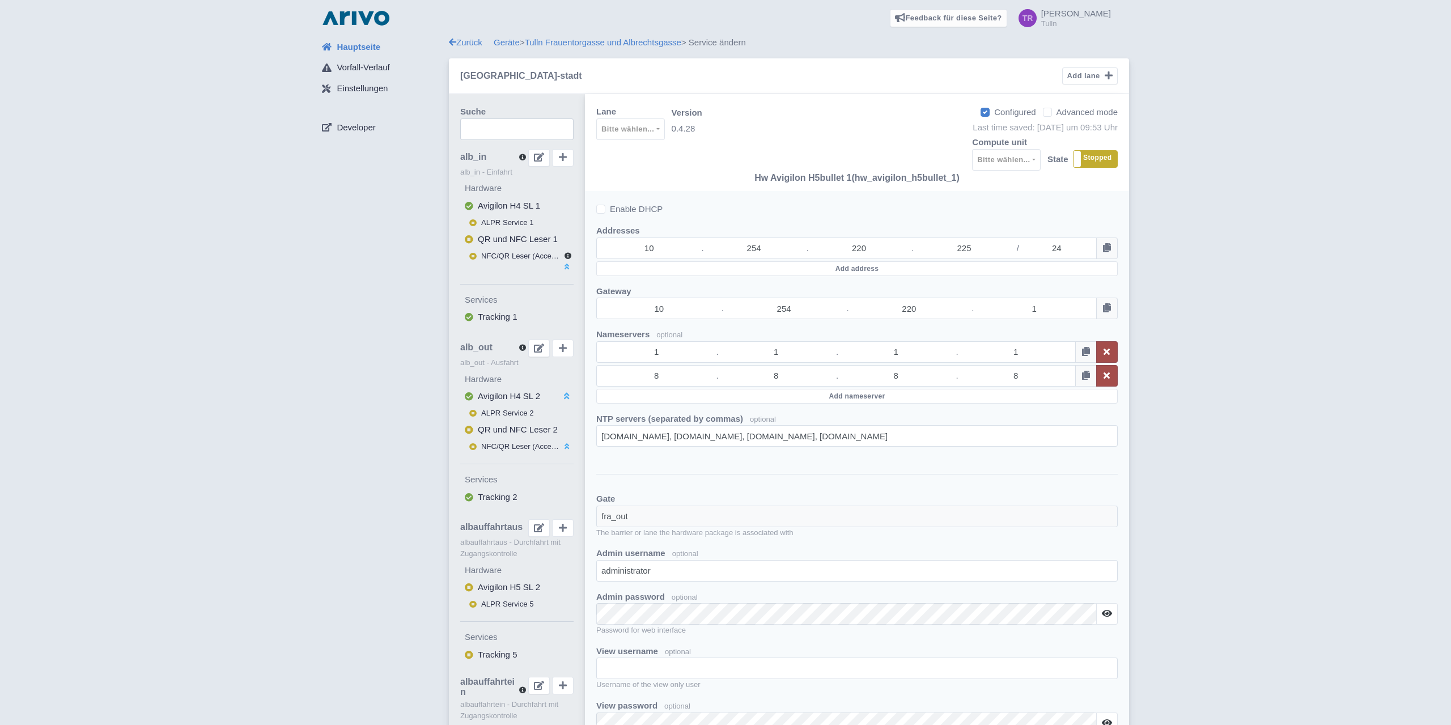
select select "42733e95-270d-4612-9e69-27a57bb4b333"
select select
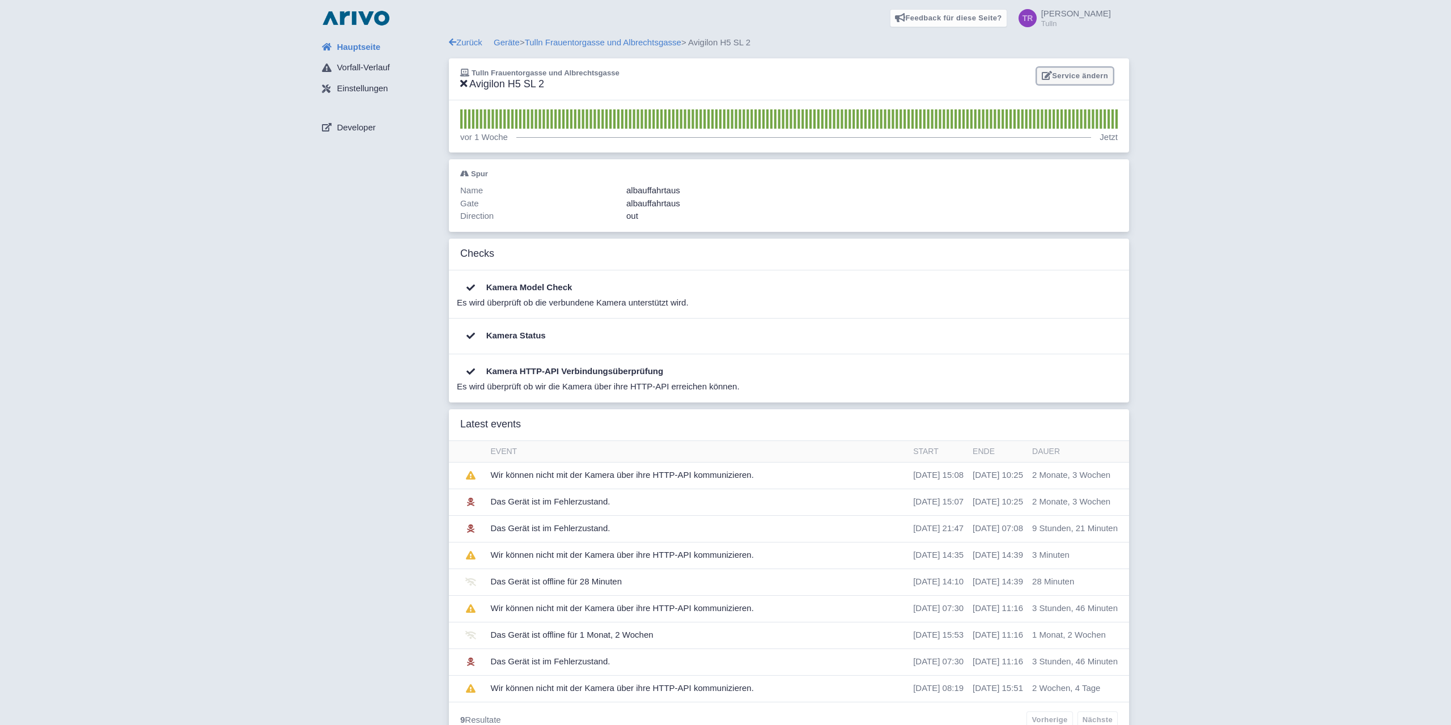
click at [1095, 74] on link "Service ändern" at bounding box center [1075, 76] width 77 height 18
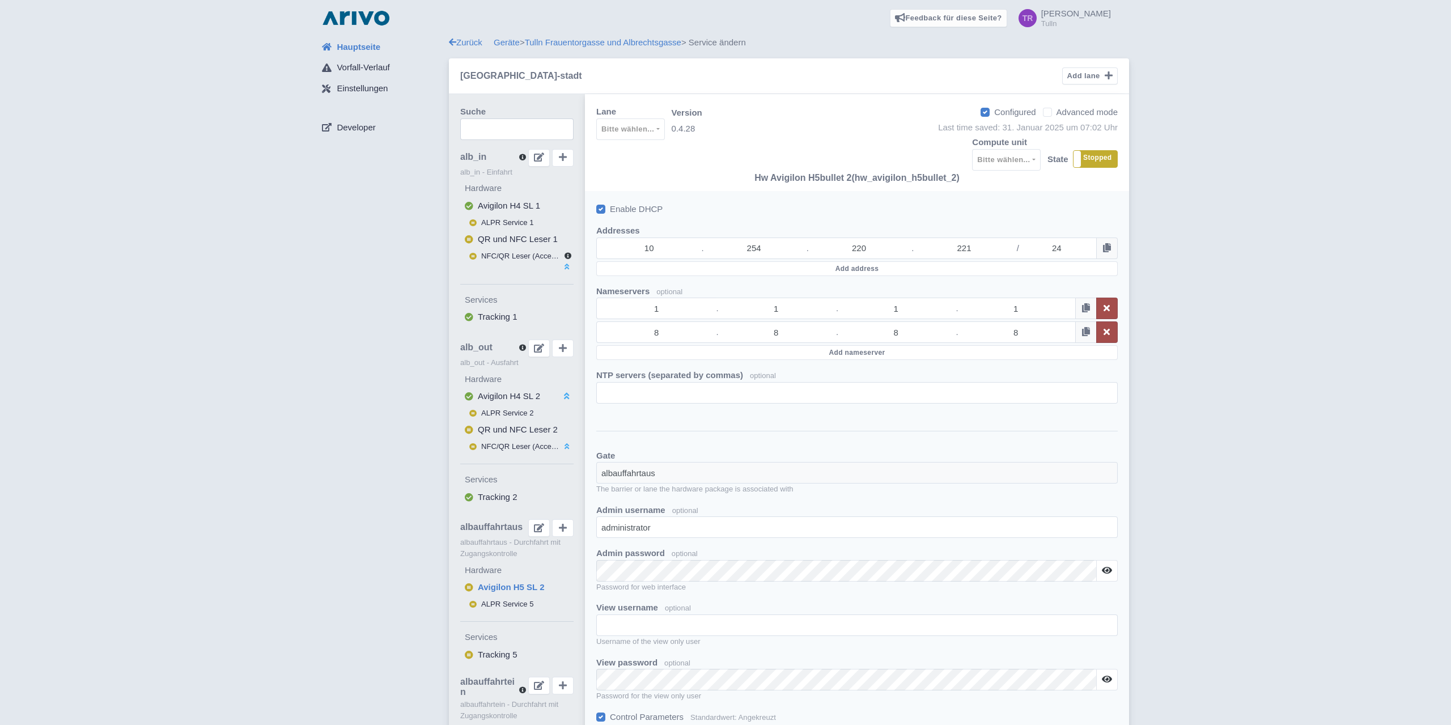
select select "23b9b684-2c58-436b-bbac-698fb049afc0"
select select
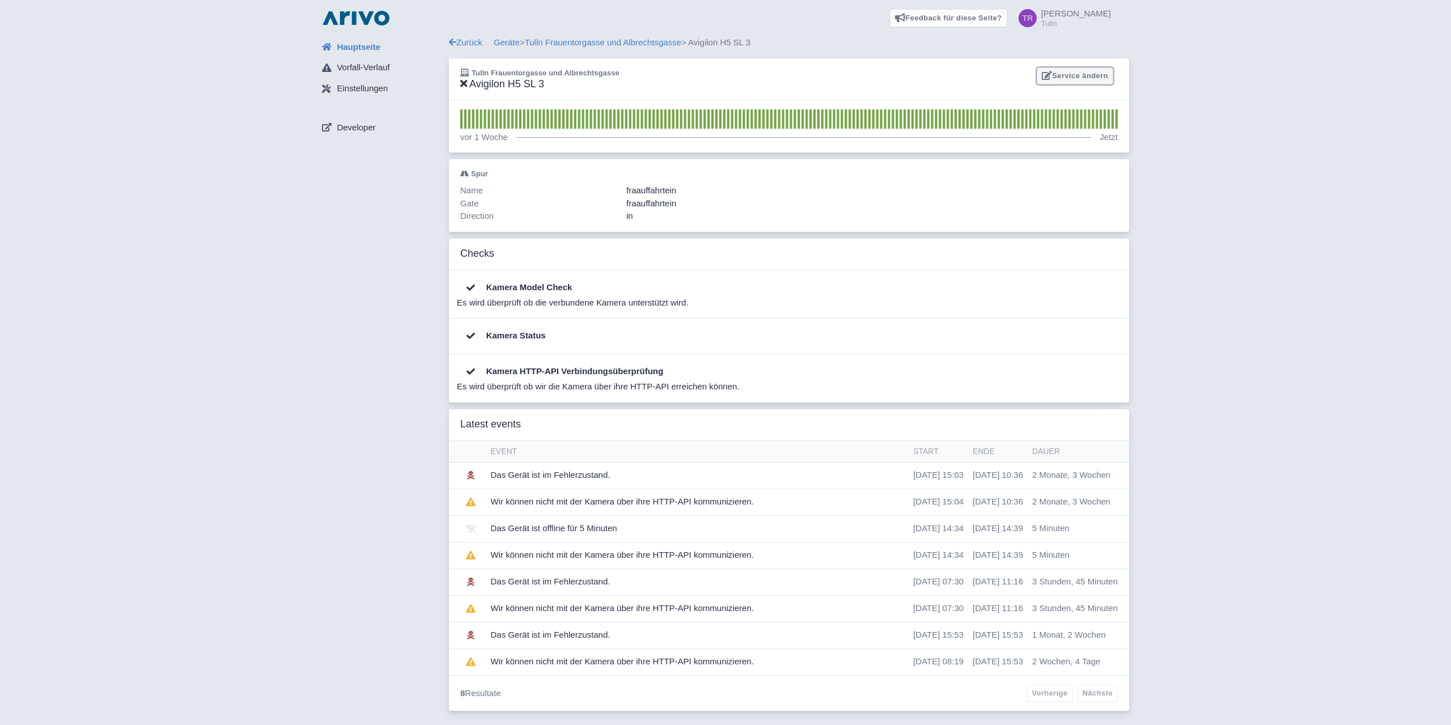
click at [1093, 81] on link "Service ändern" at bounding box center [1075, 76] width 77 height 18
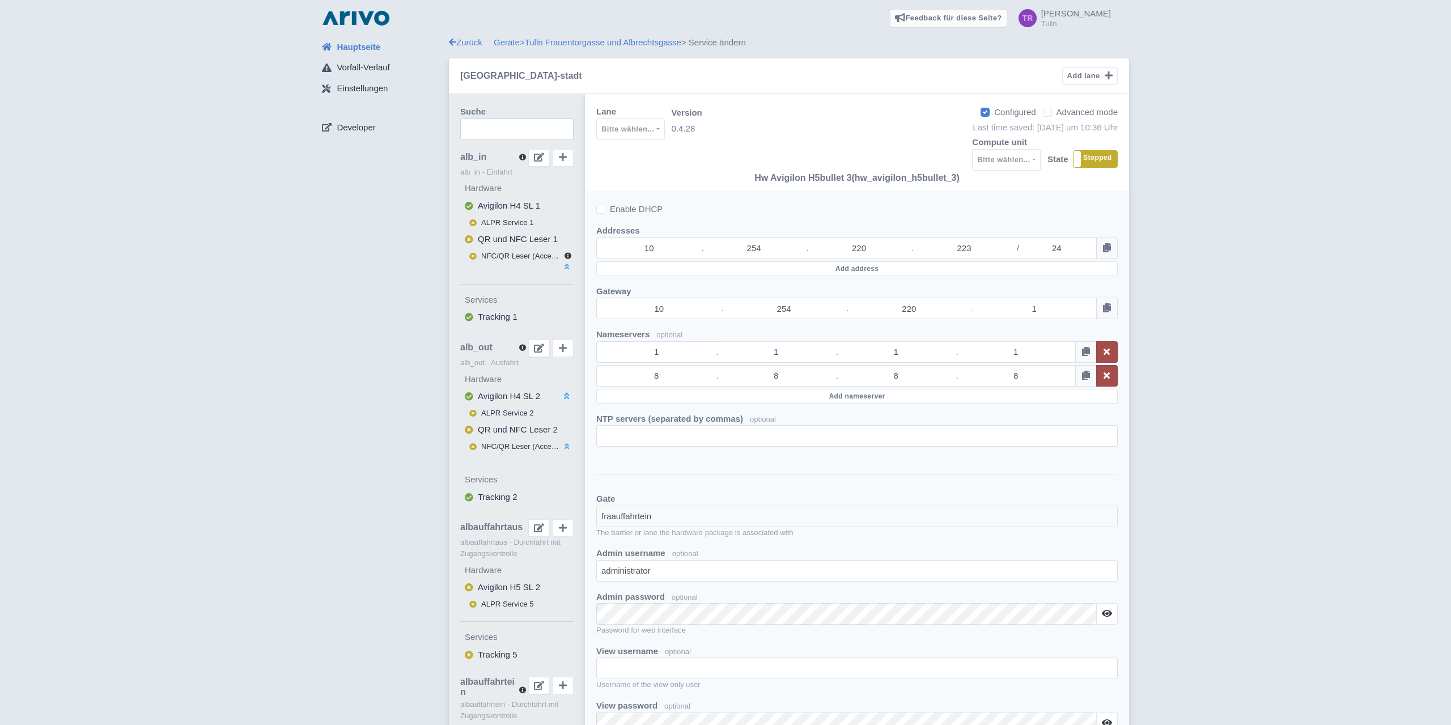
select select "524eb313-2d61-4367-ab17-872e6a01c910"
select select
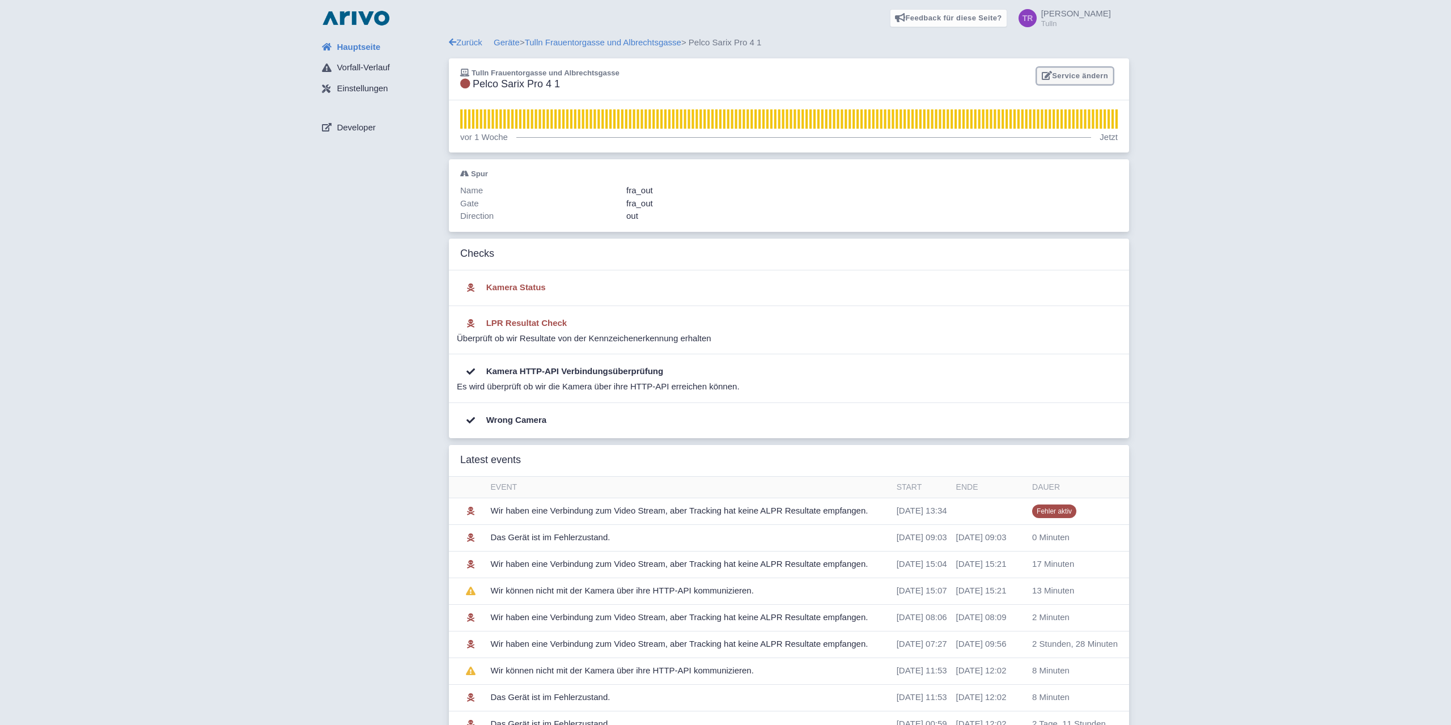
click at [1064, 69] on link "Service ändern" at bounding box center [1075, 76] width 77 height 18
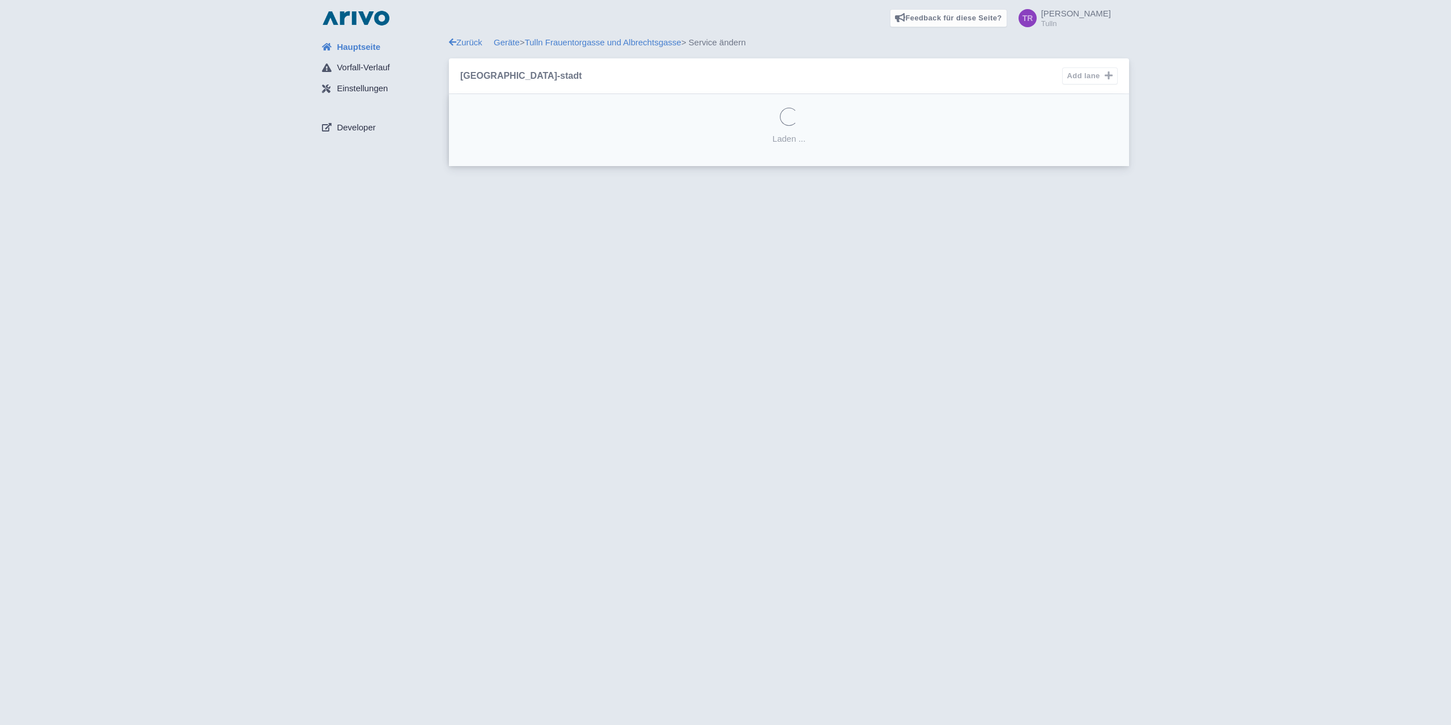
select select "42733e95-270d-4612-9e69-27a57bb4b333"
select select
